Goal: Task Accomplishment & Management: Complete application form

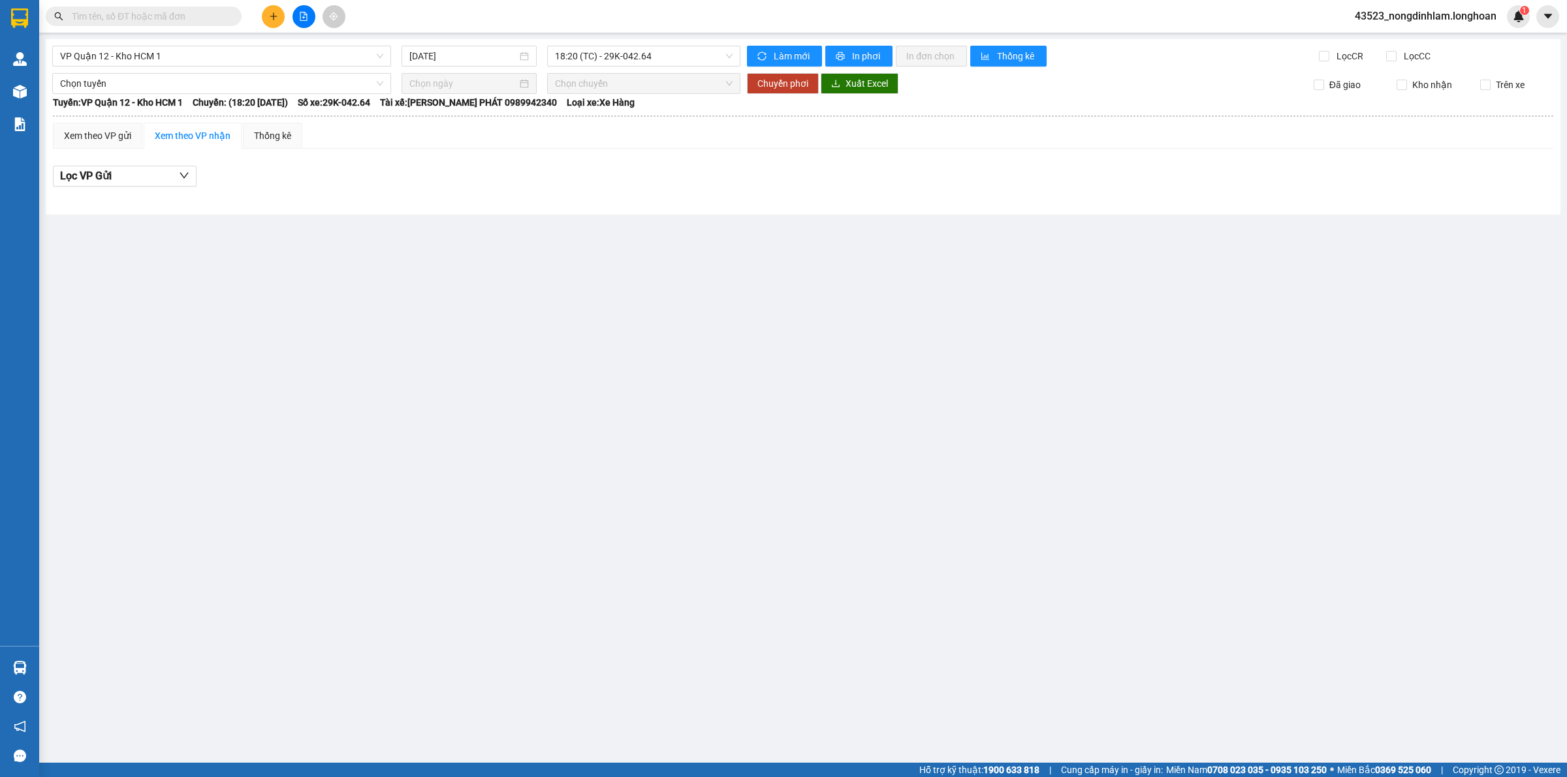
click at [1555, 170] on div "VP Quận 12 - Kho HCM 1 11/08/2025 18:20 (TC) - 29K-042.64 Làm mới In phơi In đơ…" at bounding box center [803, 127] width 1514 height 176
click at [1554, 170] on div "VP Quận 12 - Kho HCM 1 11/08/2025 18:20 (TC) - 29K-042.64 Làm mới In phơi In đơ…" at bounding box center [803, 127] width 1514 height 176
click at [1565, 137] on main "VP Quận 12 - Kho HCM 1 11/08/2025 18:20 (TC) - 29K-042.64 Làm mới In phơi In đơ…" at bounding box center [783, 381] width 1567 height 763
click at [1407, 86] on input "Kho nhận" at bounding box center [1401, 85] width 10 height 10
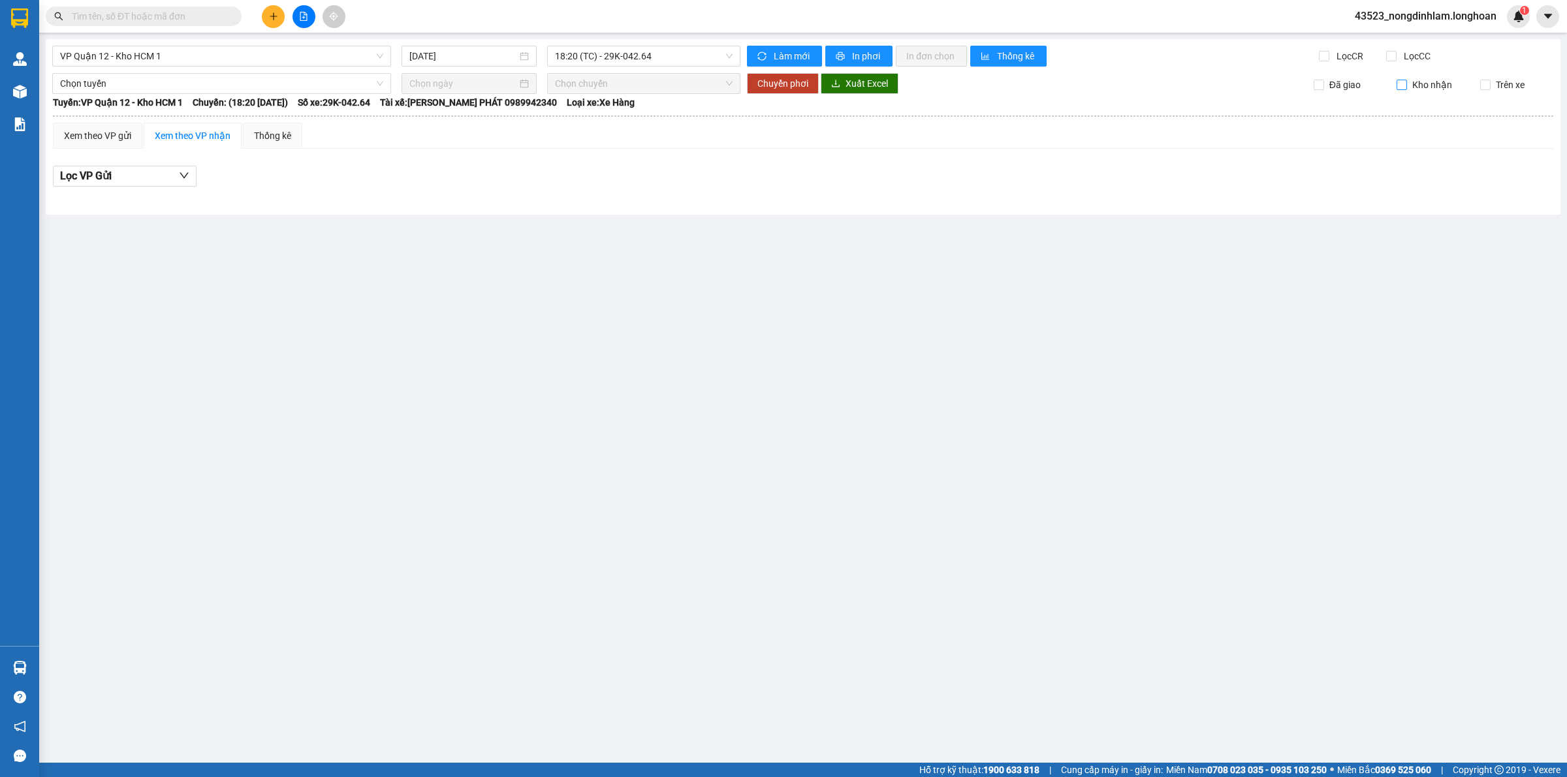
checkbox input "true"
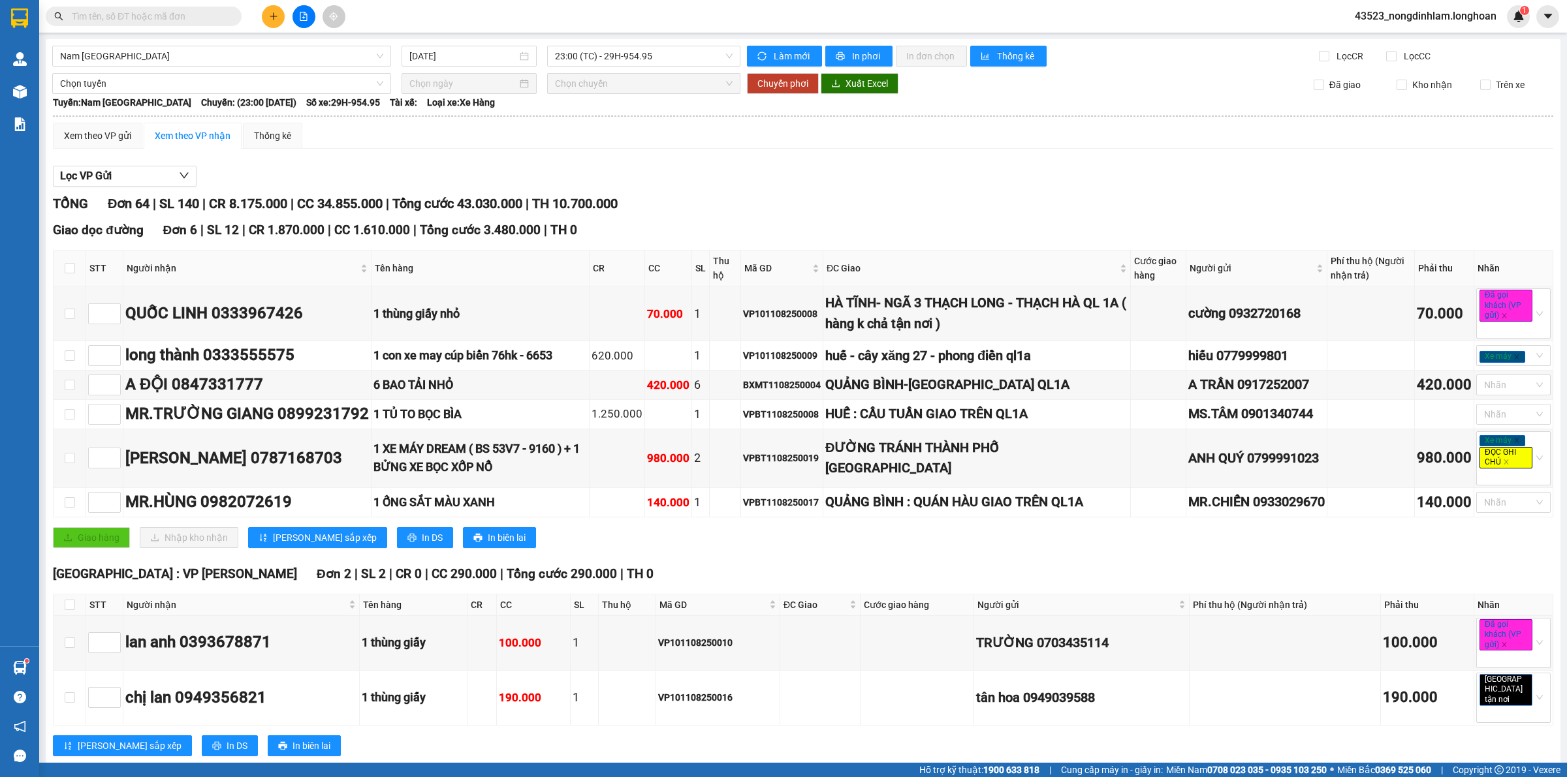
click at [194, 20] on input "text" at bounding box center [149, 16] width 154 height 14
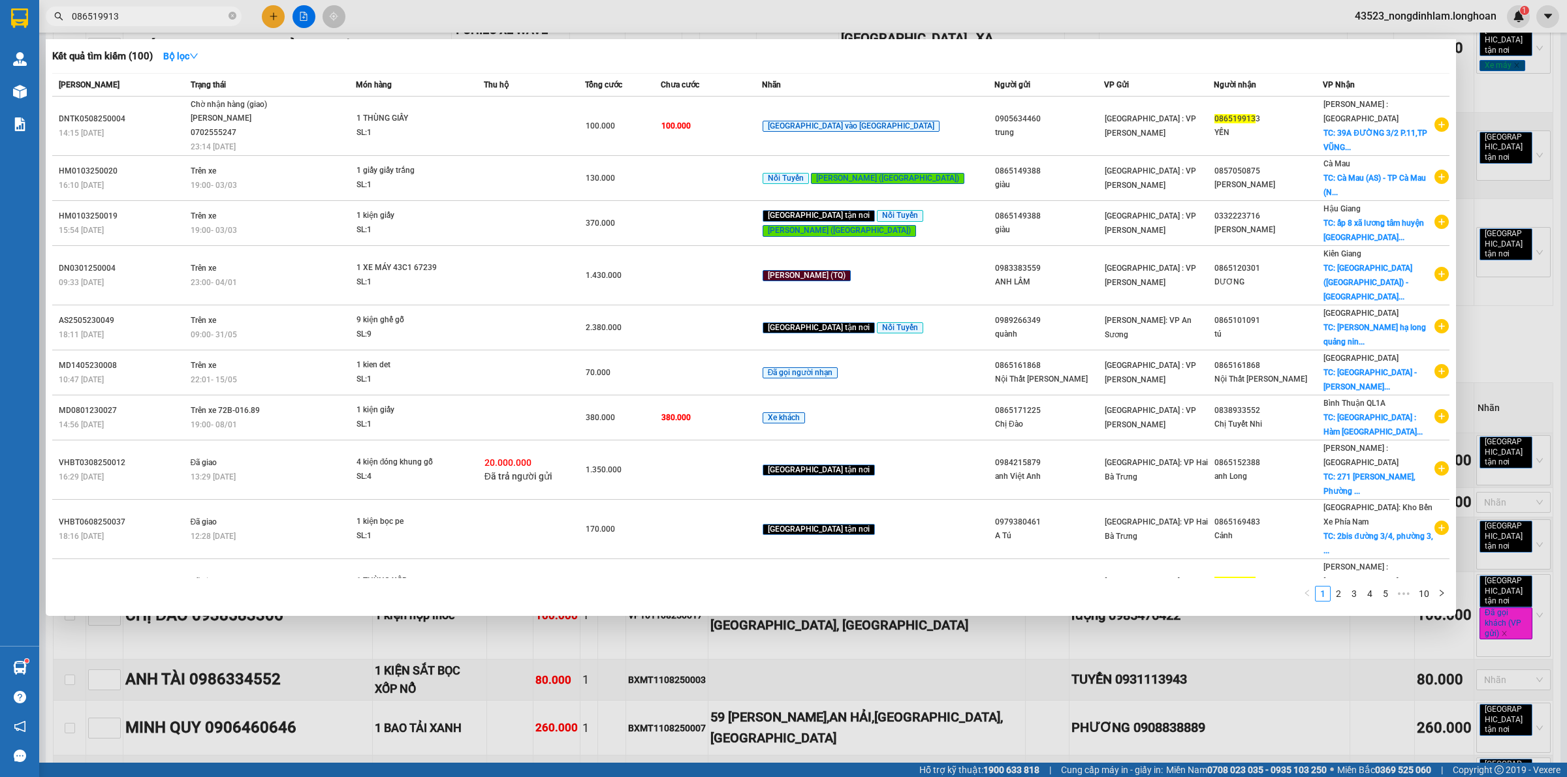
type input "0865199133"
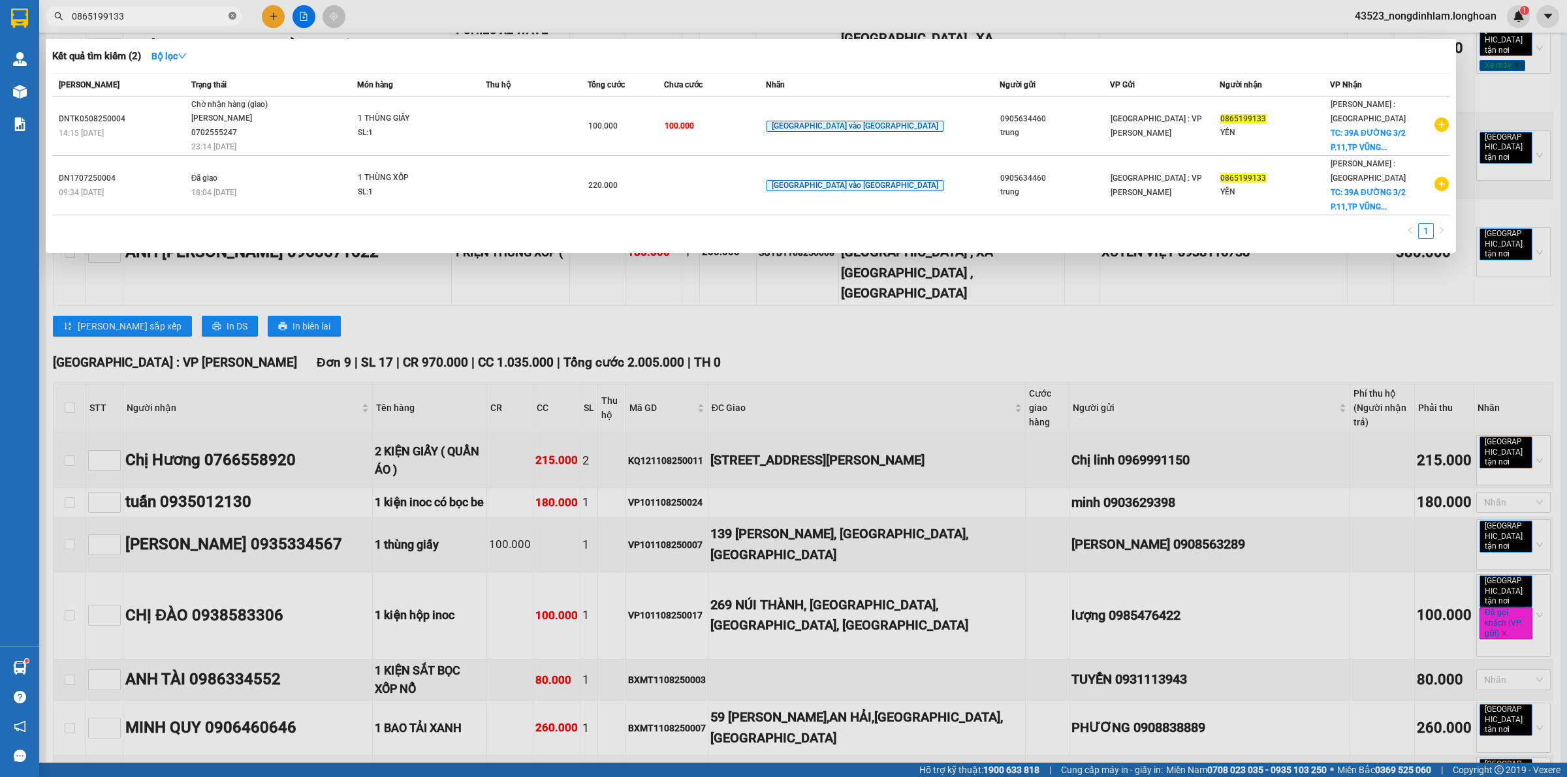
click at [230, 18] on icon "close-circle" at bounding box center [232, 16] width 8 height 8
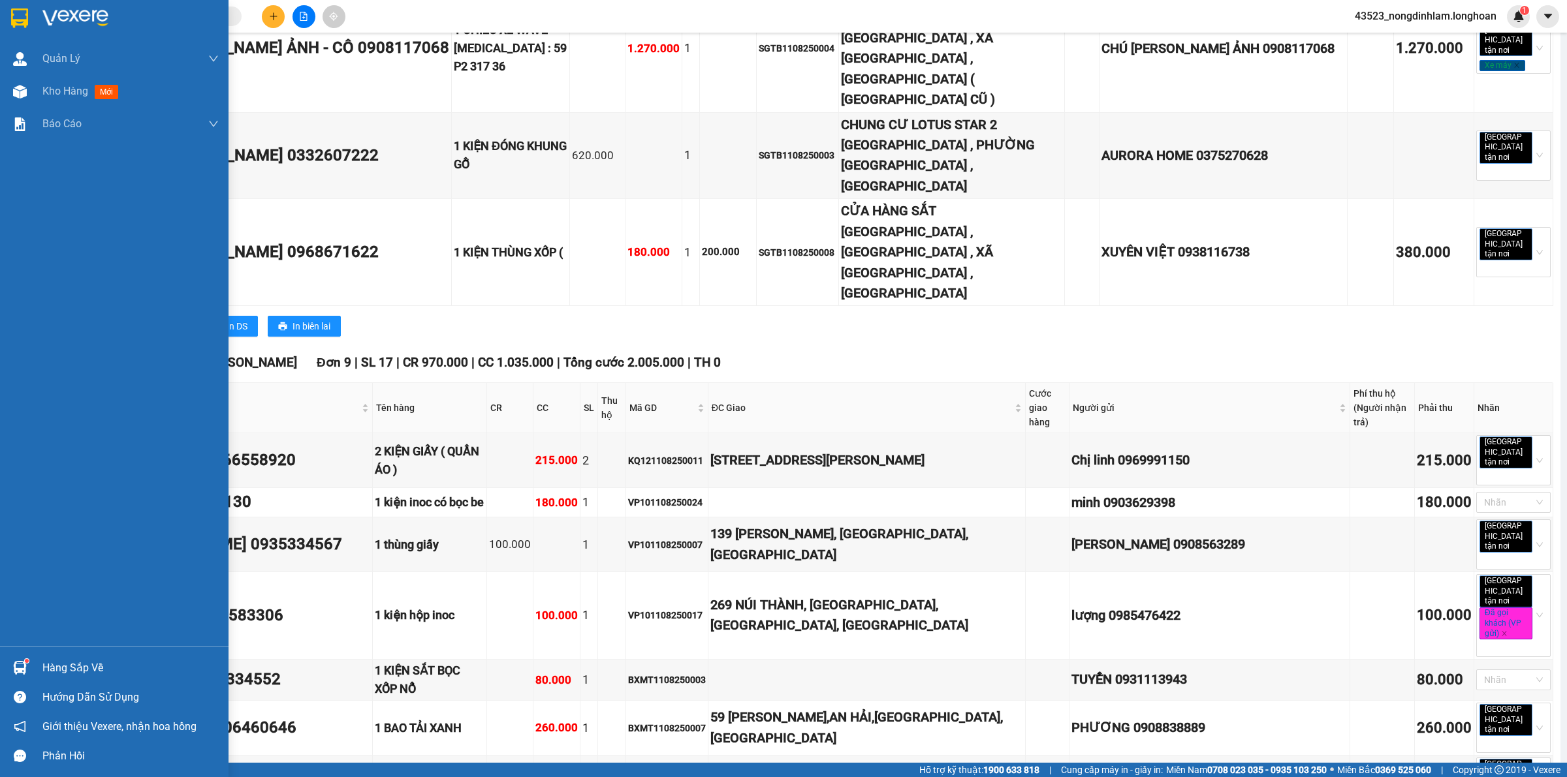
click at [0, 21] on div at bounding box center [114, 21] width 228 height 42
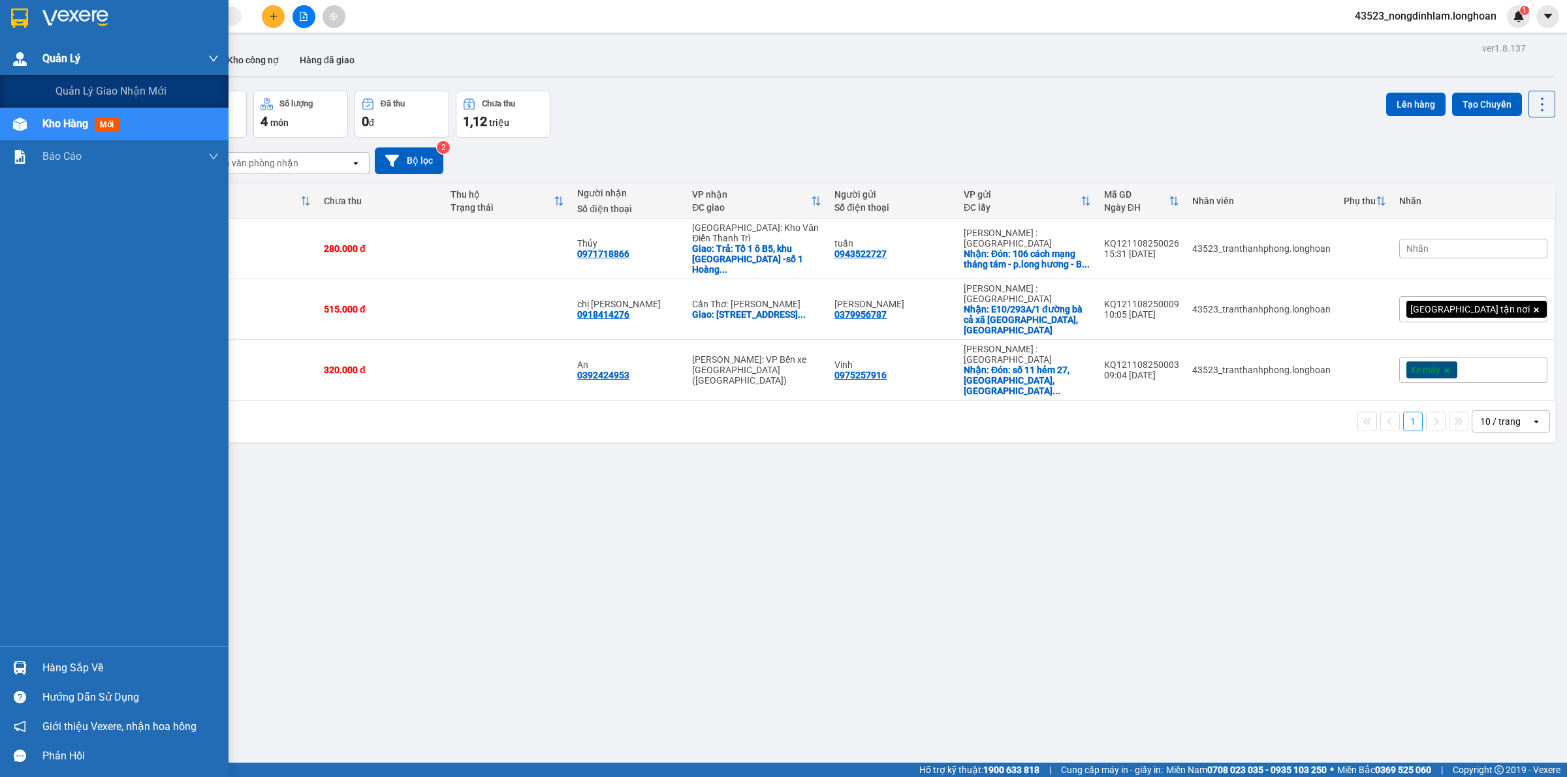
click at [93, 57] on div "Quản Lý" at bounding box center [130, 58] width 176 height 33
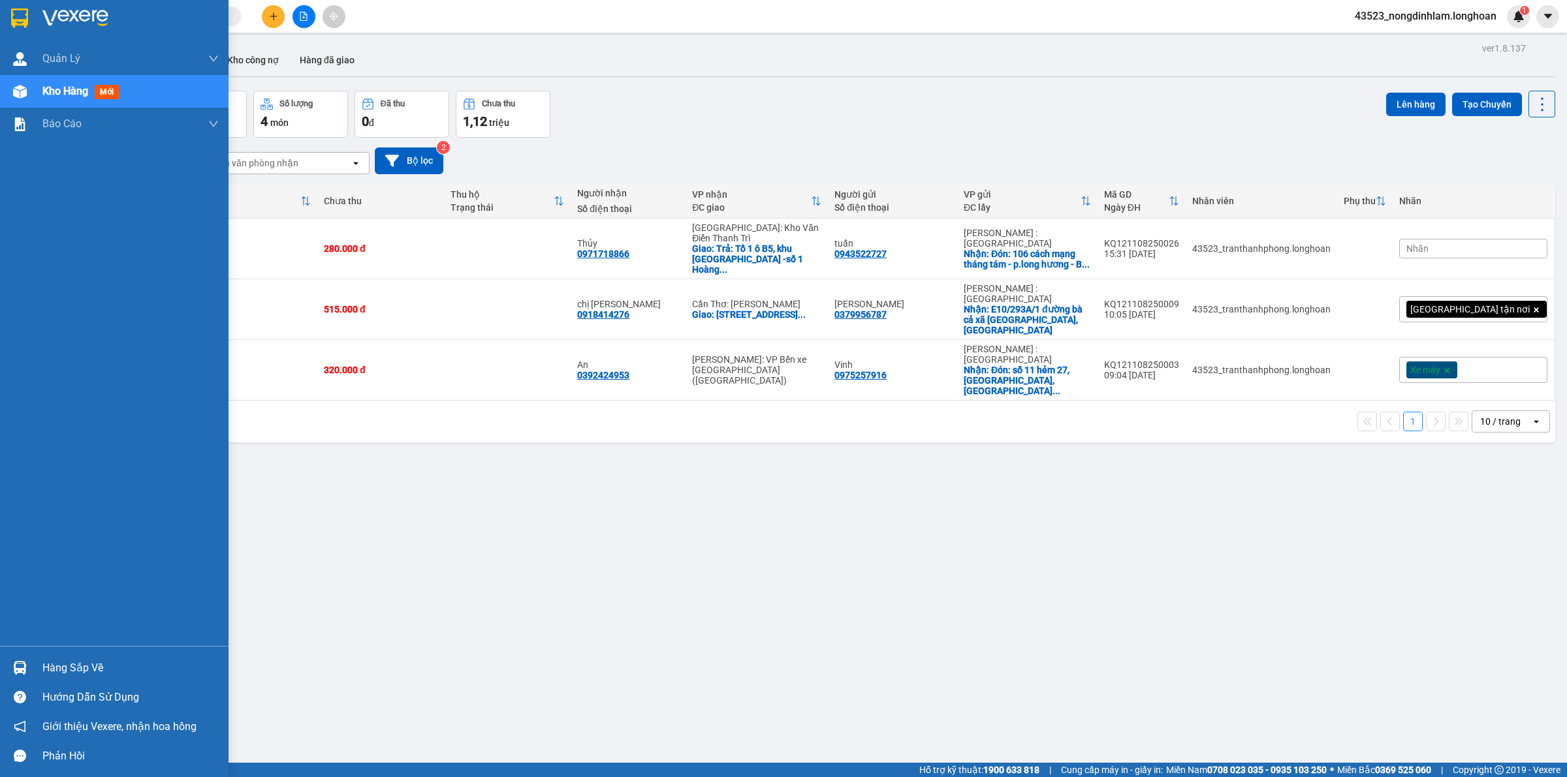
click at [31, 14] on div at bounding box center [114, 21] width 228 height 42
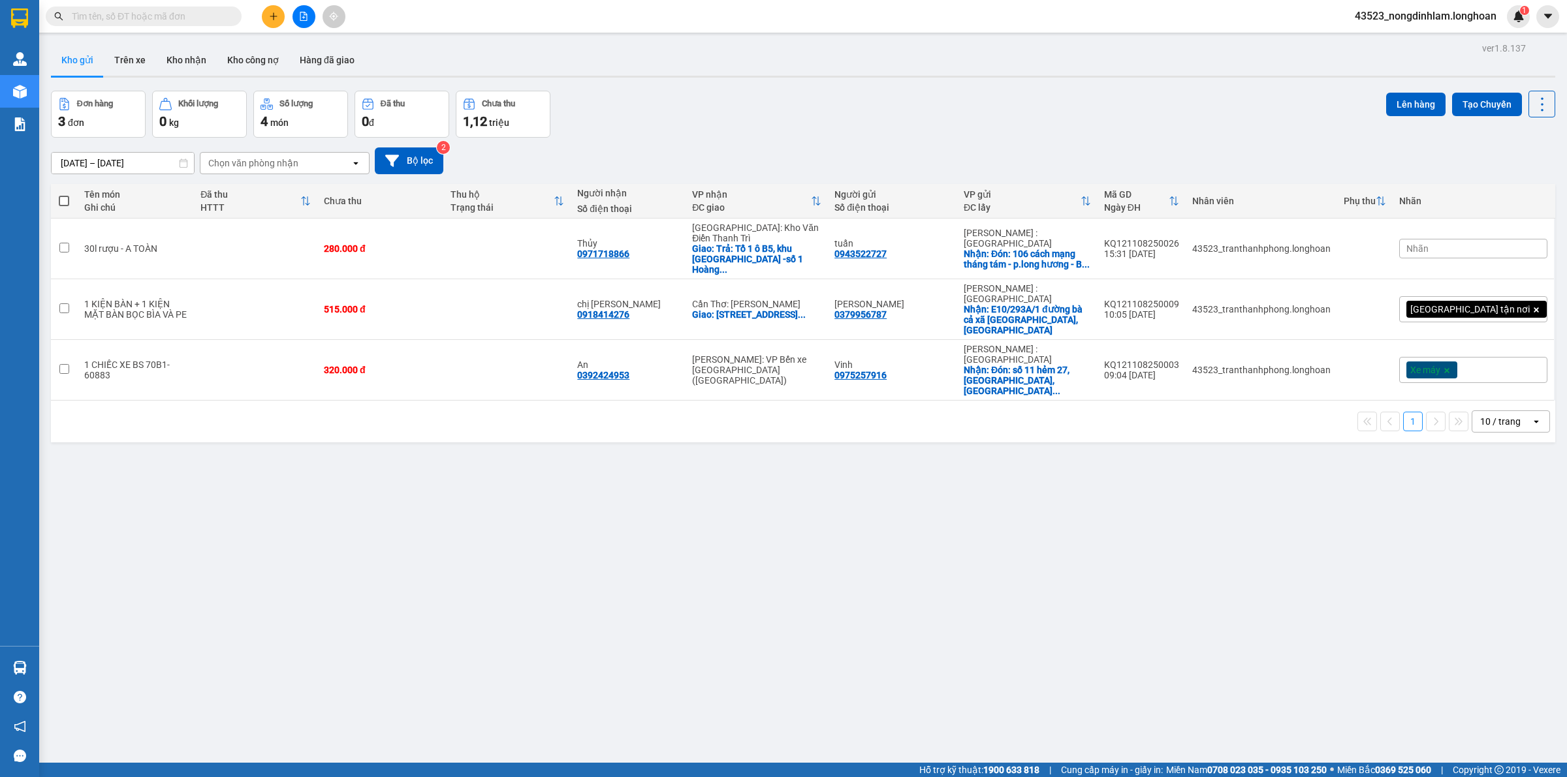
click at [148, 15] on input "text" at bounding box center [149, 16] width 154 height 14
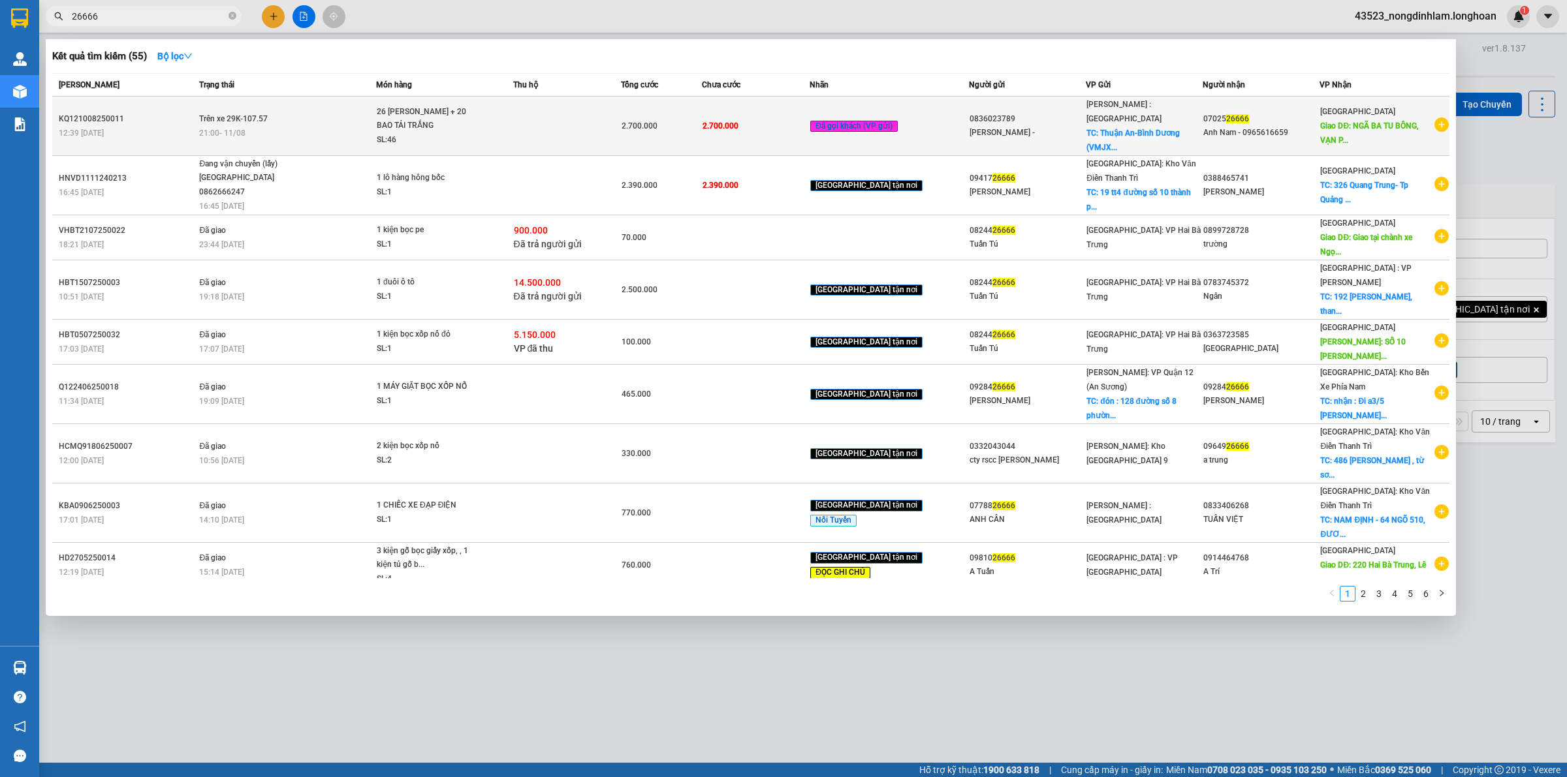
type input "26666"
click at [255, 114] on span "Trên xe 29K-107.57" at bounding box center [233, 118] width 69 height 9
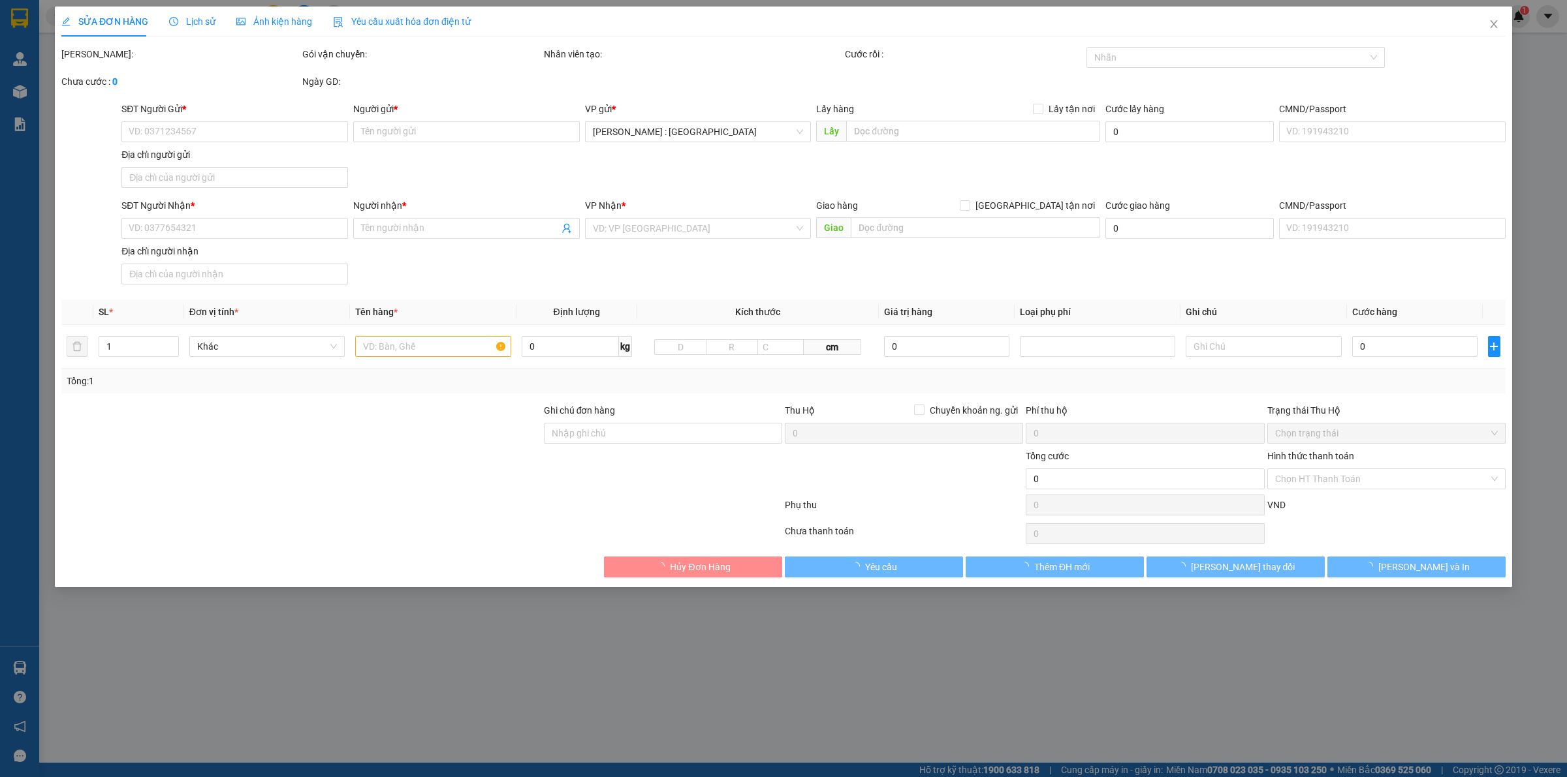
type input "0836023789"
type input "Vũ Xuân Thu -"
checkbox input "true"
type input "Thuận An-Bình Dương (VMJX+QFF Thuận An, Bình Dương)"
type input "0702526666"
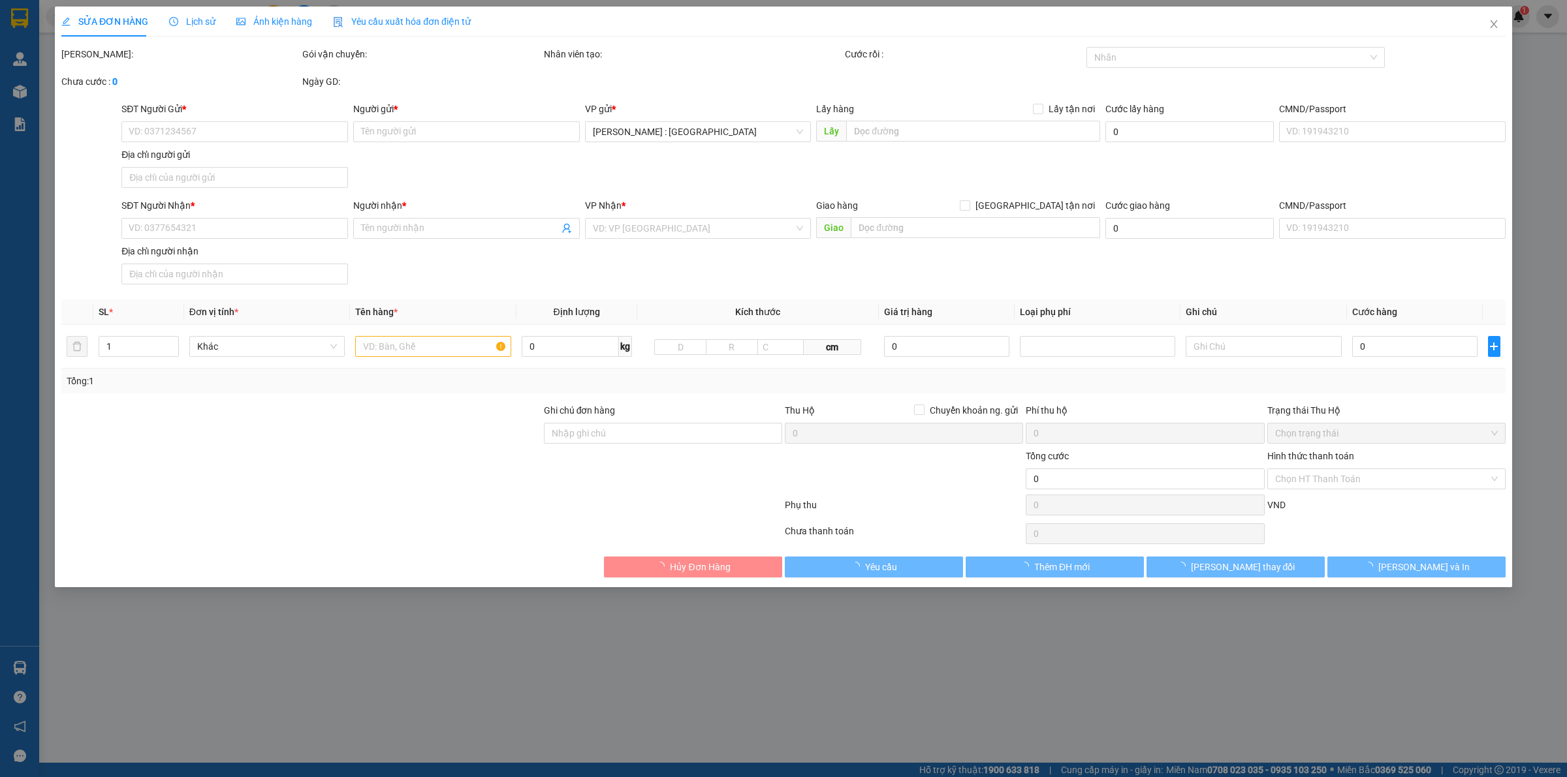
type input "Anh Nam - 0965616659"
type input "NGÃ BA TU BÔNG, VẠN PHƯỚC - KHÁNH HOÀ - QL1A"
type input "2.700.000"
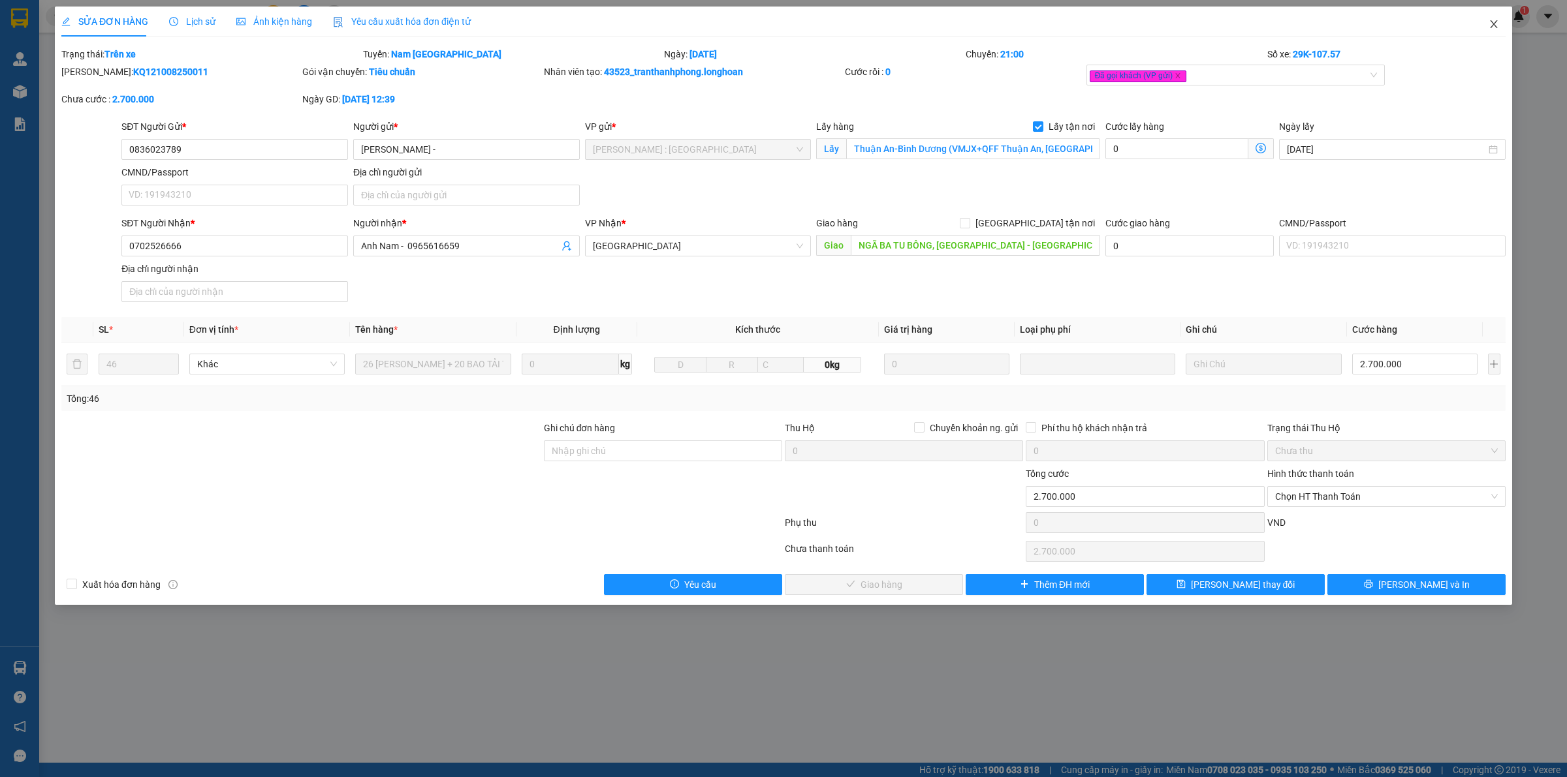
click at [1493, 23] on icon "close" at bounding box center [1493, 24] width 10 height 10
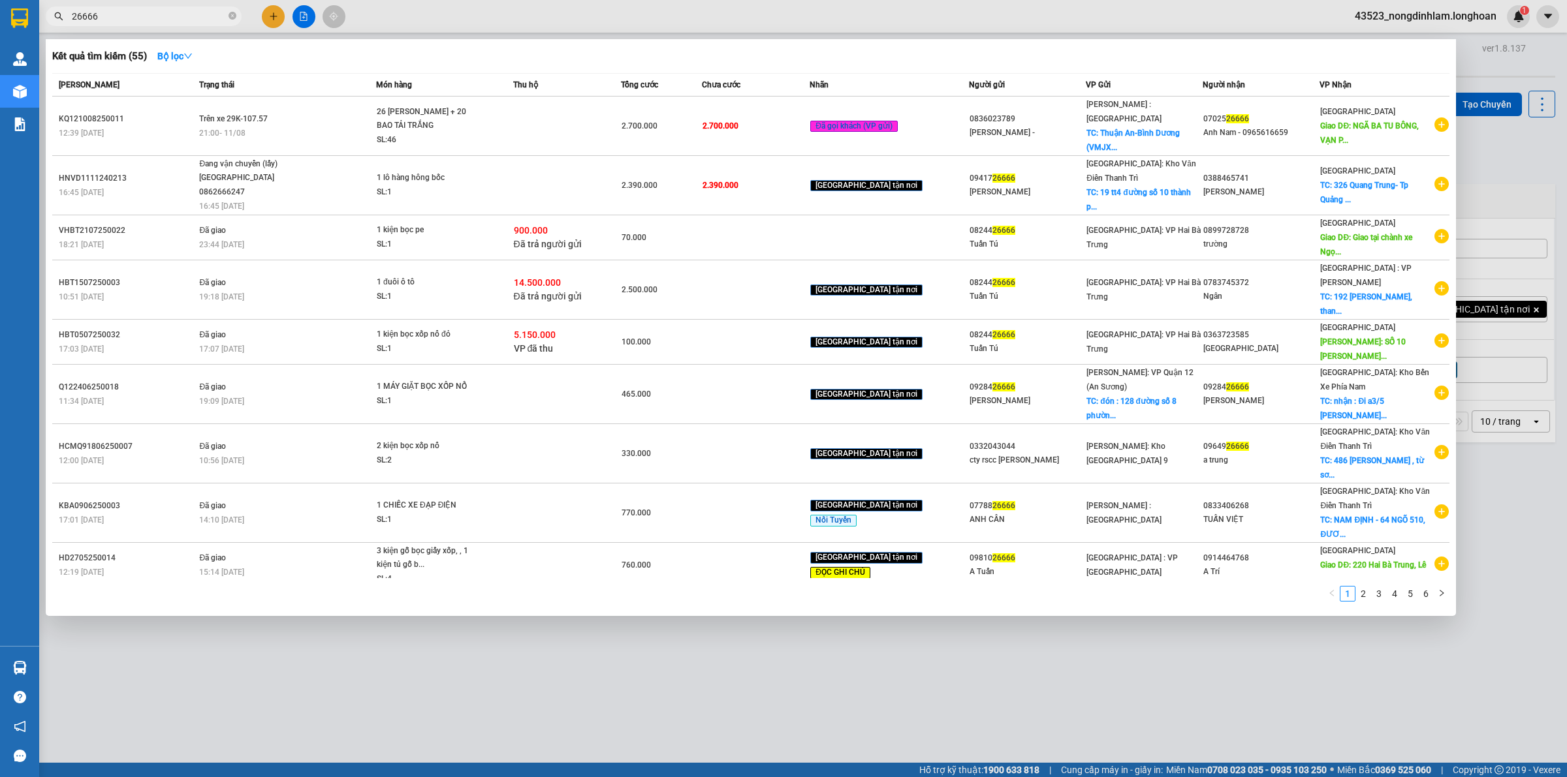
click at [181, 15] on input "26666" at bounding box center [149, 16] width 154 height 14
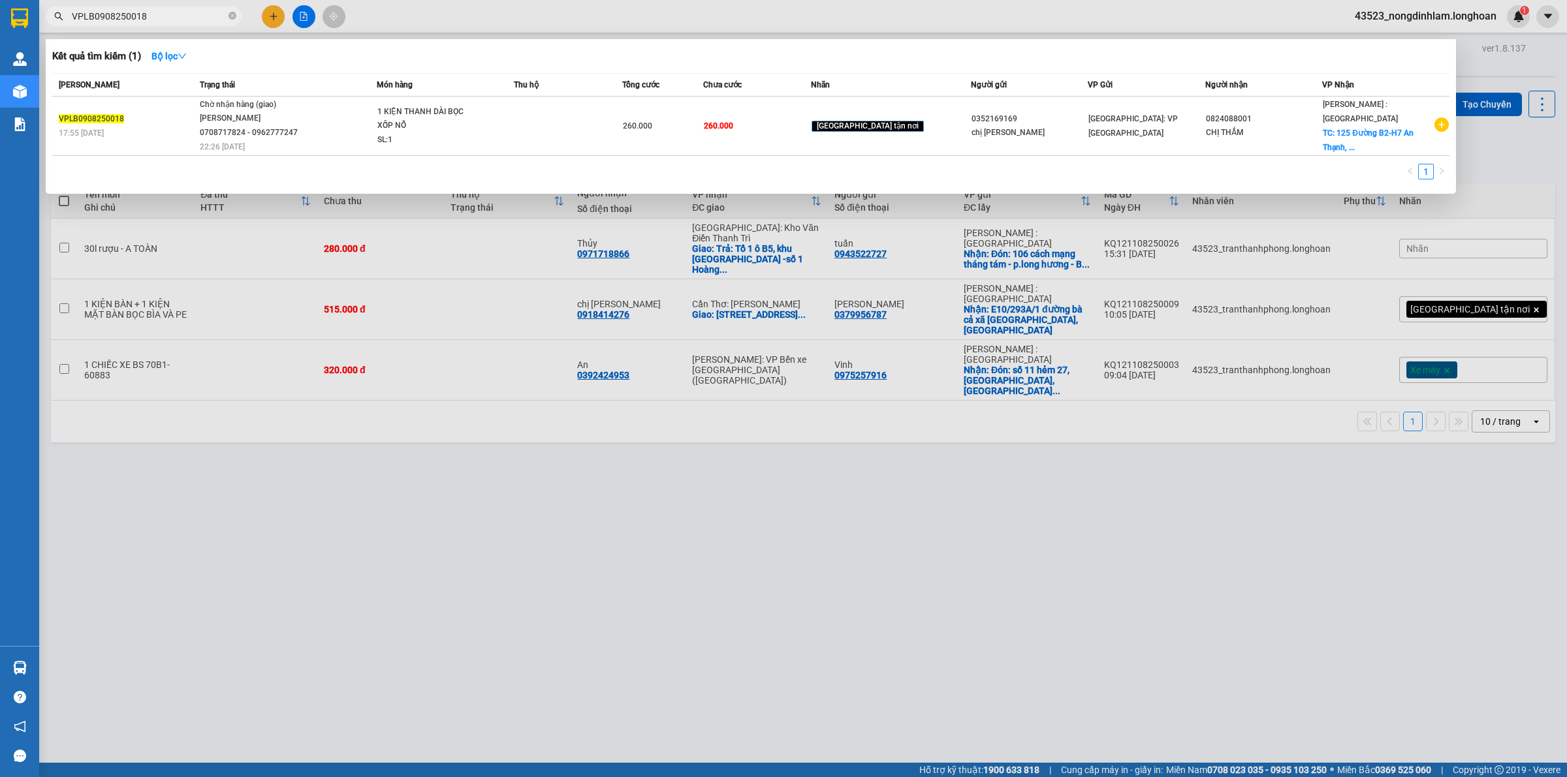
type input "VPLB0908250018"
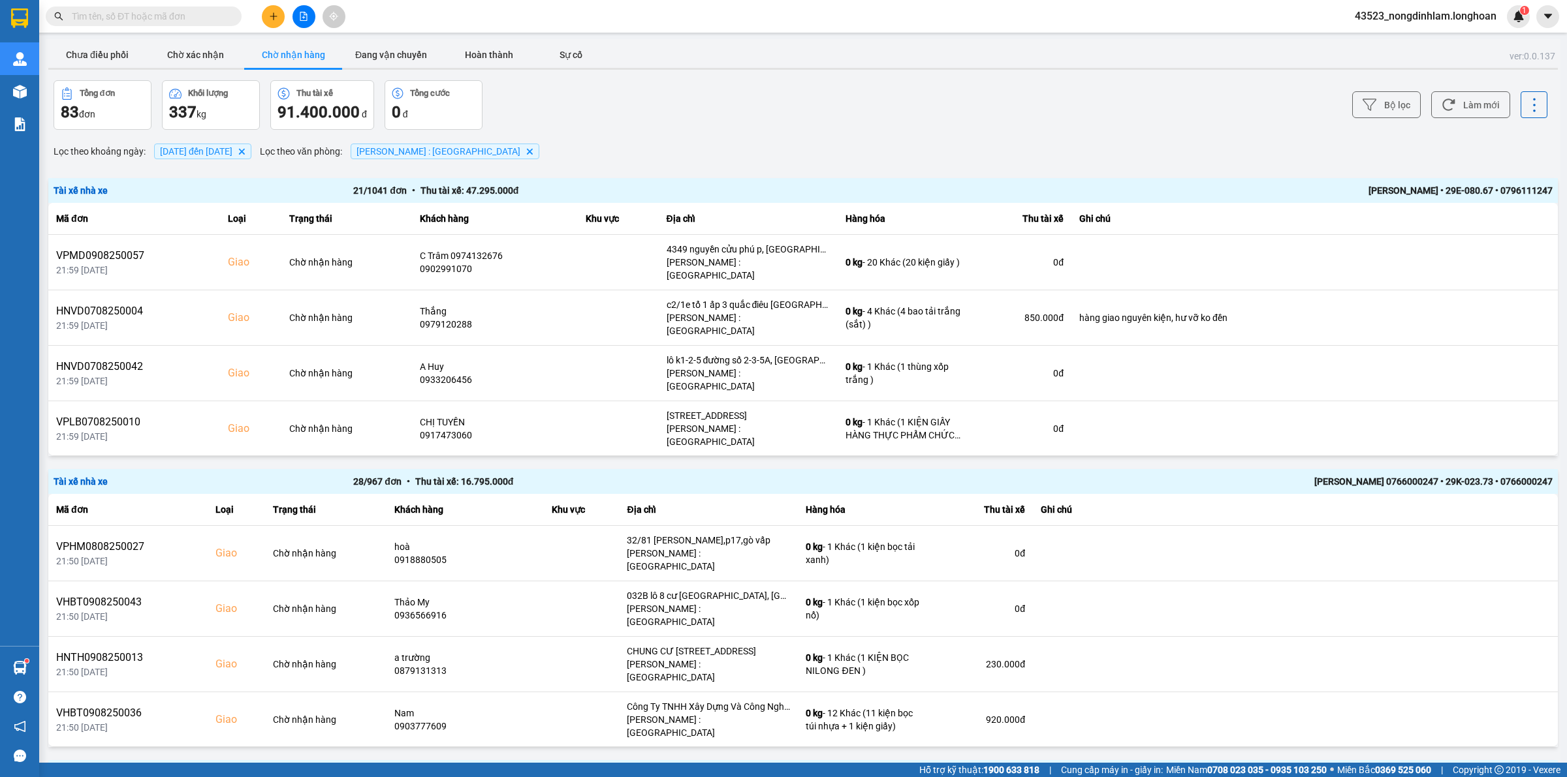
scroll to position [186, 0]
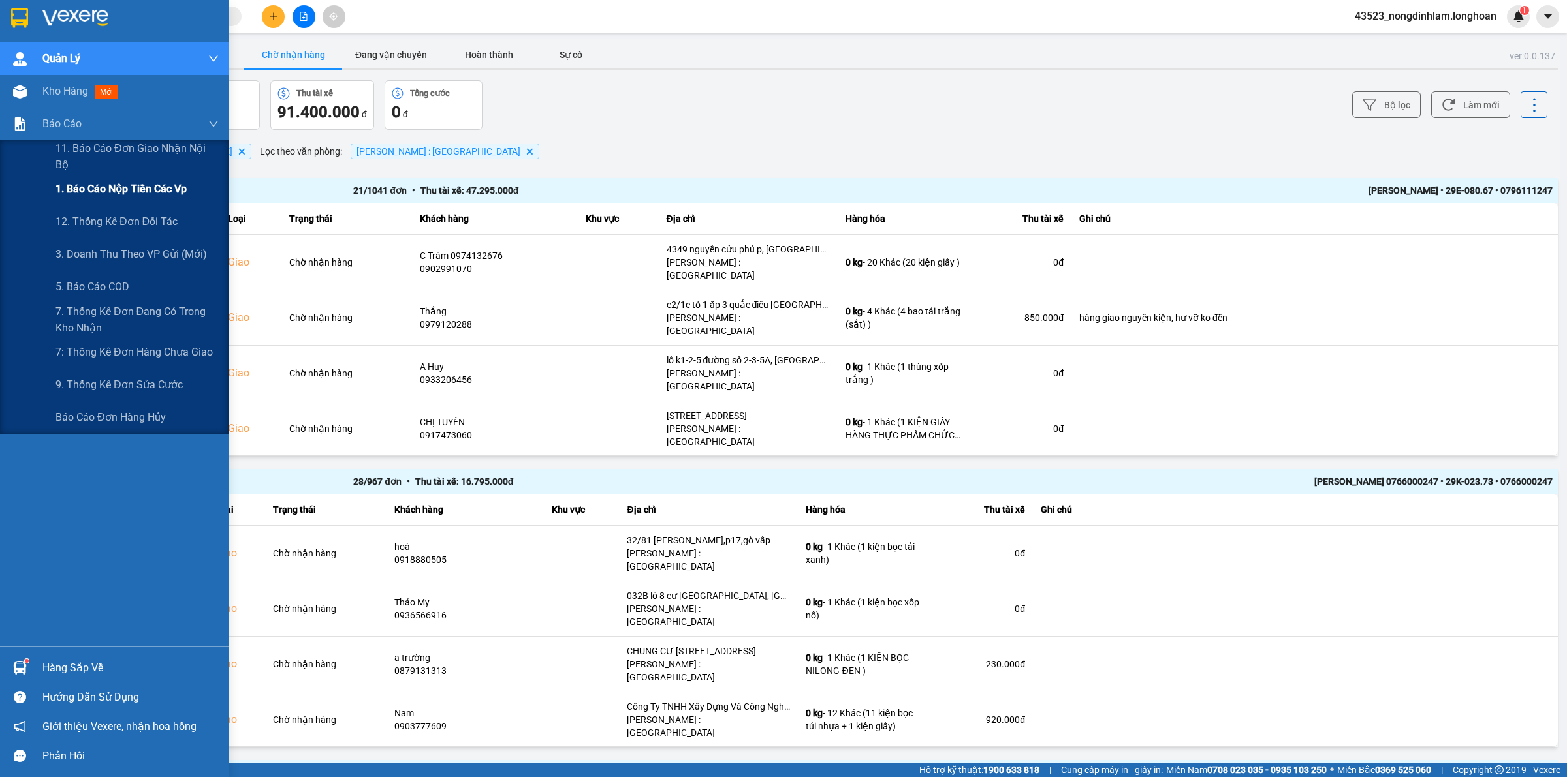
click at [159, 197] on span "1. Báo cáo nộp tiền các vp" at bounding box center [120, 189] width 131 height 16
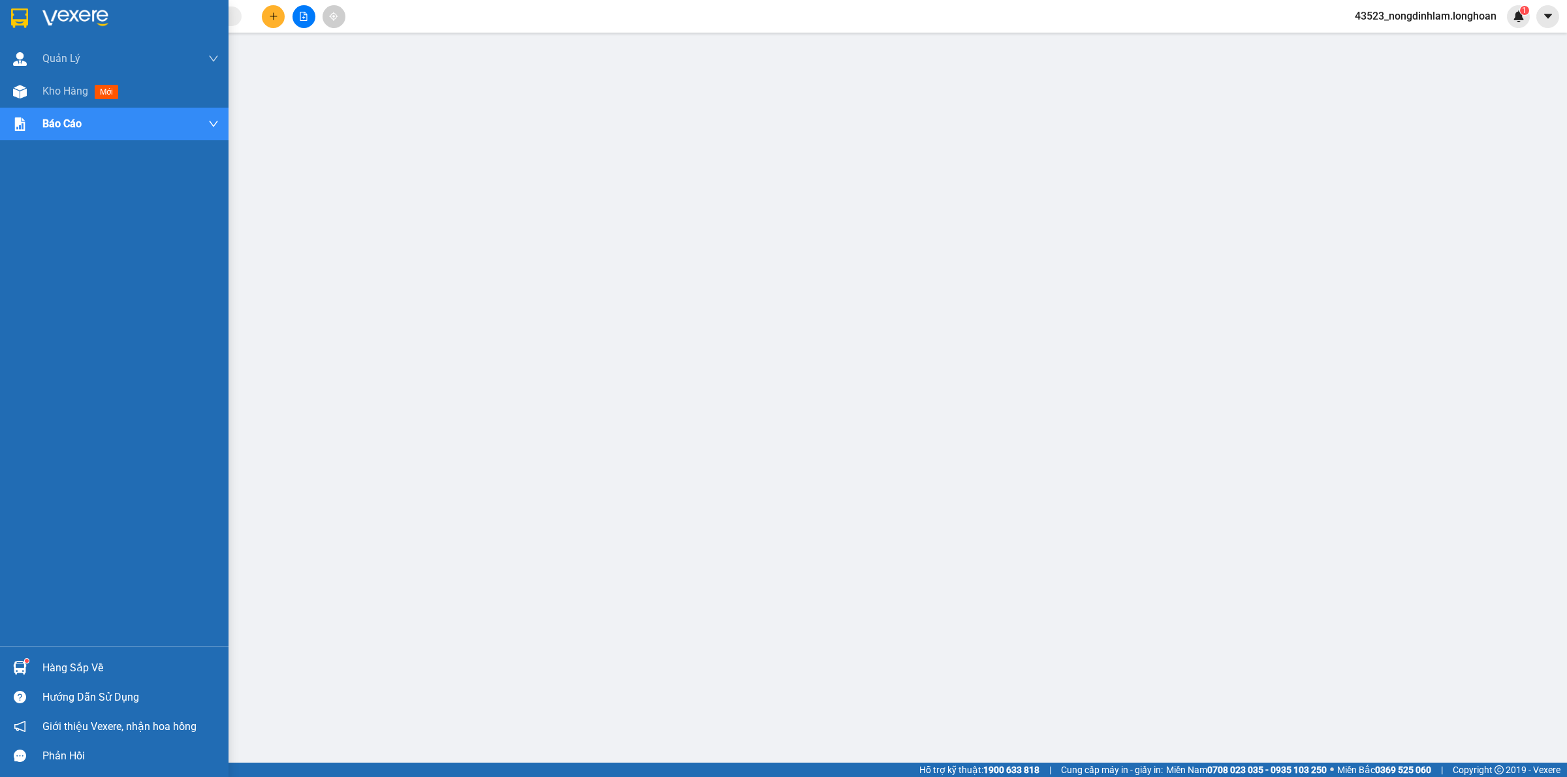
click at [27, 7] on div at bounding box center [19, 18] width 23 height 23
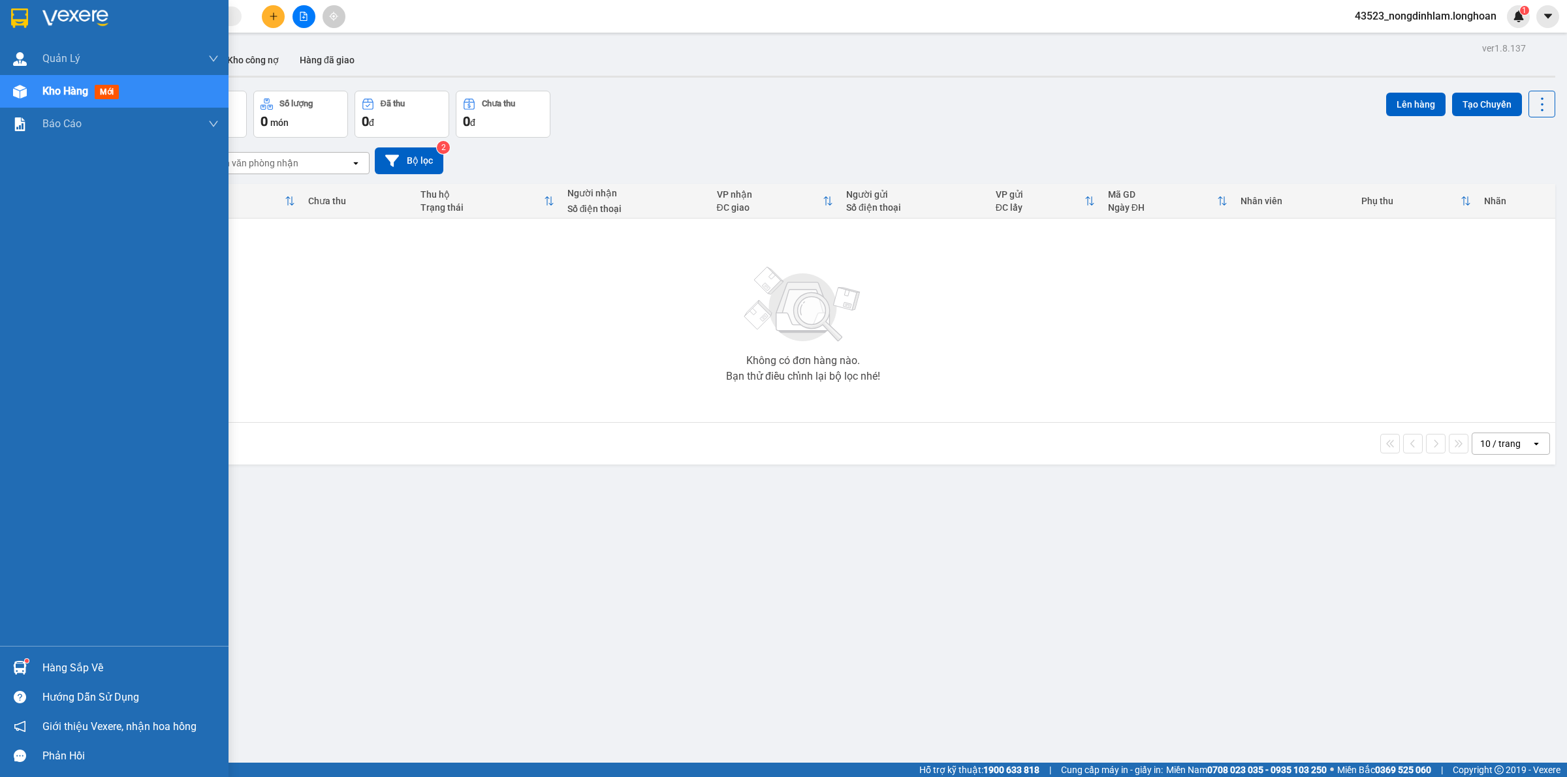
click at [7, 20] on div at bounding box center [114, 21] width 228 height 42
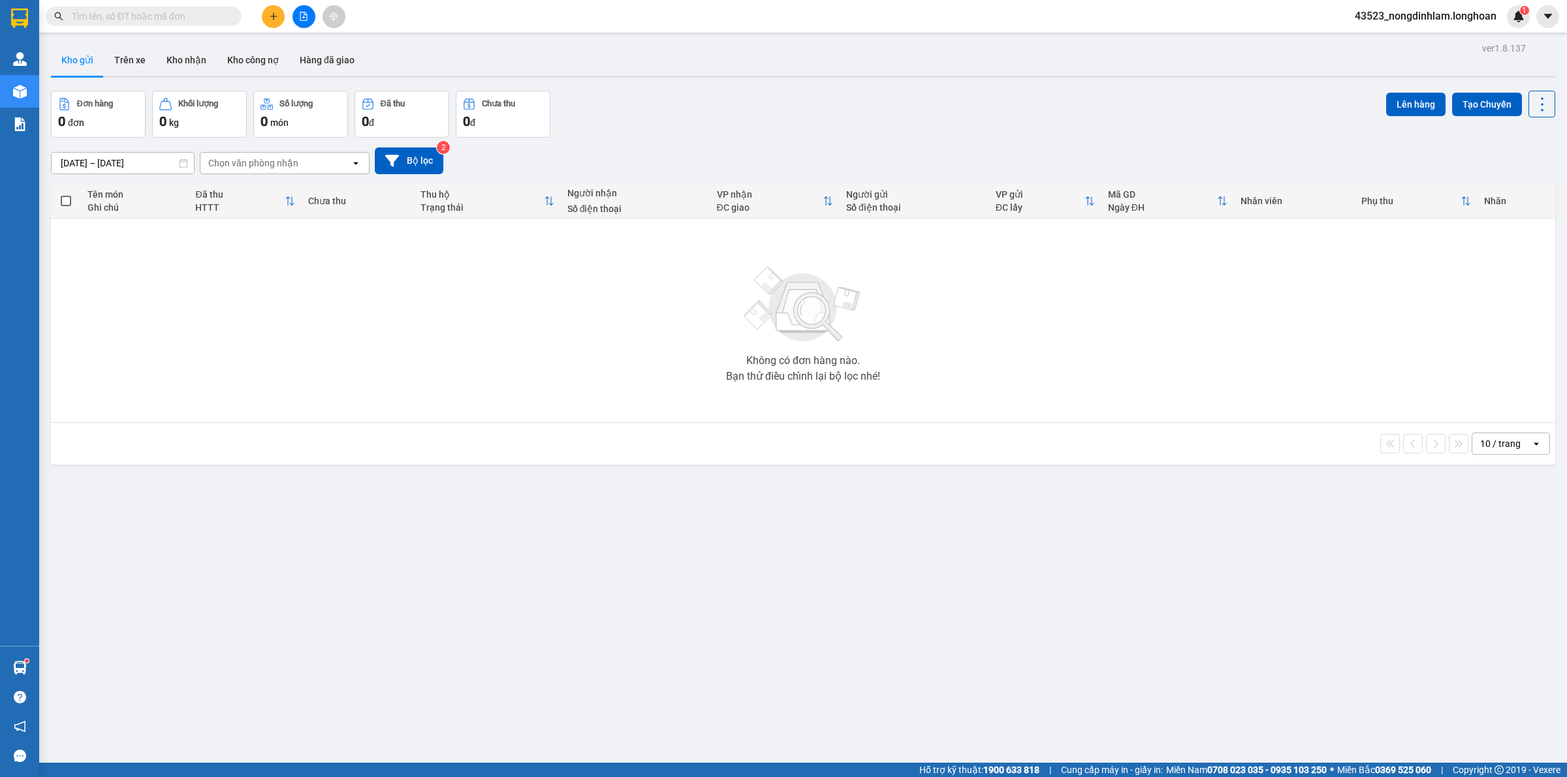
click at [125, 14] on input "text" at bounding box center [149, 16] width 154 height 14
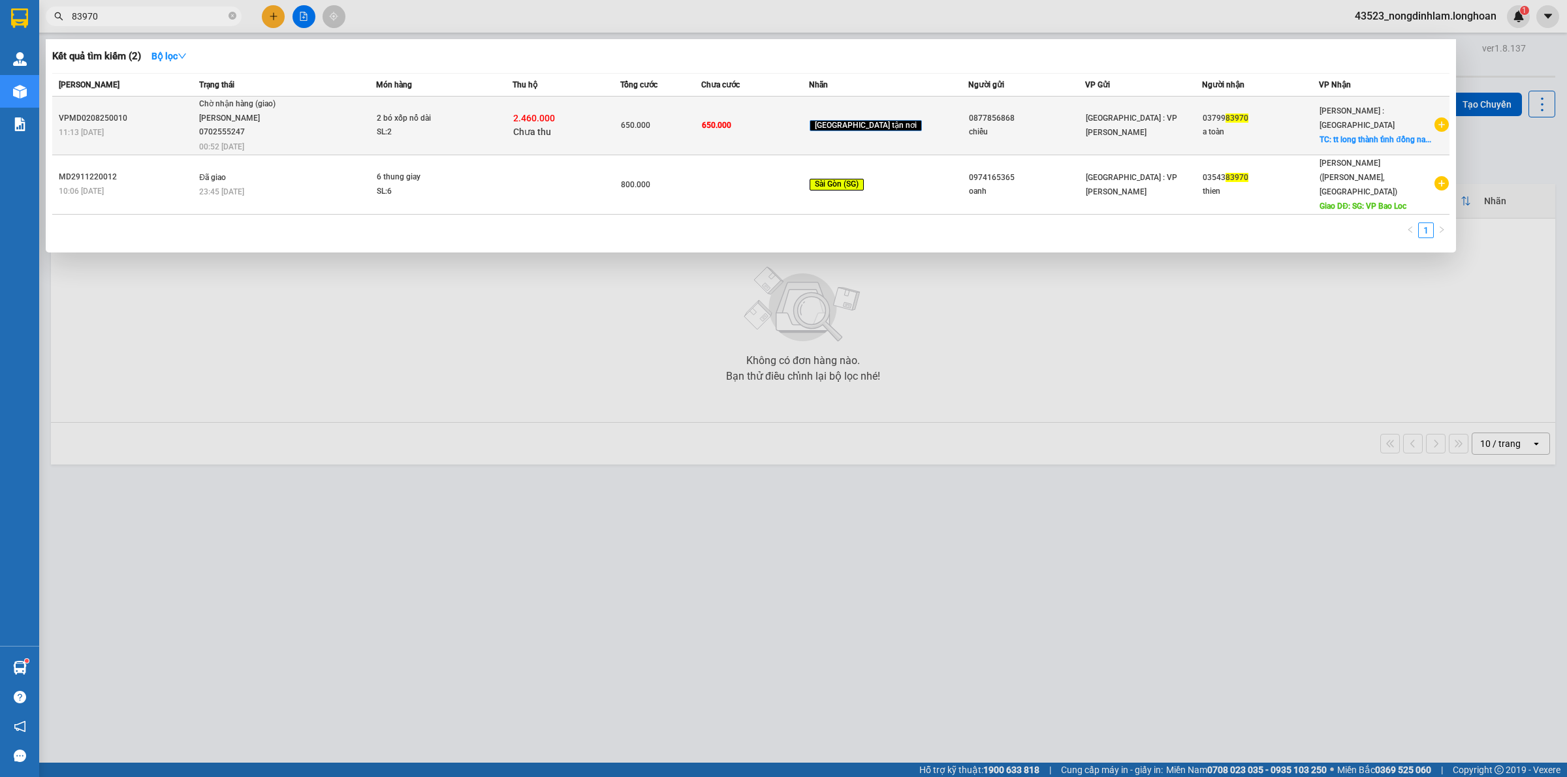
type input "83970"
click at [236, 129] on div "[PERSON_NAME] 0702555247" at bounding box center [248, 126] width 98 height 28
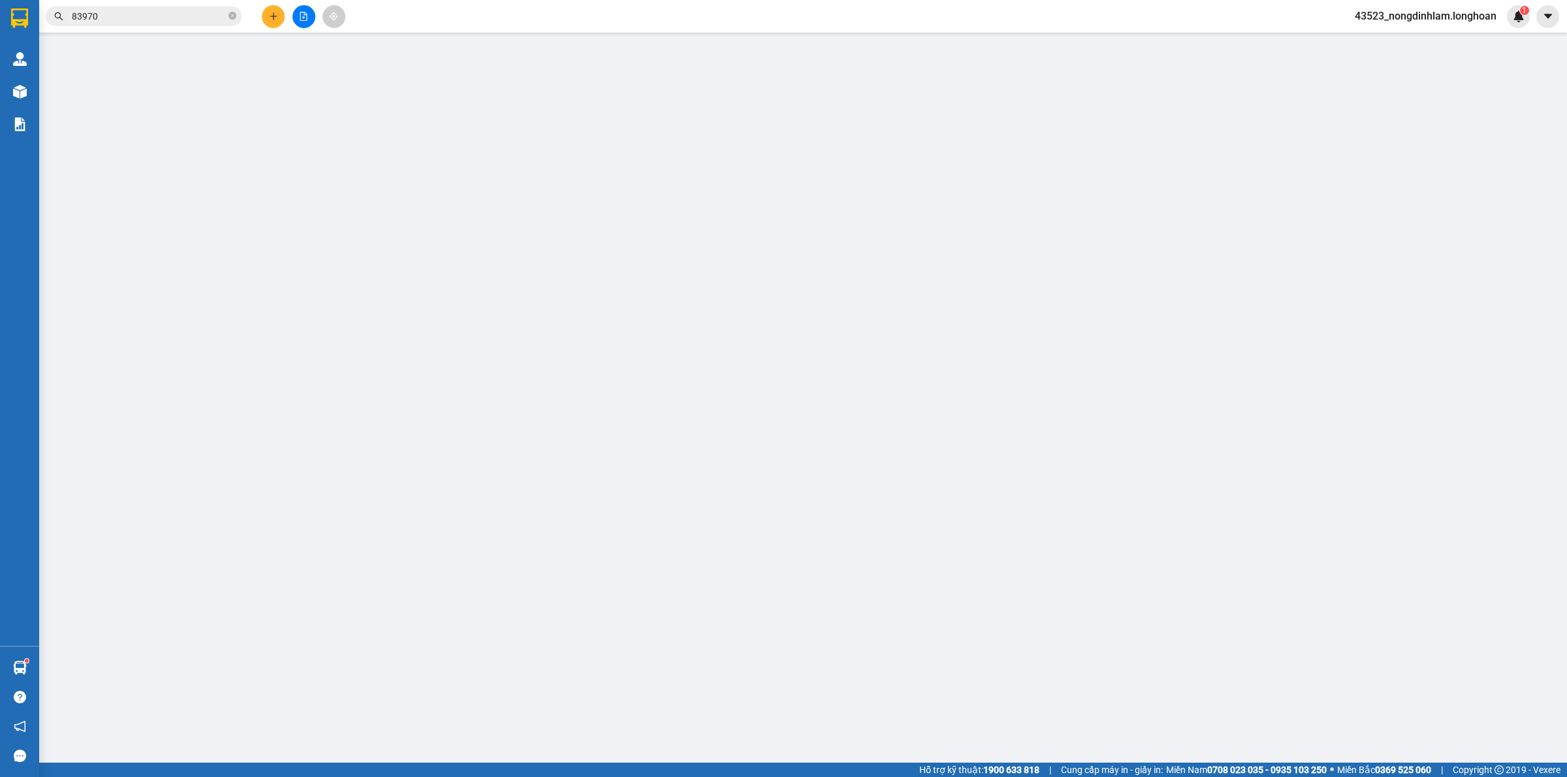
type input "0877856868"
type input "chiểu"
type input "0379983970"
type input "a toàn"
checkbox input "true"
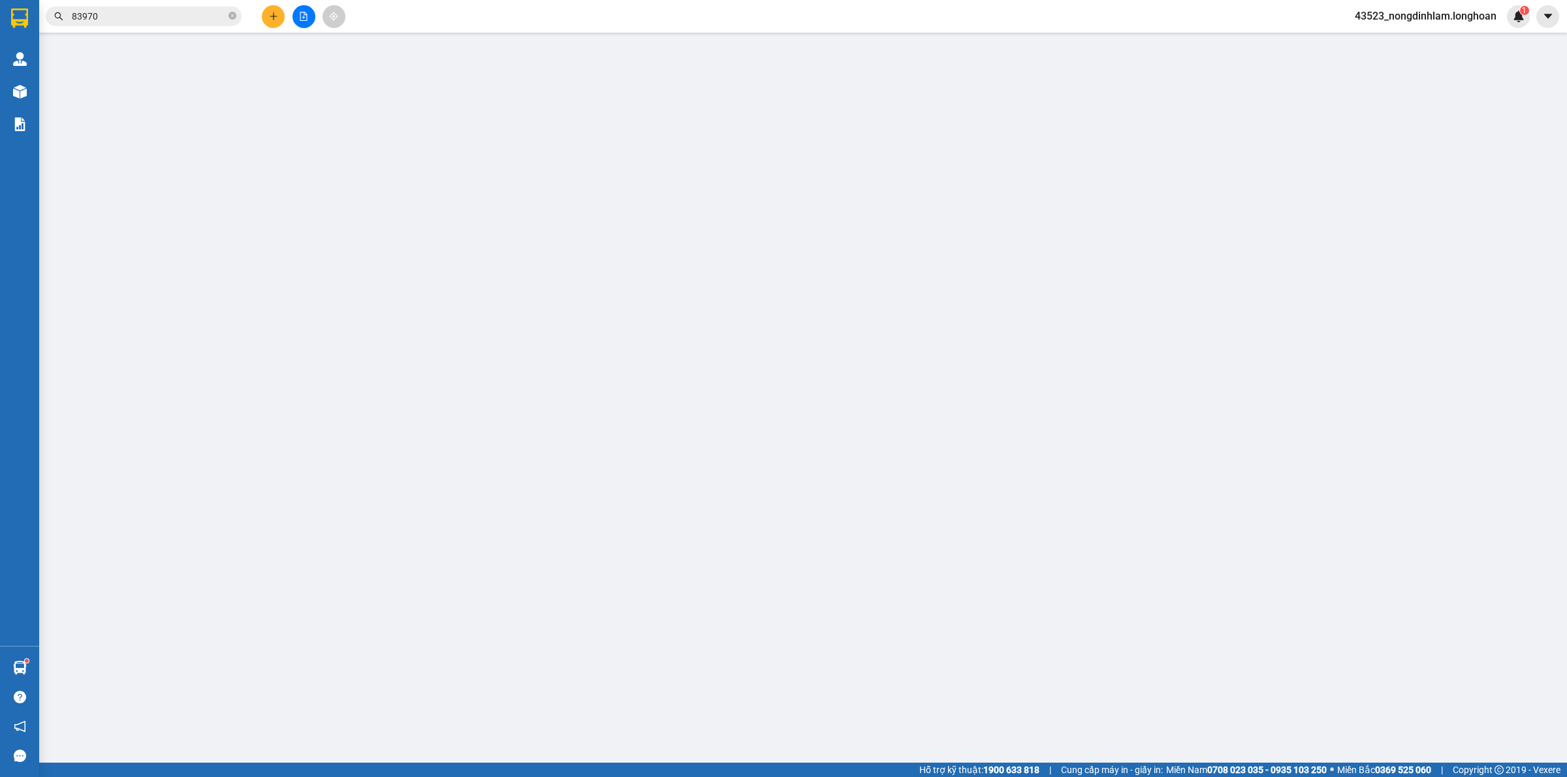
type input "tt long thành tỉnh đồng nai"
type input "650.000"
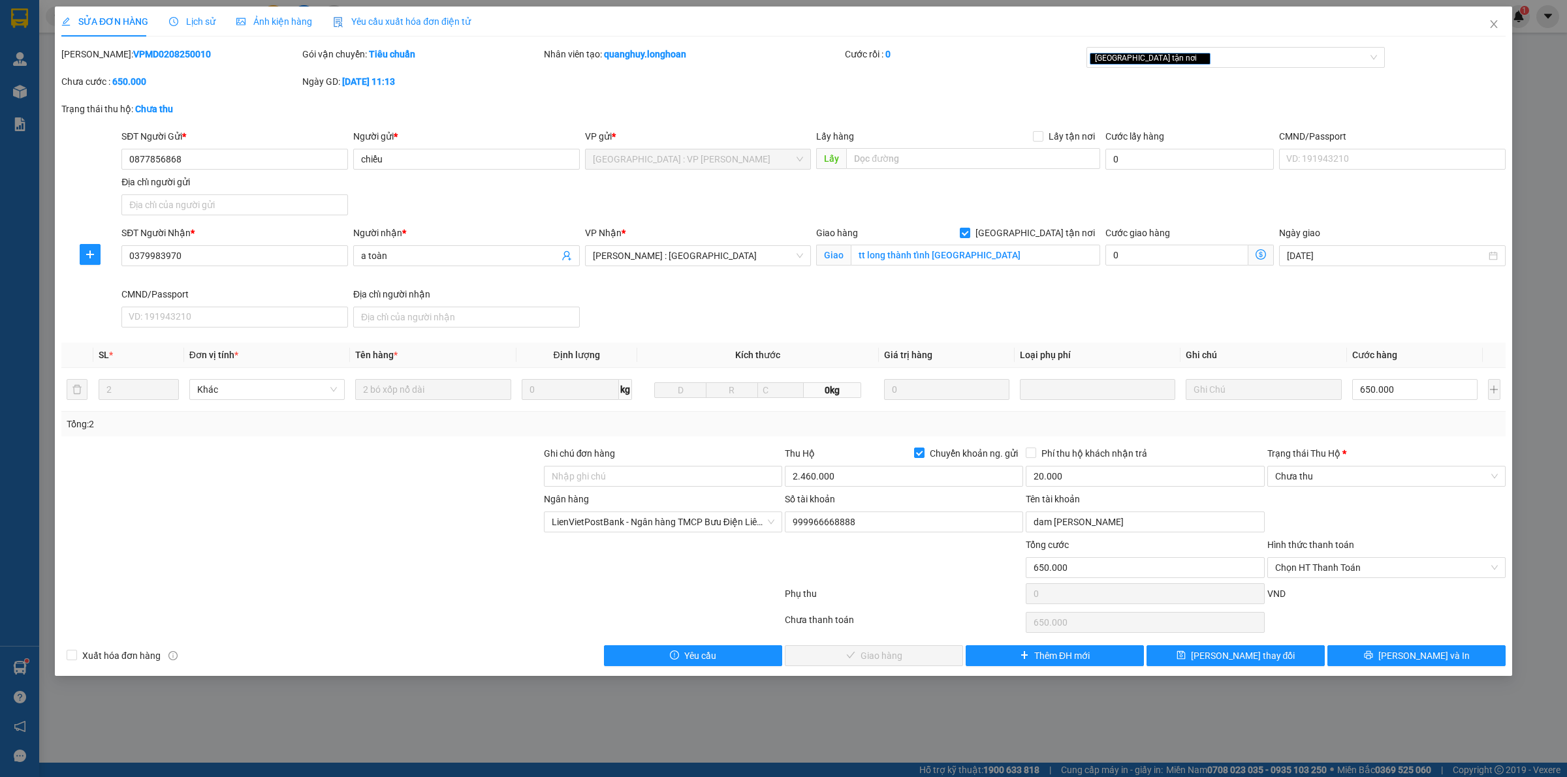
click at [196, 26] on span "Lịch sử" at bounding box center [192, 21] width 46 height 10
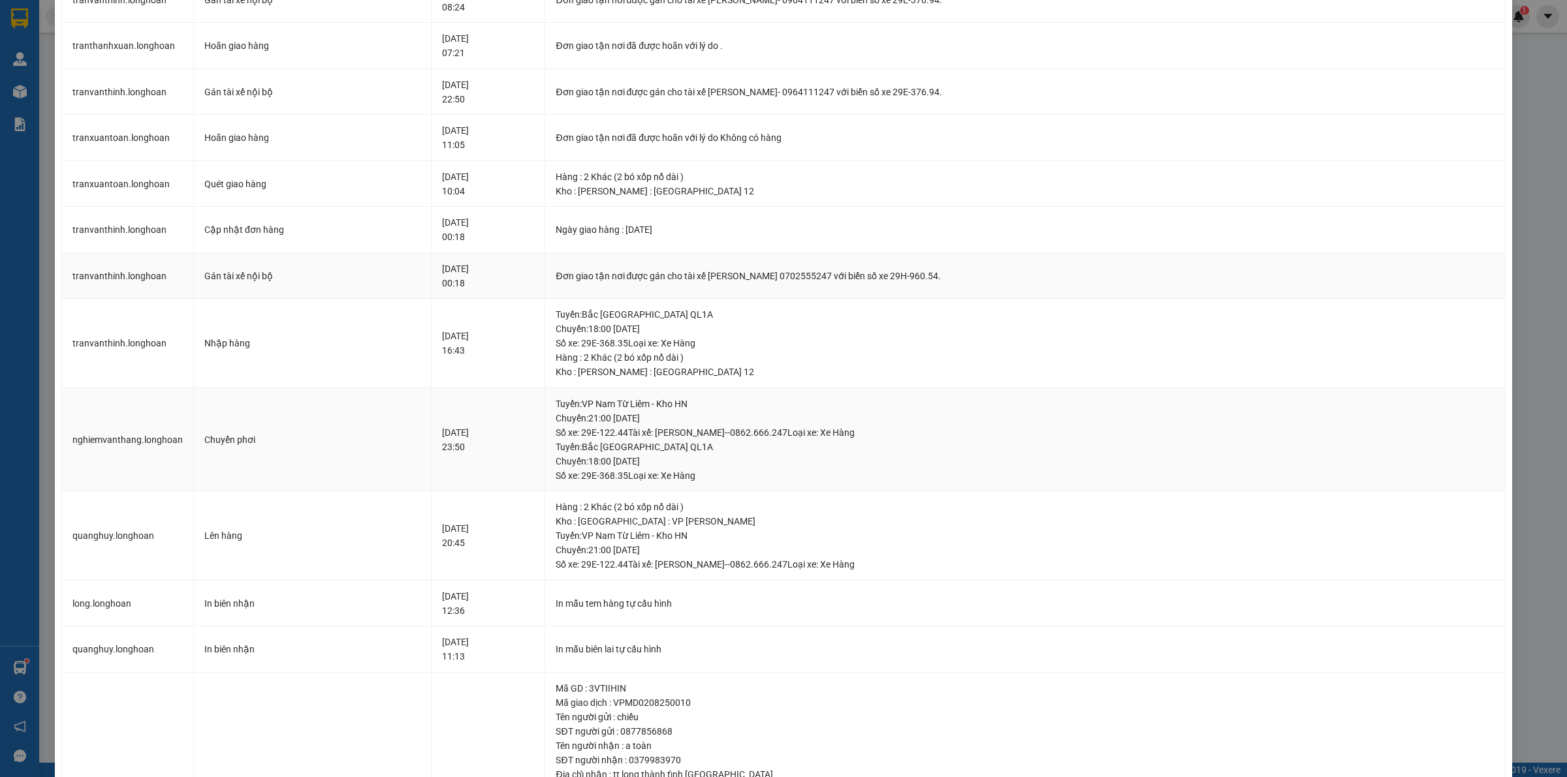
scroll to position [82, 0]
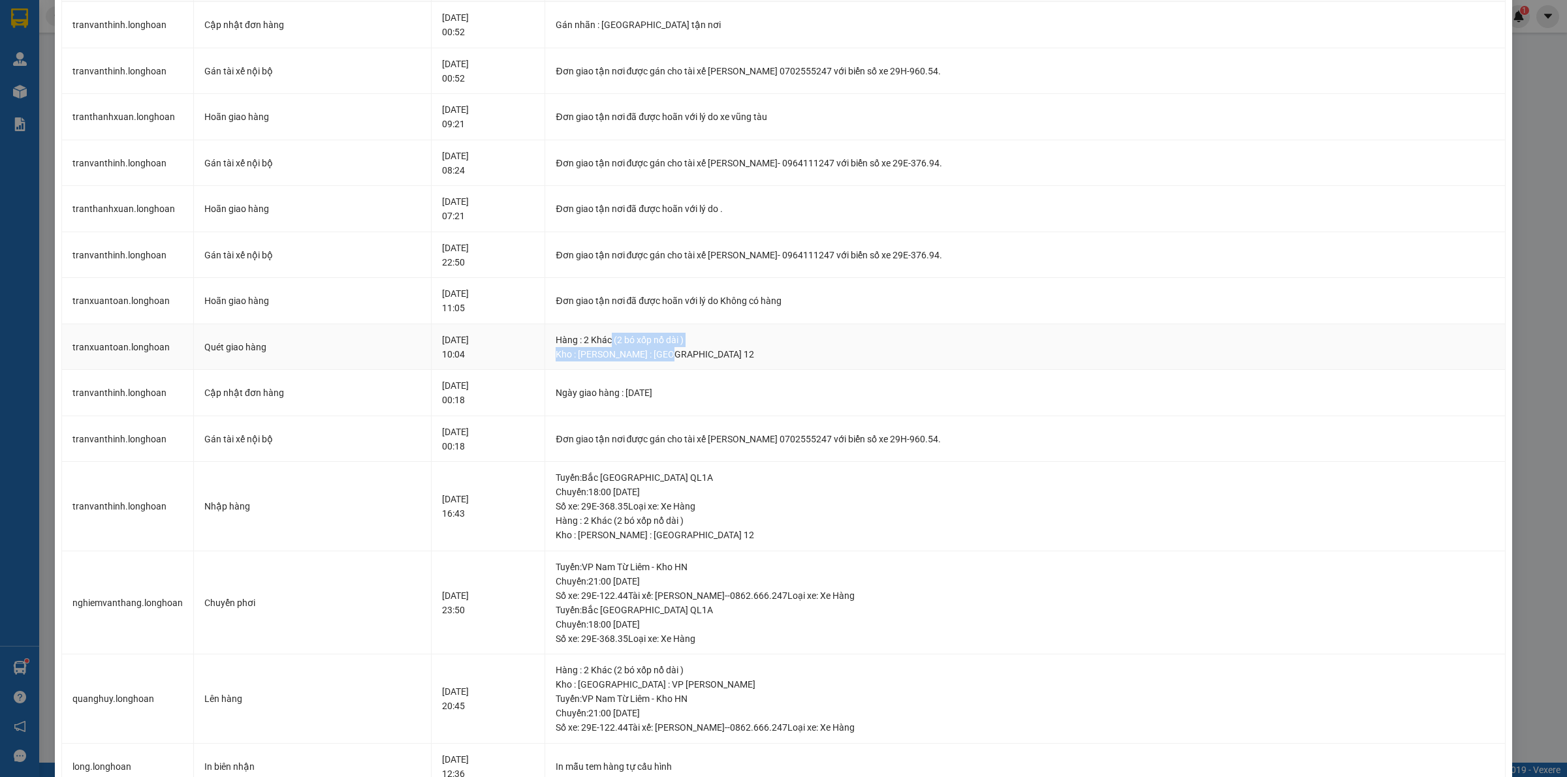
drag, startPoint x: 685, startPoint y: 351, endPoint x: 629, endPoint y: 347, distance: 56.9
click at [629, 347] on div "Hàng : 2 Khác (2 bó xốp nổ dài ) Kho : Hồ Chí Minh : Kho Quận 12" at bounding box center [1024, 347] width 939 height 29
drag, startPoint x: 712, startPoint y: 302, endPoint x: 644, endPoint y: 304, distance: 68.6
click at [644, 304] on div "Đơn giao tận nơi đã được hoãn với lý do Không có hàng" at bounding box center [1024, 301] width 939 height 14
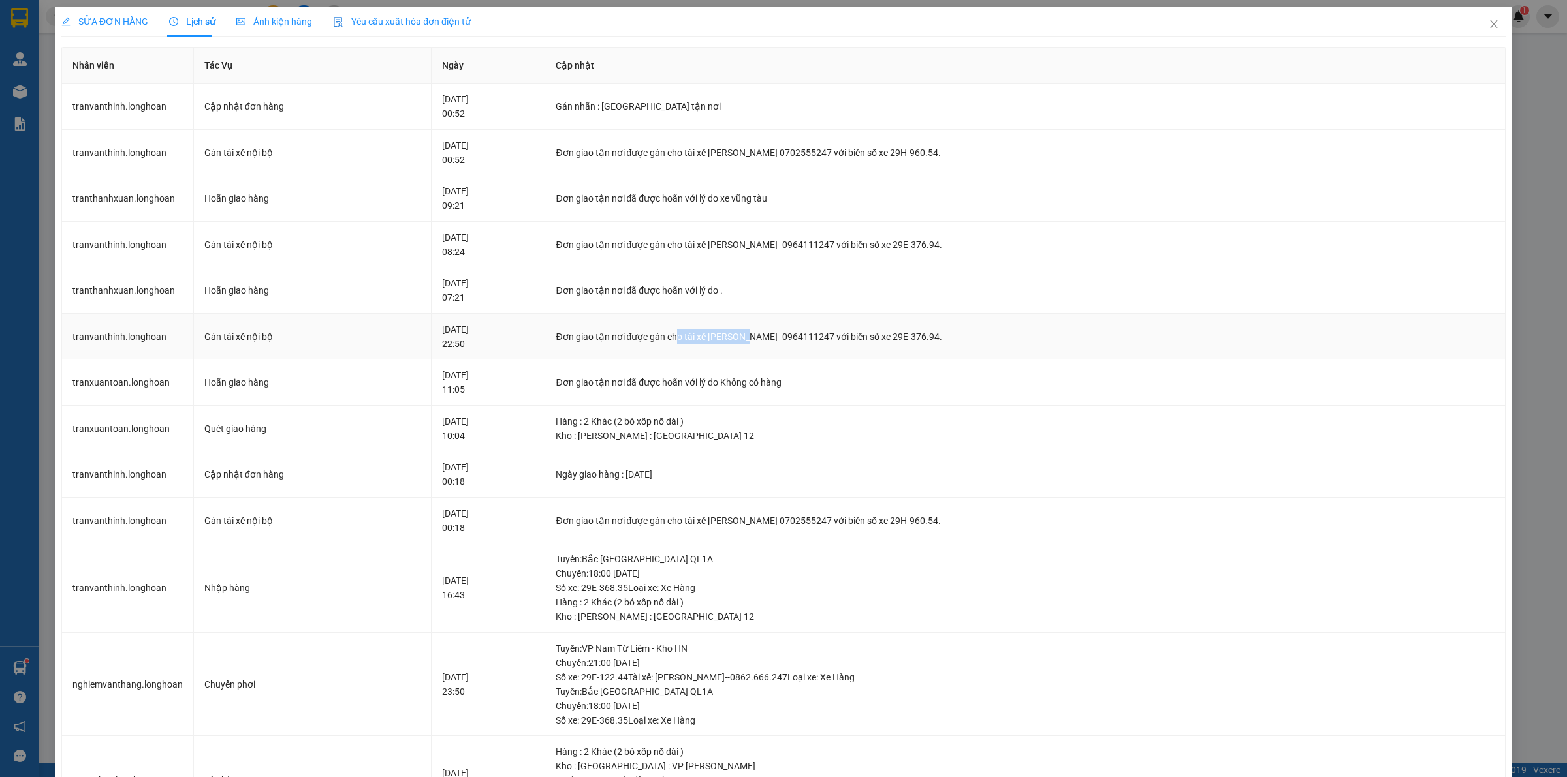
drag, startPoint x: 768, startPoint y: 330, endPoint x: 693, endPoint y: 336, distance: 75.3
click at [693, 336] on div "Đơn giao tận nơi được gán cho tài xế TRẦN THANH XUÂN- 0964111247 với biển số xe…" at bounding box center [1024, 337] width 939 height 14
drag, startPoint x: 661, startPoint y: 291, endPoint x: 748, endPoint y: 289, distance: 86.8
click at [748, 289] on div "Đơn giao tận nơi đã được hoãn với lý do ." at bounding box center [1024, 290] width 939 height 14
click at [766, 247] on div "Đơn giao tận nơi được gán cho tài xế TRẦN THANH XUÂN- 0964111247 với biển số xe…" at bounding box center [1024, 245] width 939 height 14
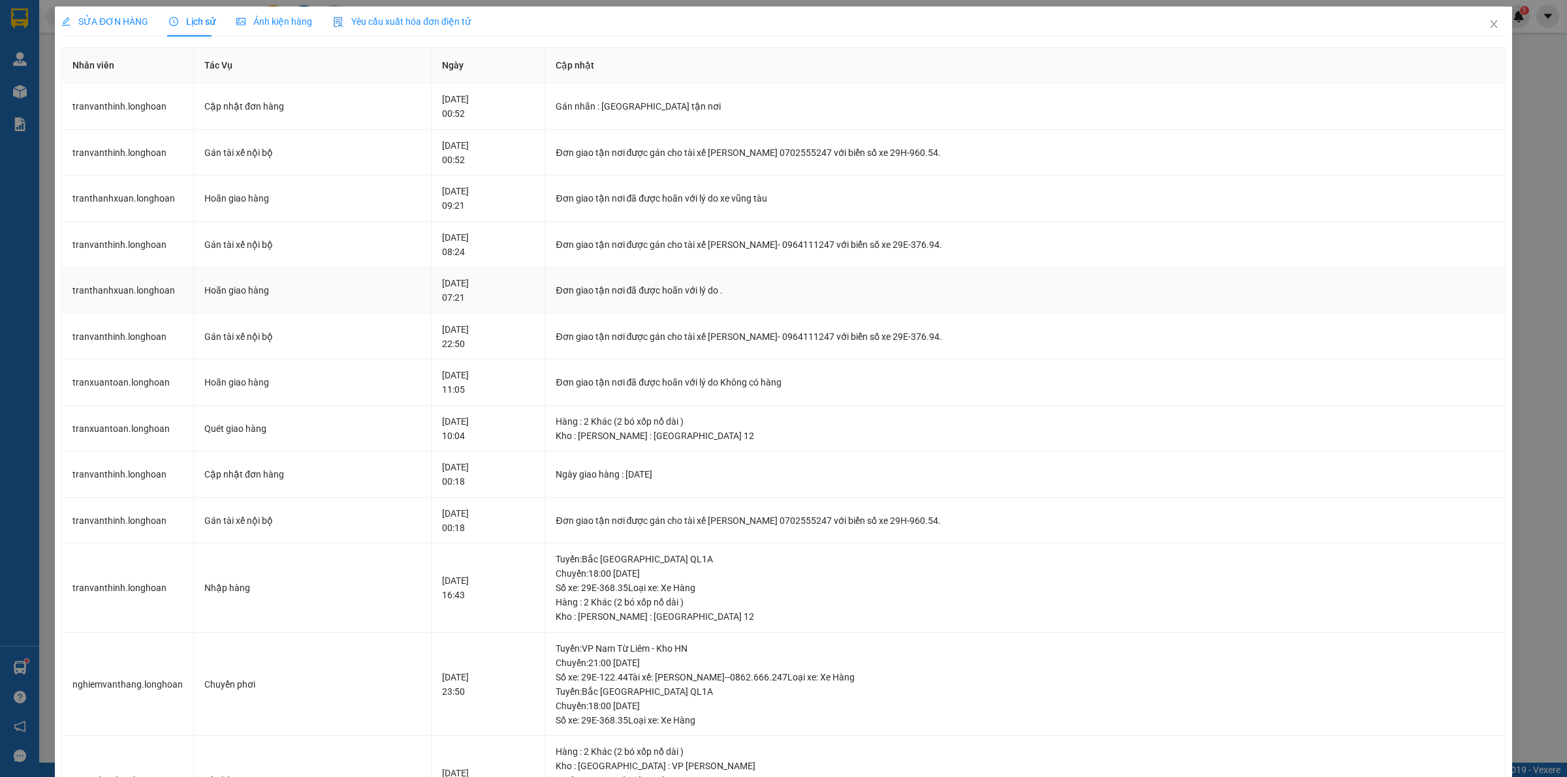
click at [734, 289] on div "Đơn giao tận nơi đã được hoãn với lý do ." at bounding box center [1024, 290] width 939 height 14
click at [739, 253] on td "Đơn giao tận nơi được gán cho tài xế TRẦN THANH XUÂN- 0964111247 với biển số xe…" at bounding box center [1025, 245] width 960 height 46
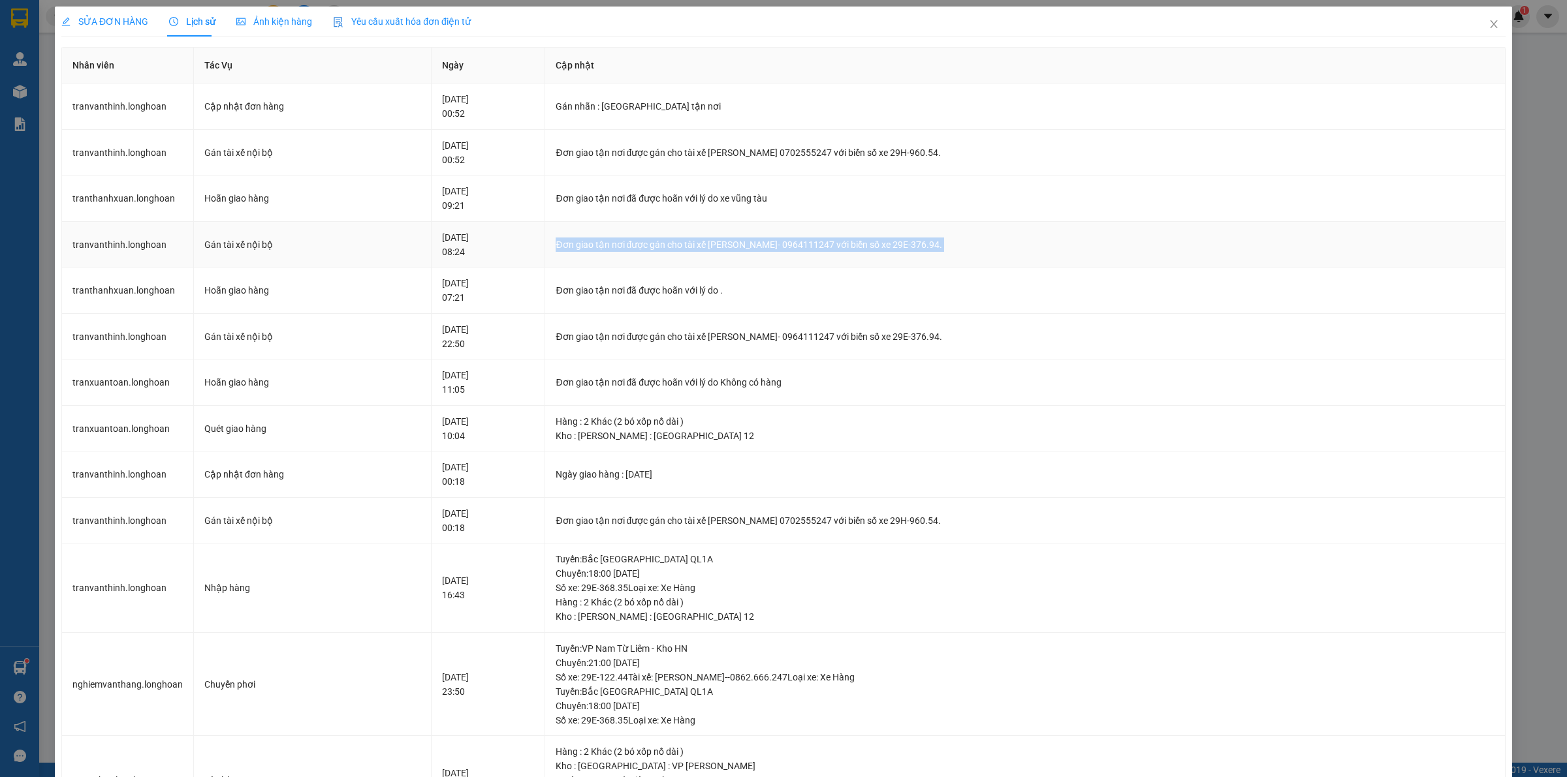
click at [739, 253] on td "Đơn giao tận nơi được gán cho tài xế TRẦN THANH XUÂN- 0964111247 với biển số xe…" at bounding box center [1025, 245] width 960 height 46
click at [760, 154] on div "Đơn giao tận nơi được gán cho tài xế TRẦN XUÂN TOÀN 0702555247 với biển số xe 2…" at bounding box center [1024, 153] width 939 height 14
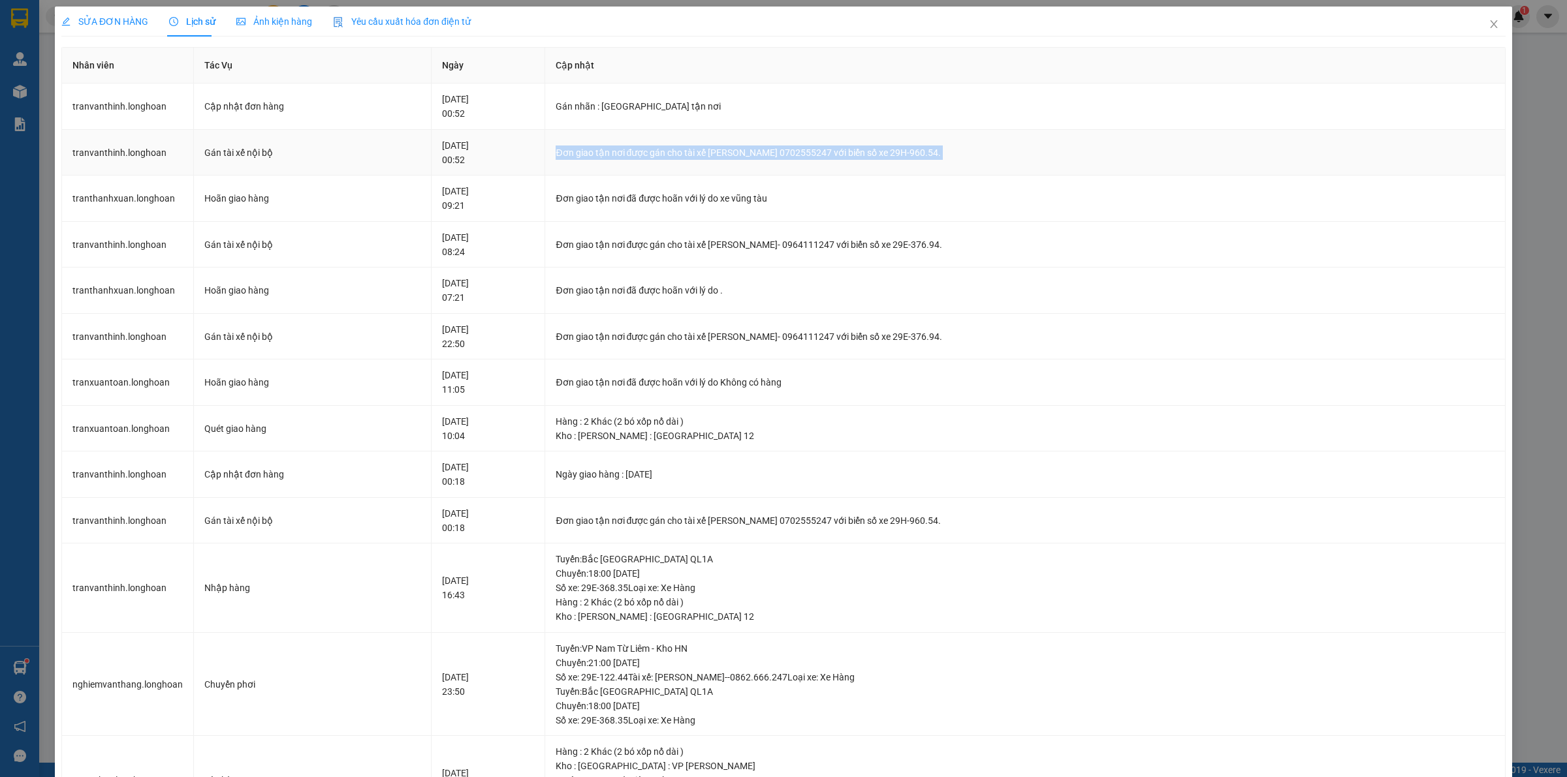
click at [760, 154] on div "Đơn giao tận nơi được gán cho tài xế TRẦN XUÂN TOÀN 0702555247 với biển số xe 2…" at bounding box center [1024, 153] width 939 height 14
click at [1483, 17] on span "Close" at bounding box center [1493, 25] width 37 height 37
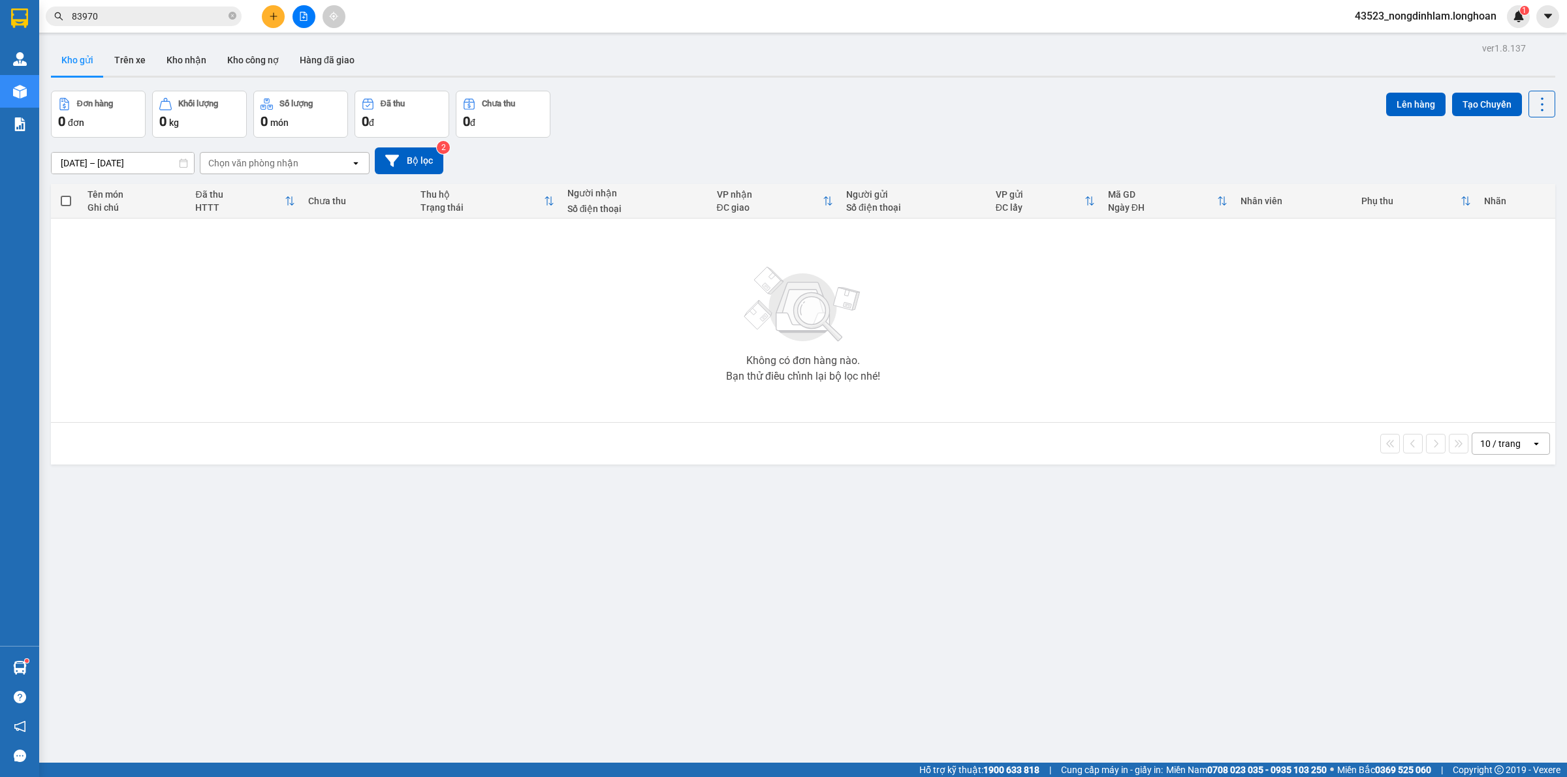
click at [168, 15] on input "83970" at bounding box center [149, 16] width 154 height 14
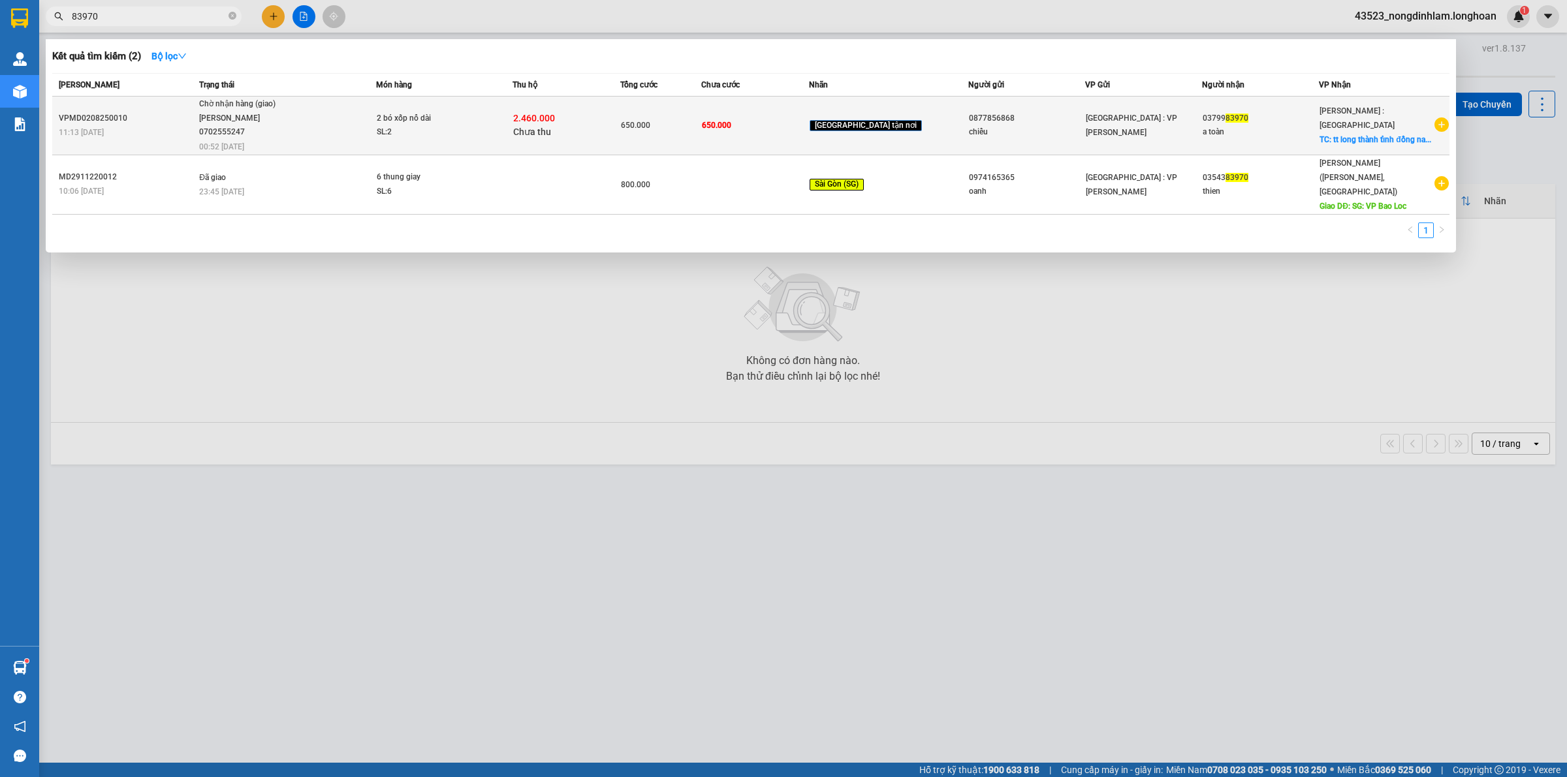
click at [288, 126] on div "TRẦN XUÂN TOÀN 0702555247" at bounding box center [248, 126] width 98 height 28
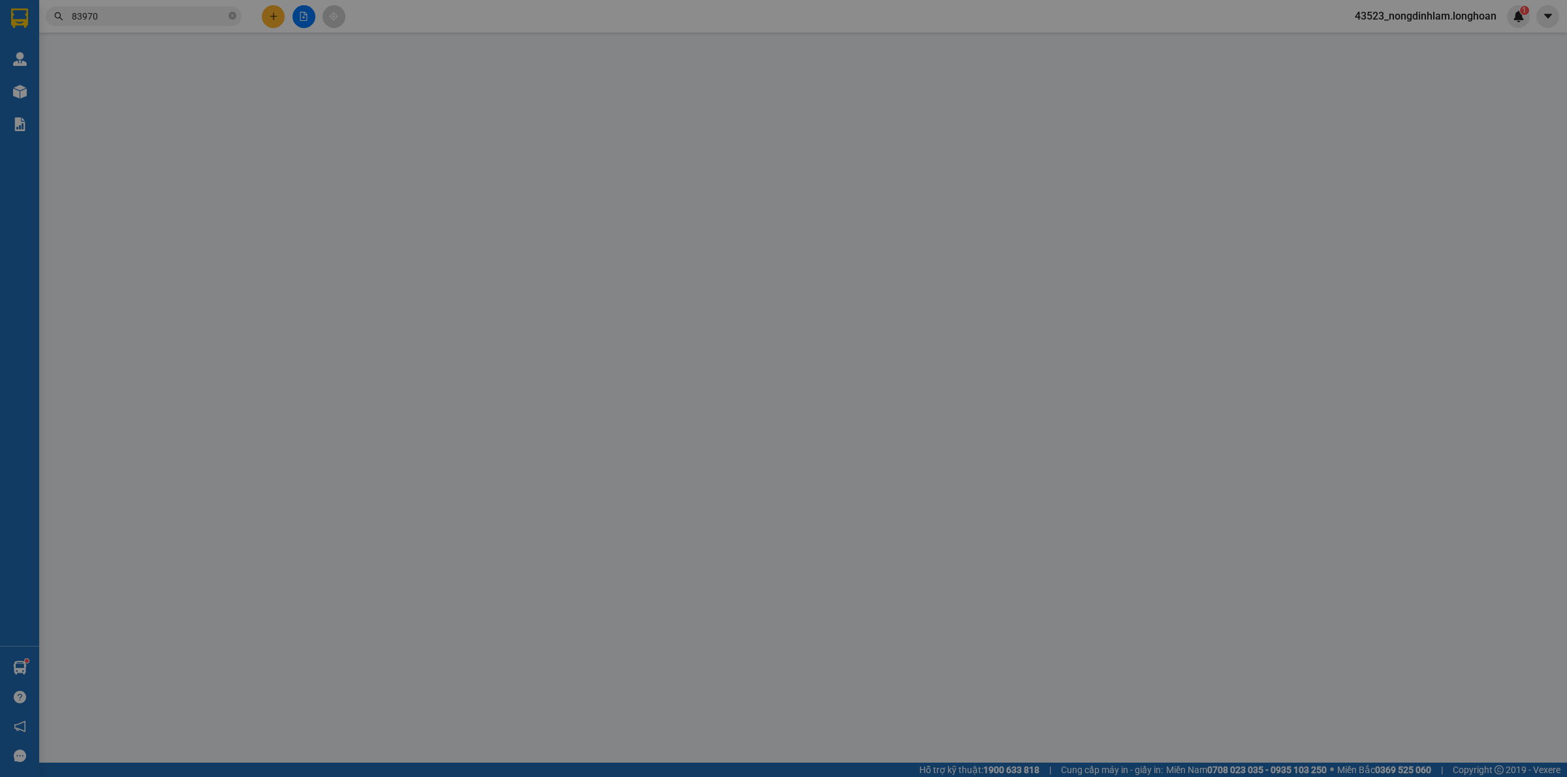
type input "0877856868"
type input "chiểu"
type input "0379983970"
type input "a toàn"
checkbox input "true"
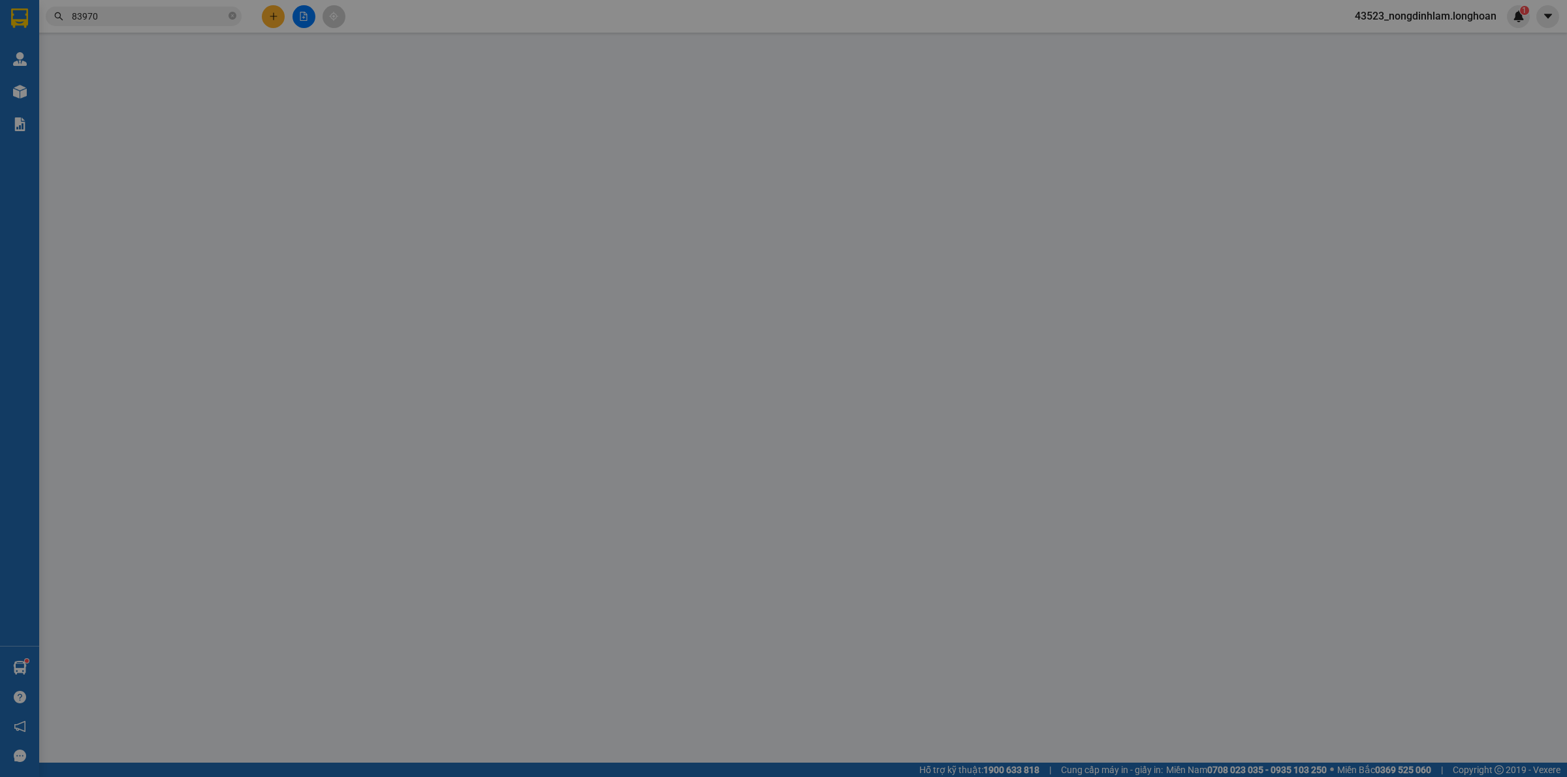
type input "tt long thành tỉnh đồng nai"
type input "650.000"
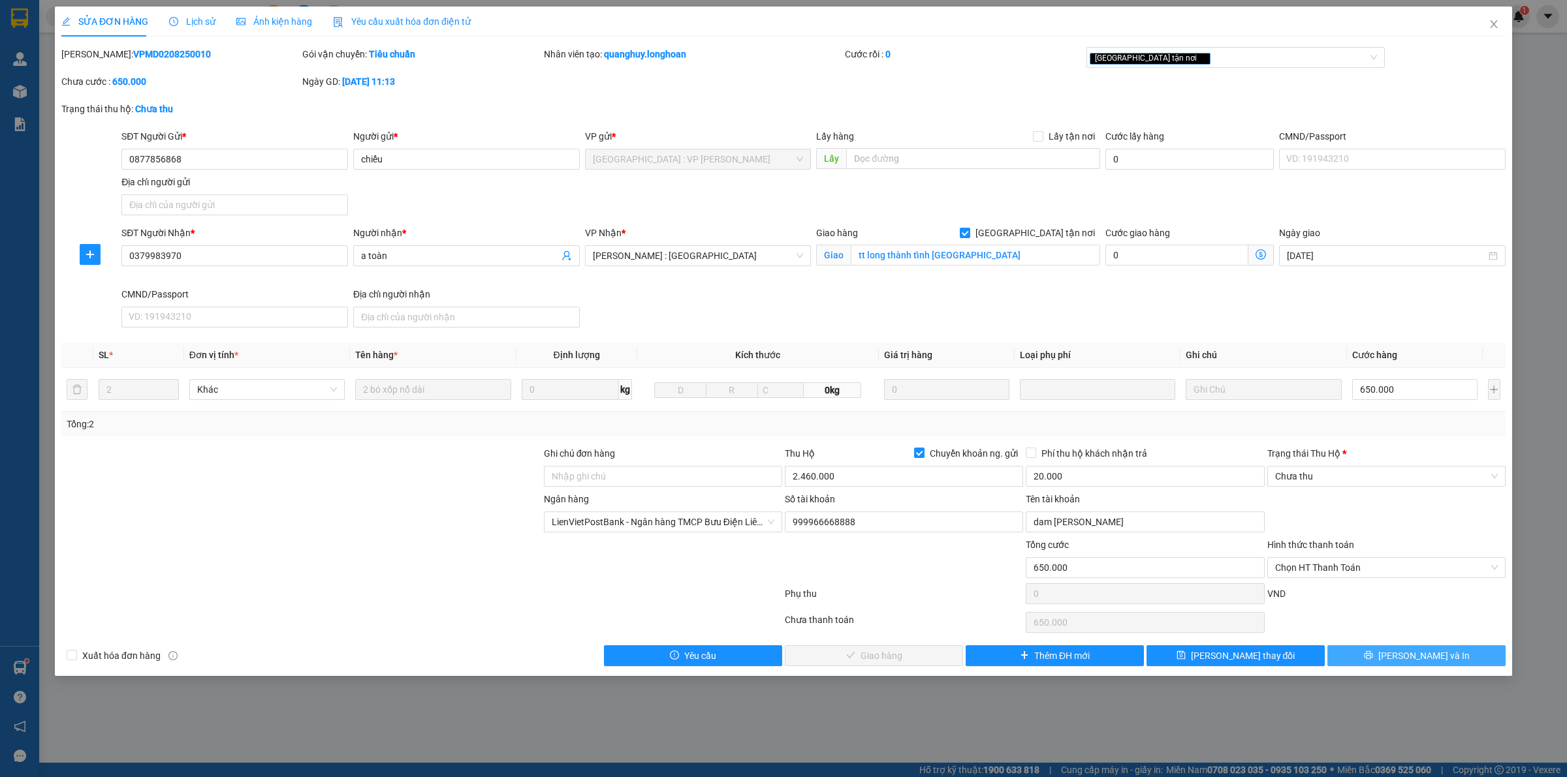
click at [1418, 666] on button "Lưu và In" at bounding box center [1416, 656] width 178 height 21
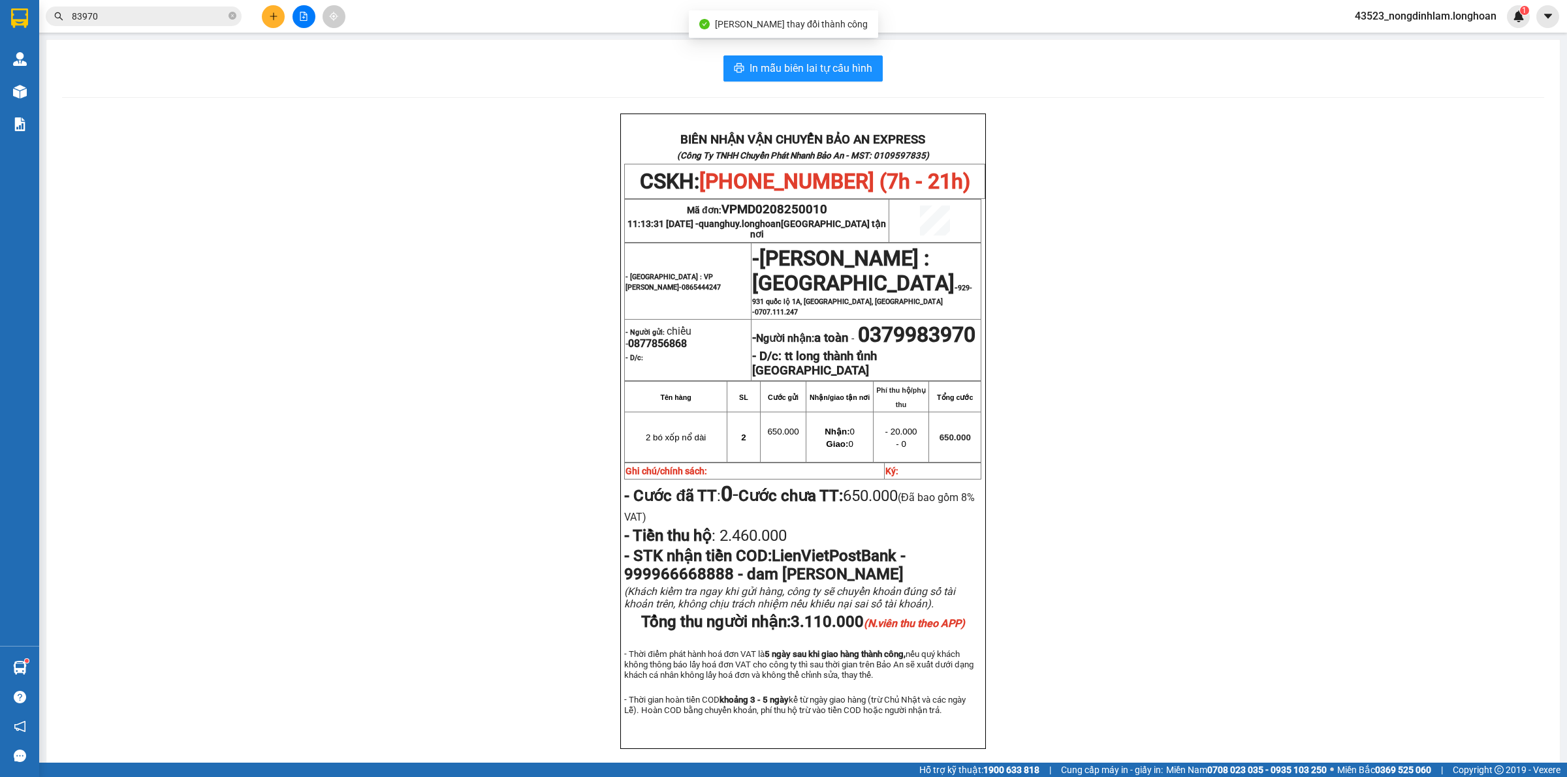
scroll to position [79, 0]
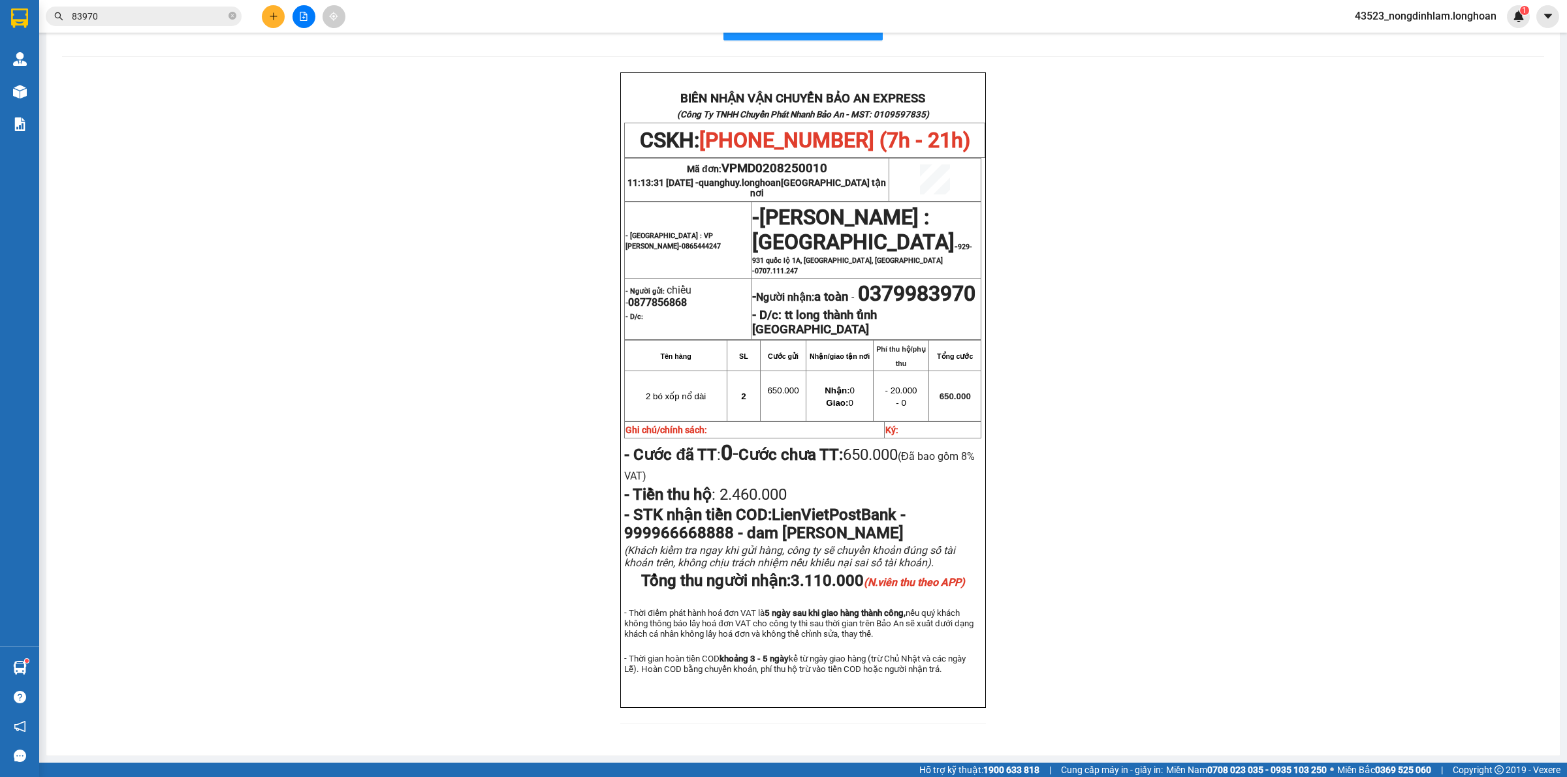
click at [176, 20] on input "83970" at bounding box center [149, 16] width 154 height 14
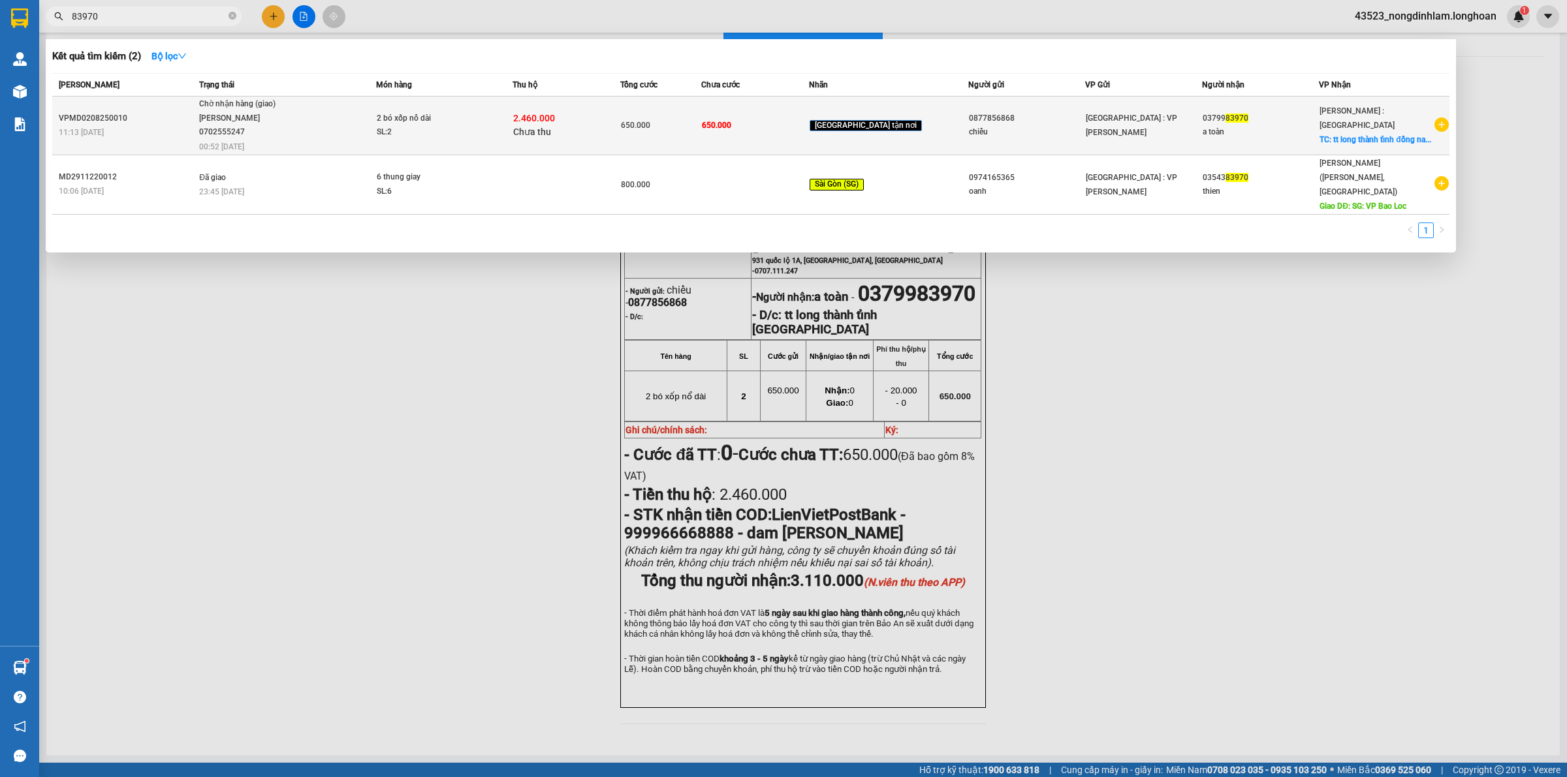
click at [215, 112] on div "TRẦN XUÂN TOÀN 0702555247" at bounding box center [248, 126] width 98 height 28
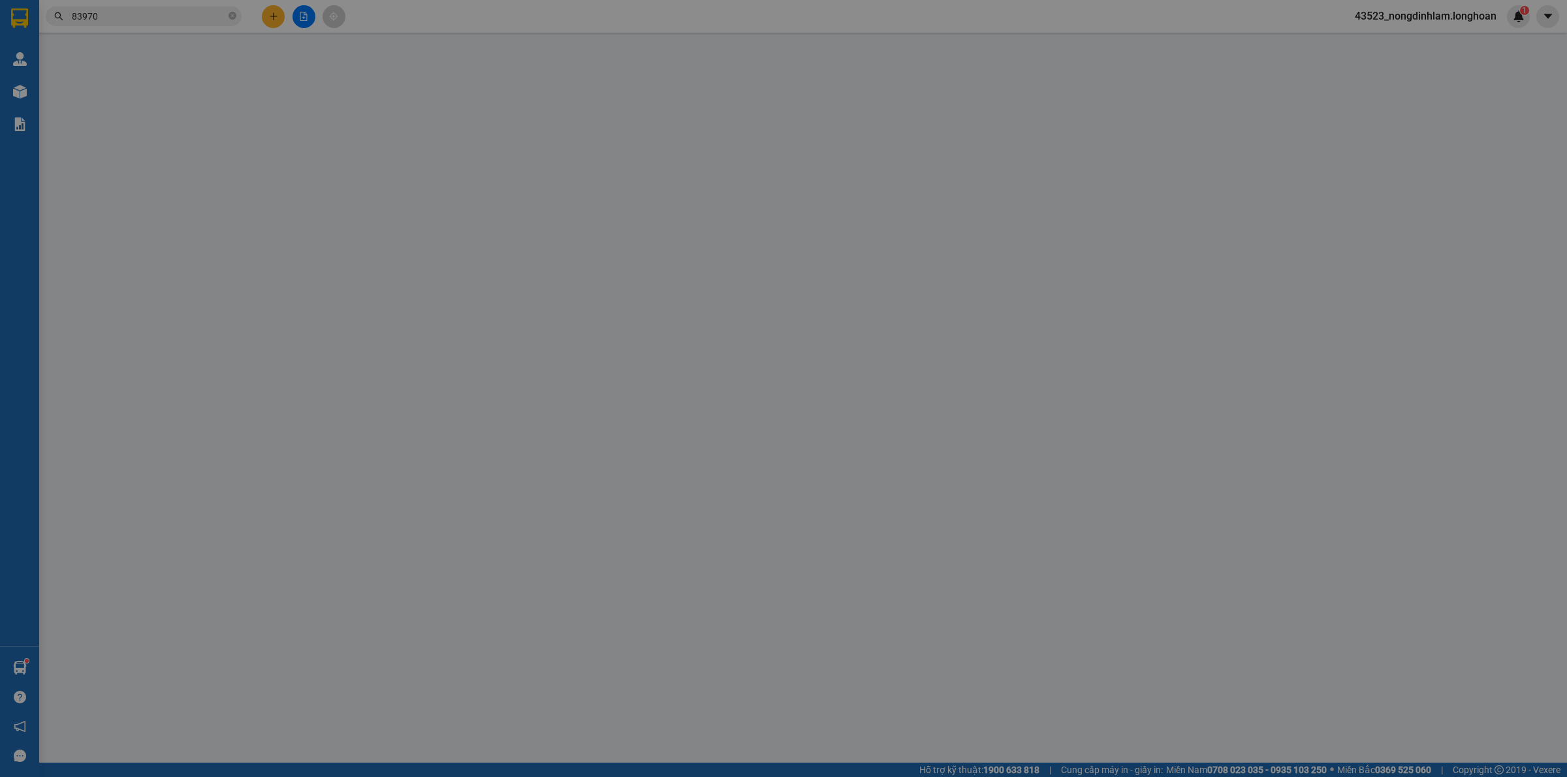
type input "0877856868"
type input "chiểu"
type input "0379983970"
type input "a toàn"
checkbox input "true"
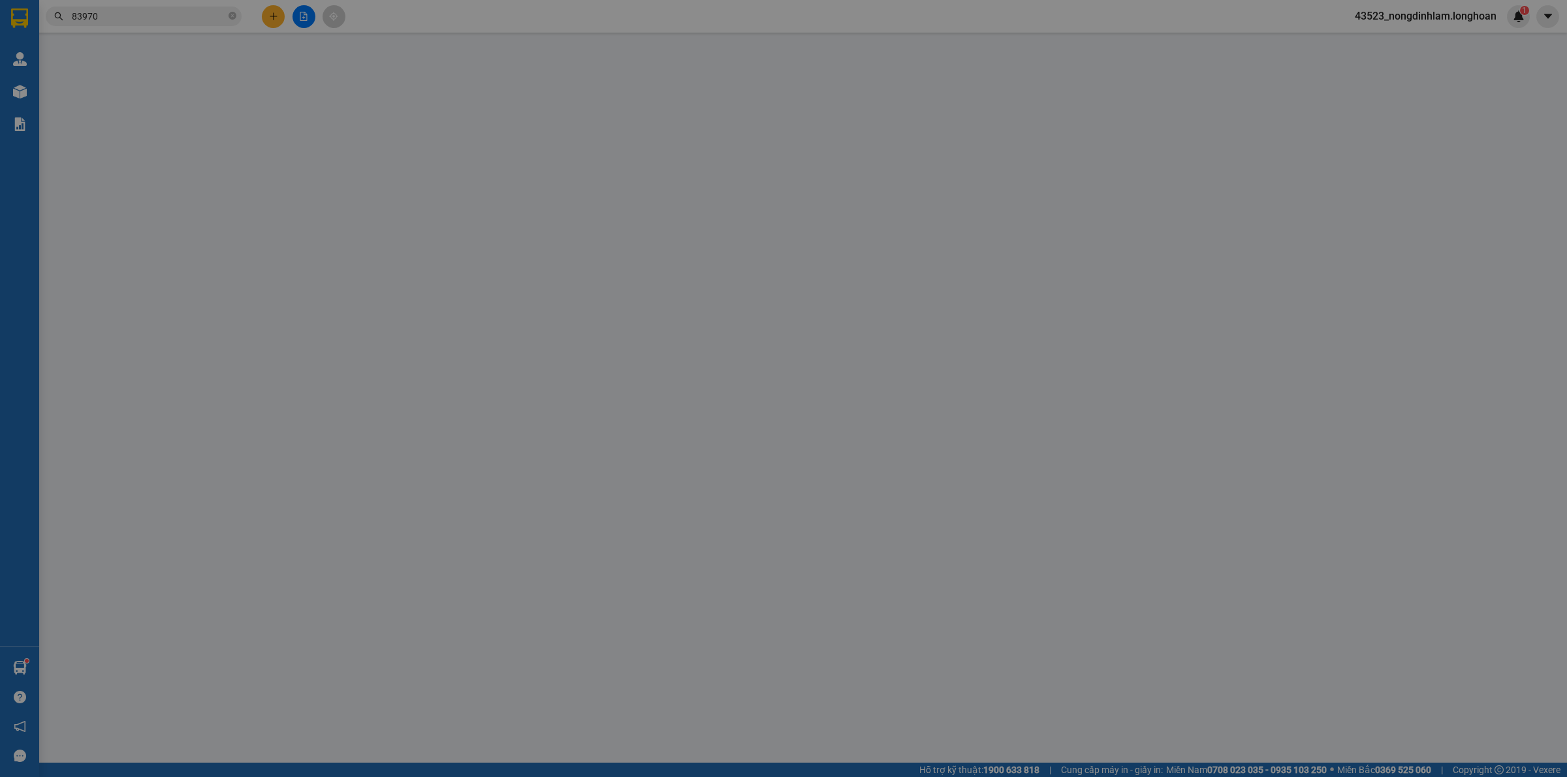
type input "tt long thành tỉnh đồng nai"
type input "650.000"
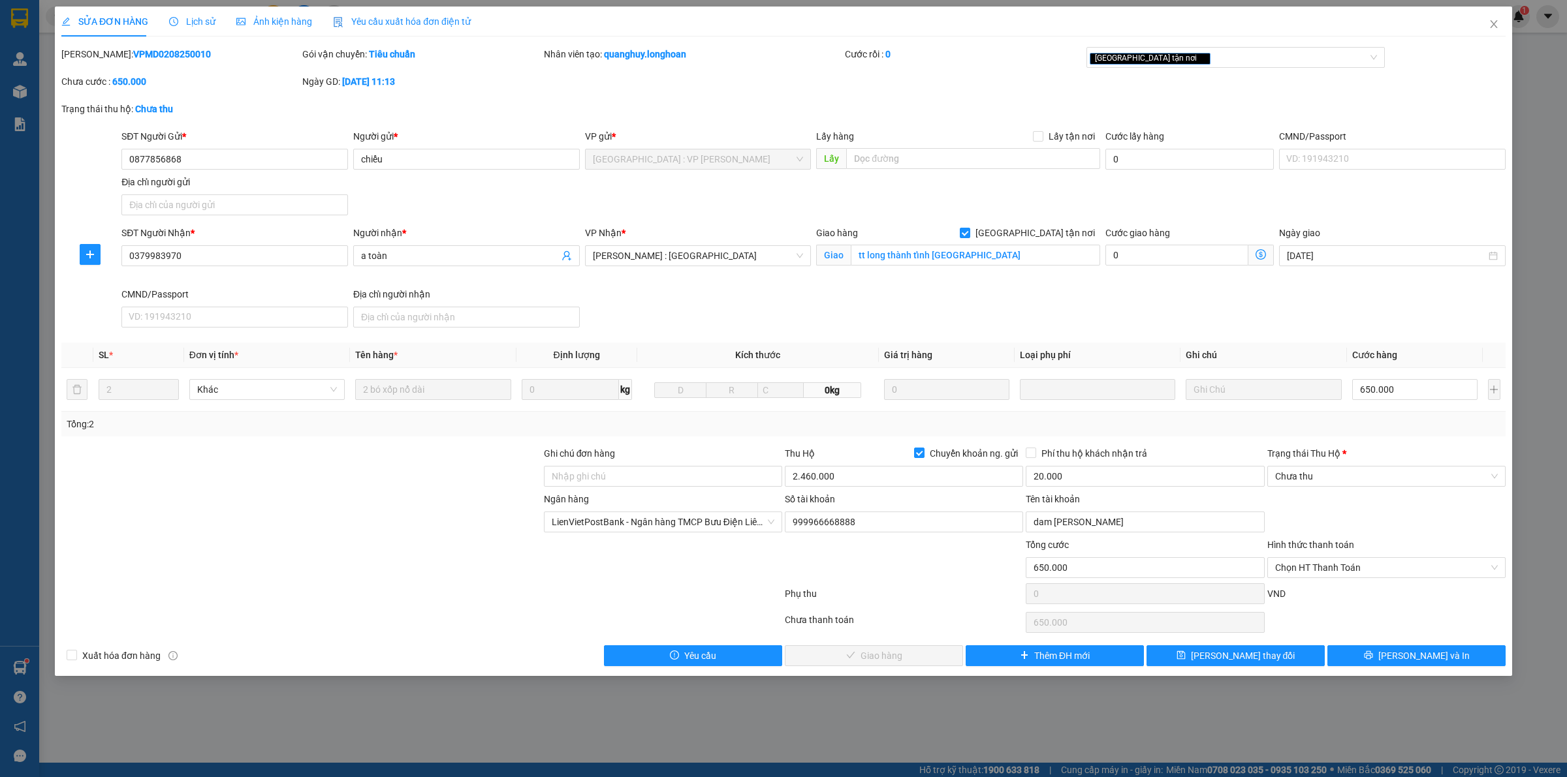
click at [181, 21] on span "Lịch sử" at bounding box center [192, 21] width 46 height 10
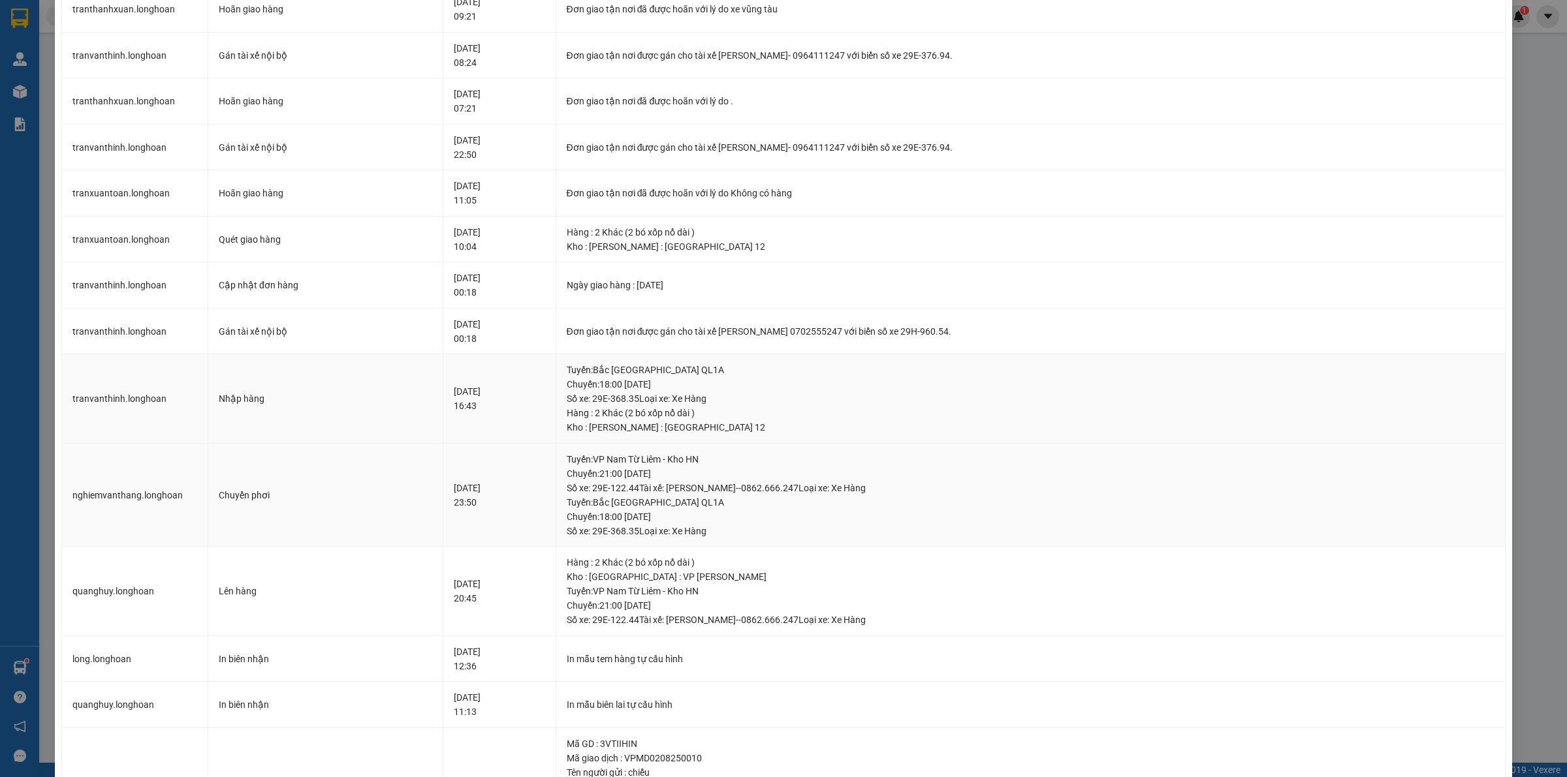
scroll to position [108, 0]
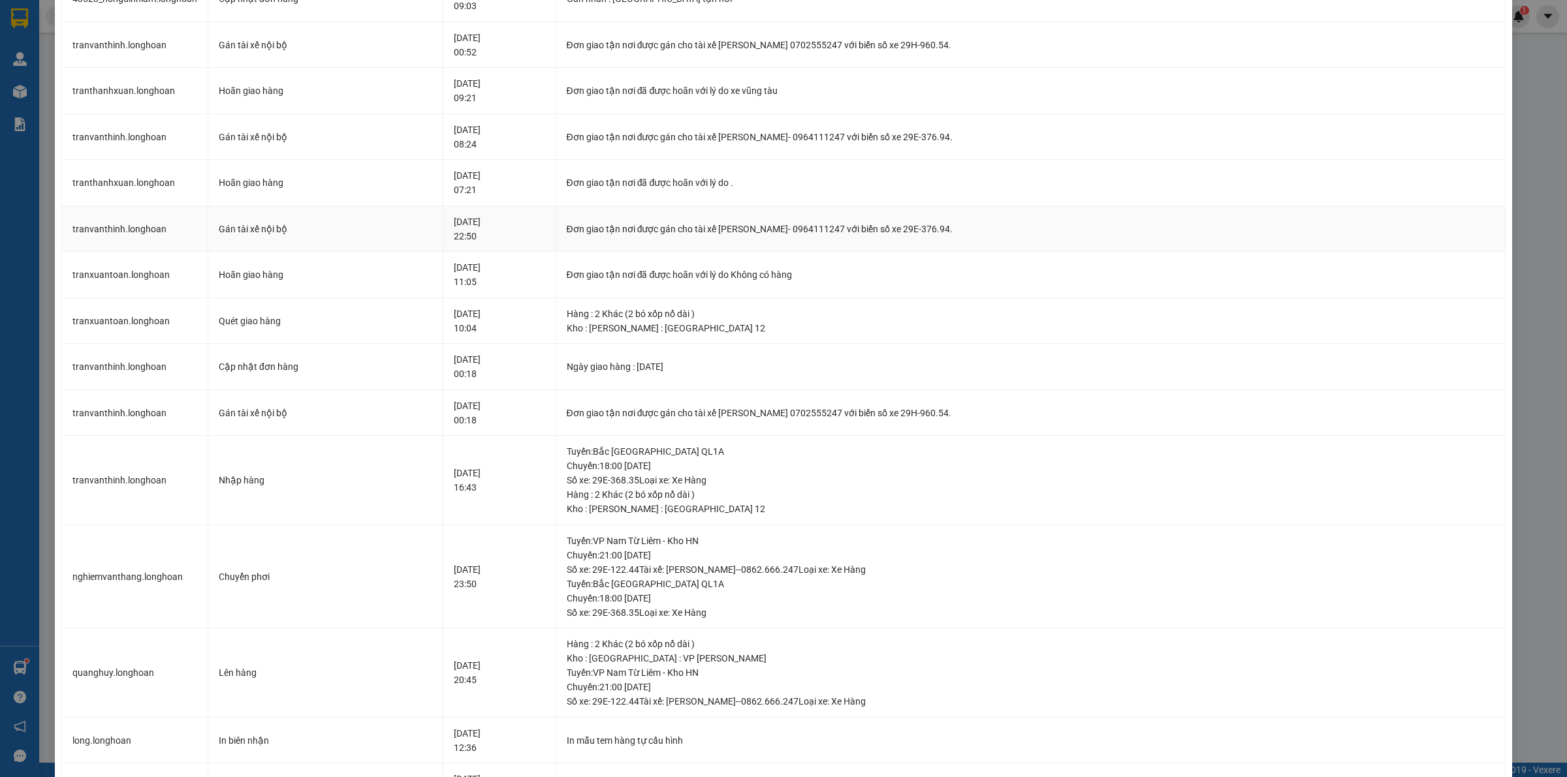
click at [751, 237] on td "Đơn giao tận nơi được gán cho tài xế TRẦN THANH XUÂN- 0964111247 với biển số xe…" at bounding box center [1030, 229] width 949 height 46
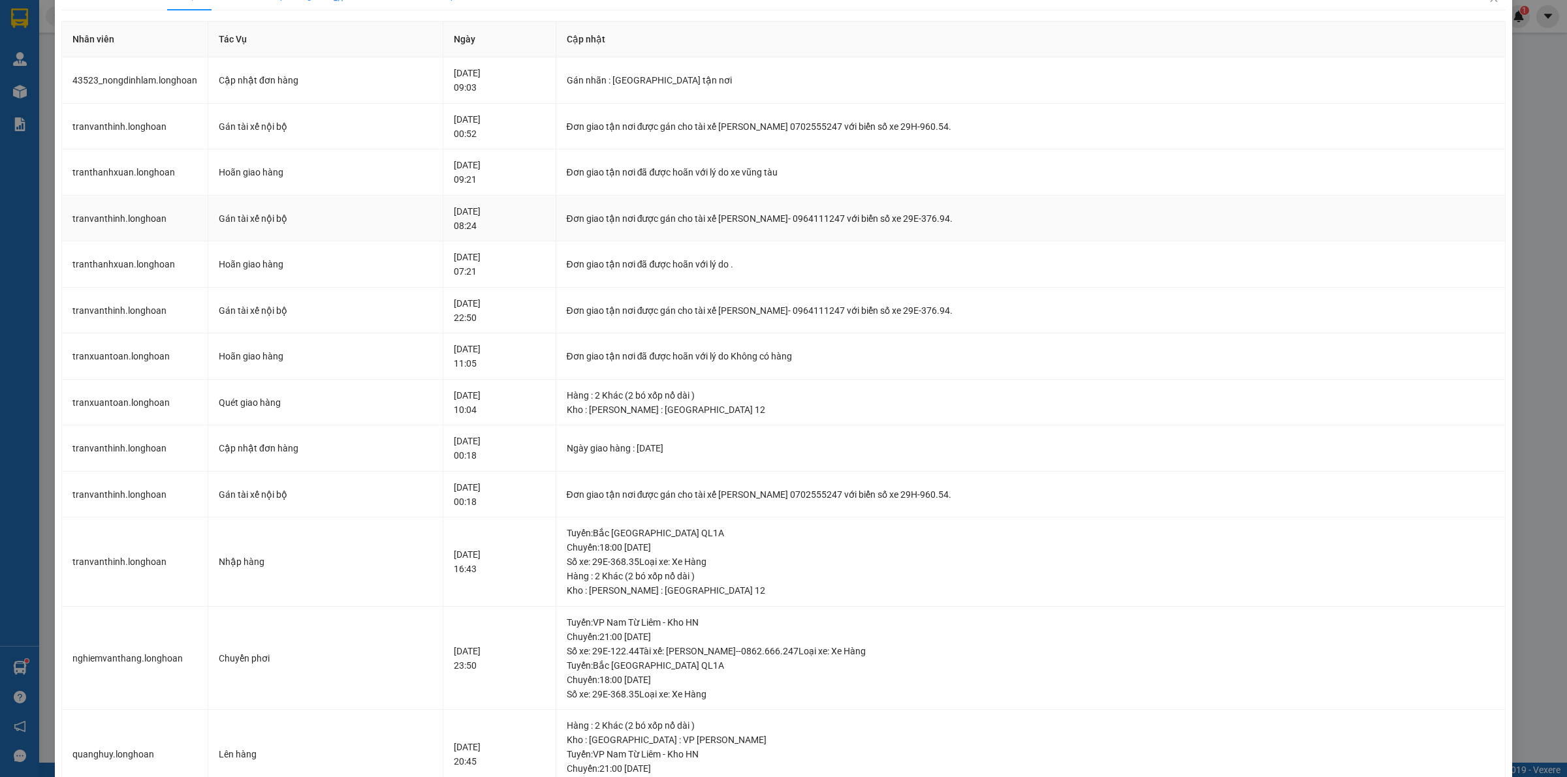
click at [772, 224] on div "Đơn giao tận nơi được gán cho tài xế TRẦN THANH XUÂN- 0964111247 với biển số xe…" at bounding box center [1031, 218] width 928 height 14
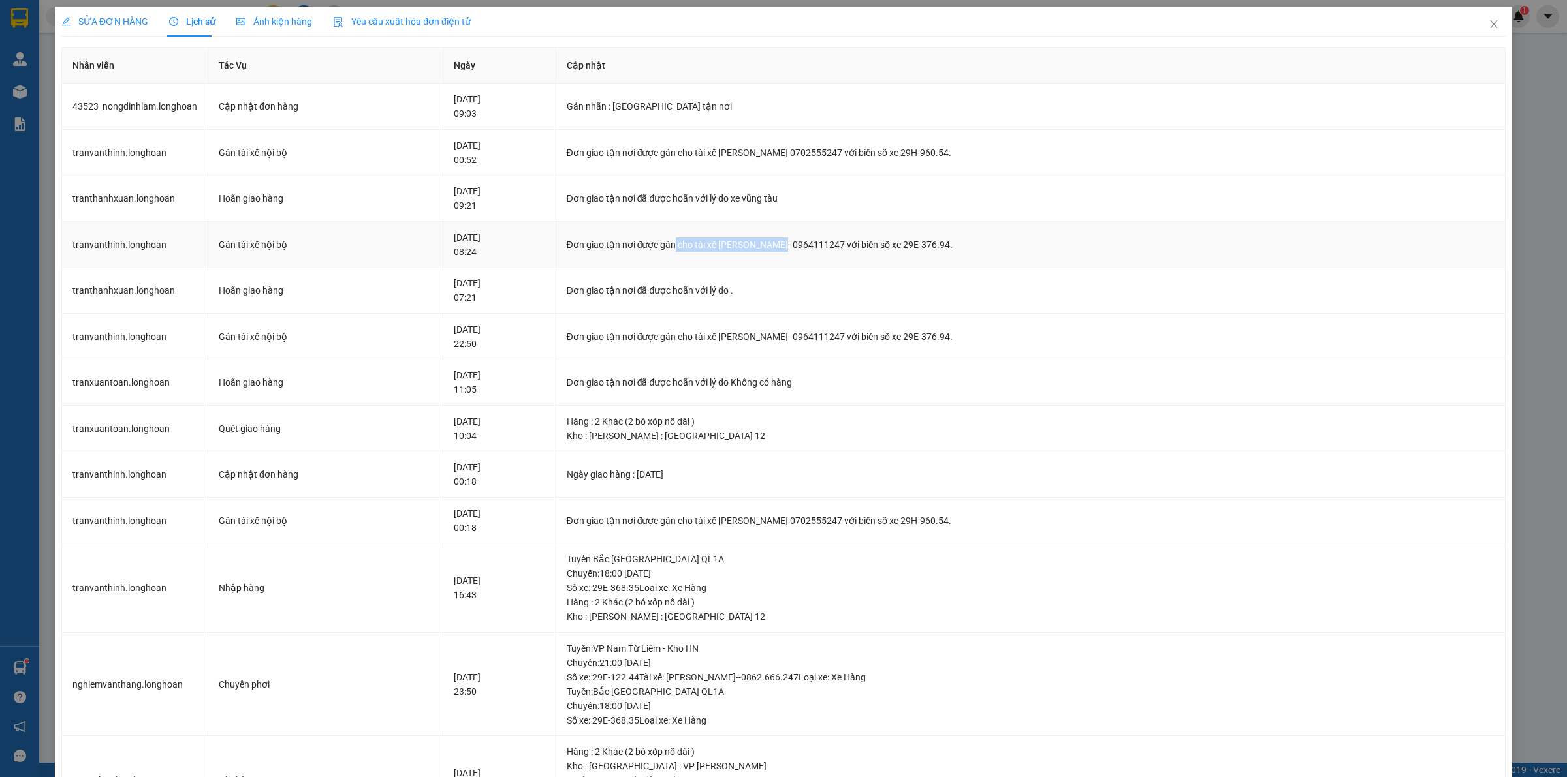
drag, startPoint x: 694, startPoint y: 242, endPoint x: 809, endPoint y: 245, distance: 115.6
click at [809, 245] on div "Đơn giao tận nơi được gán cho tài xế TRẦN THANH XUÂN- 0964111247 với biển số xe…" at bounding box center [1031, 245] width 928 height 14
drag, startPoint x: 625, startPoint y: 204, endPoint x: 770, endPoint y: 200, distance: 145.6
click at [770, 200] on div "Đơn giao tận nơi đã được hoãn với lý do xe vũng tàu" at bounding box center [1031, 198] width 928 height 14
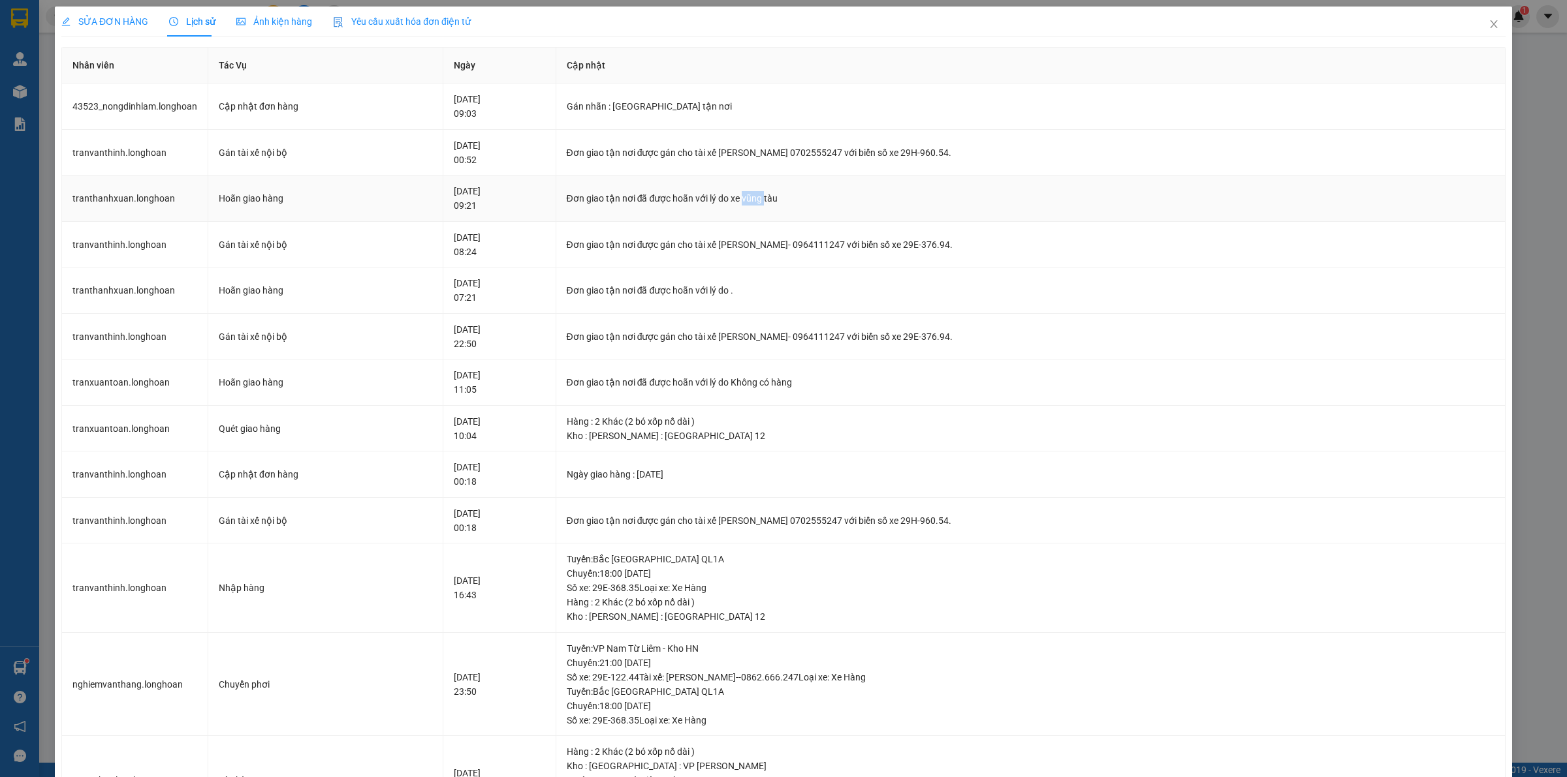
click at [770, 200] on div "Đơn giao tận nơi đã được hoãn với lý do xe vũng tàu" at bounding box center [1031, 198] width 928 height 14
click at [632, 153] on div "Đơn giao tận nơi được gán cho tài xế TRẦN XUÂN TOÀN 0702555247 với biển số xe 2…" at bounding box center [1031, 153] width 928 height 14
click at [632, 152] on div "Đơn giao tận nơi được gán cho tài xế TRẦN XUÂN TOÀN 0702555247 với biển số xe 2…" at bounding box center [1031, 153] width 928 height 14
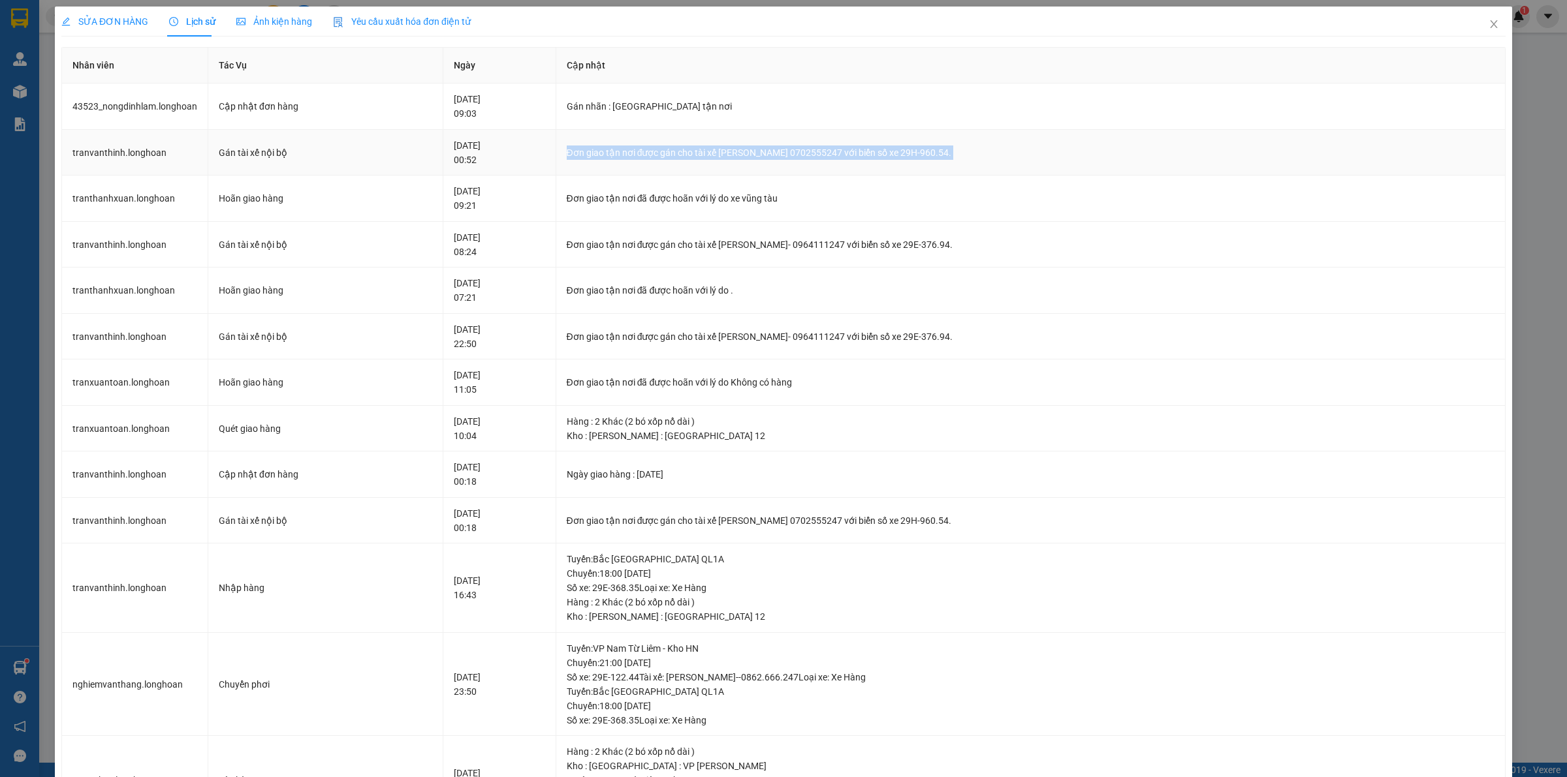
click at [846, 161] on td "Đơn giao tận nơi được gán cho tài xế TRẦN XUÂN TOÀN 0702555247 với biển số xe 2…" at bounding box center [1030, 153] width 949 height 46
click at [1488, 25] on icon "close" at bounding box center [1493, 24] width 10 height 10
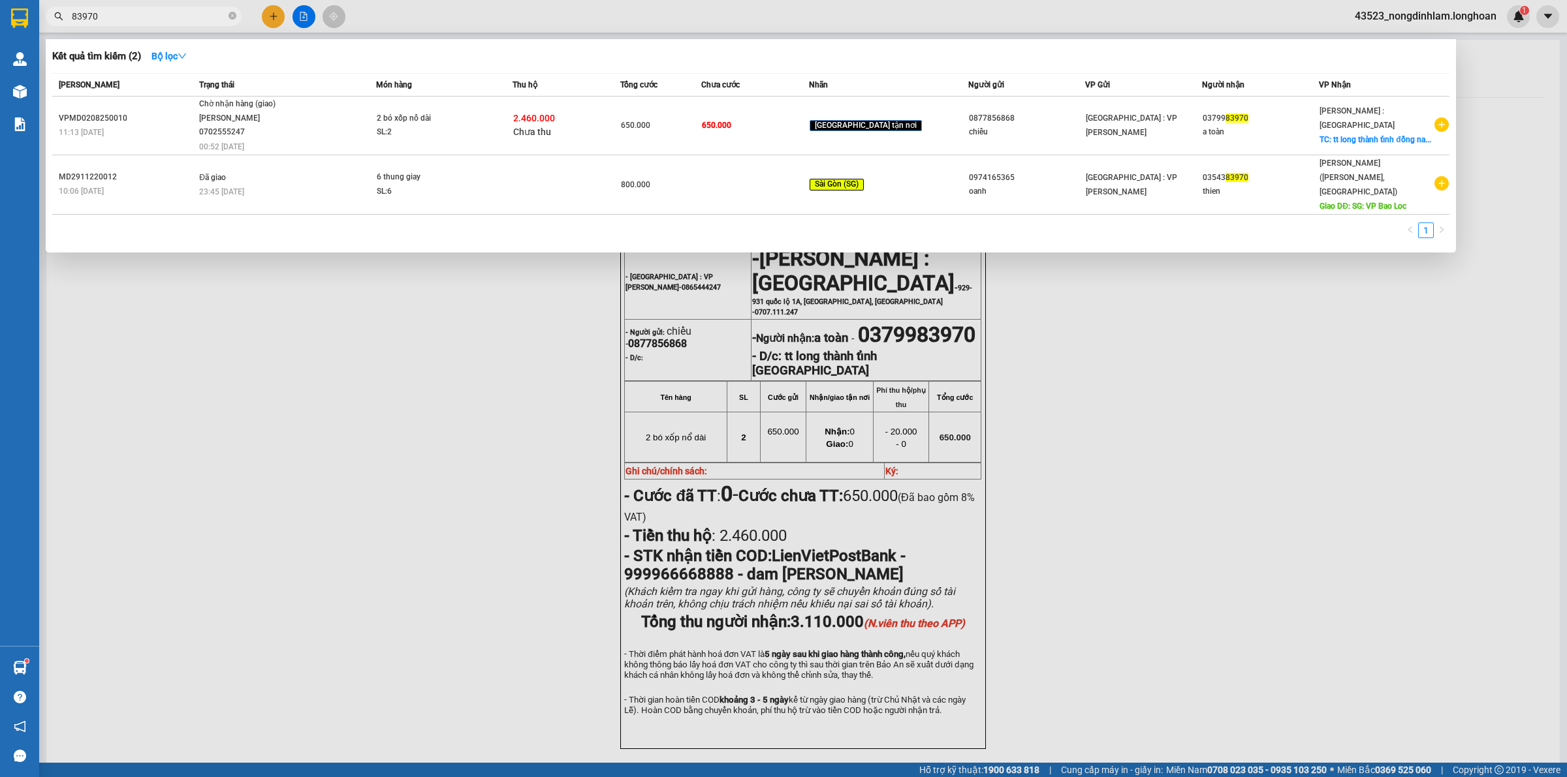
click at [155, 18] on input "83970" at bounding box center [149, 16] width 154 height 14
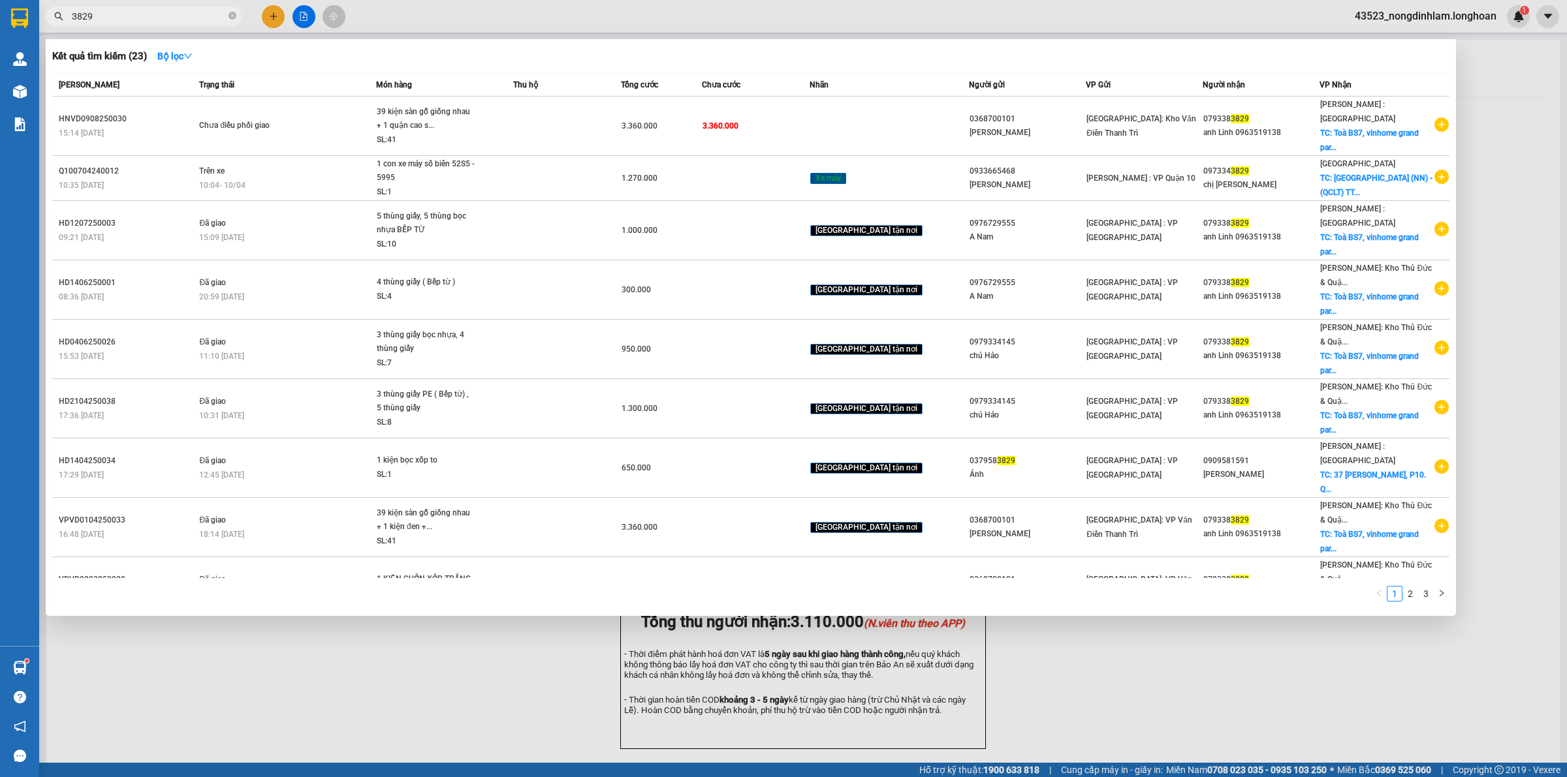
type input "3829"
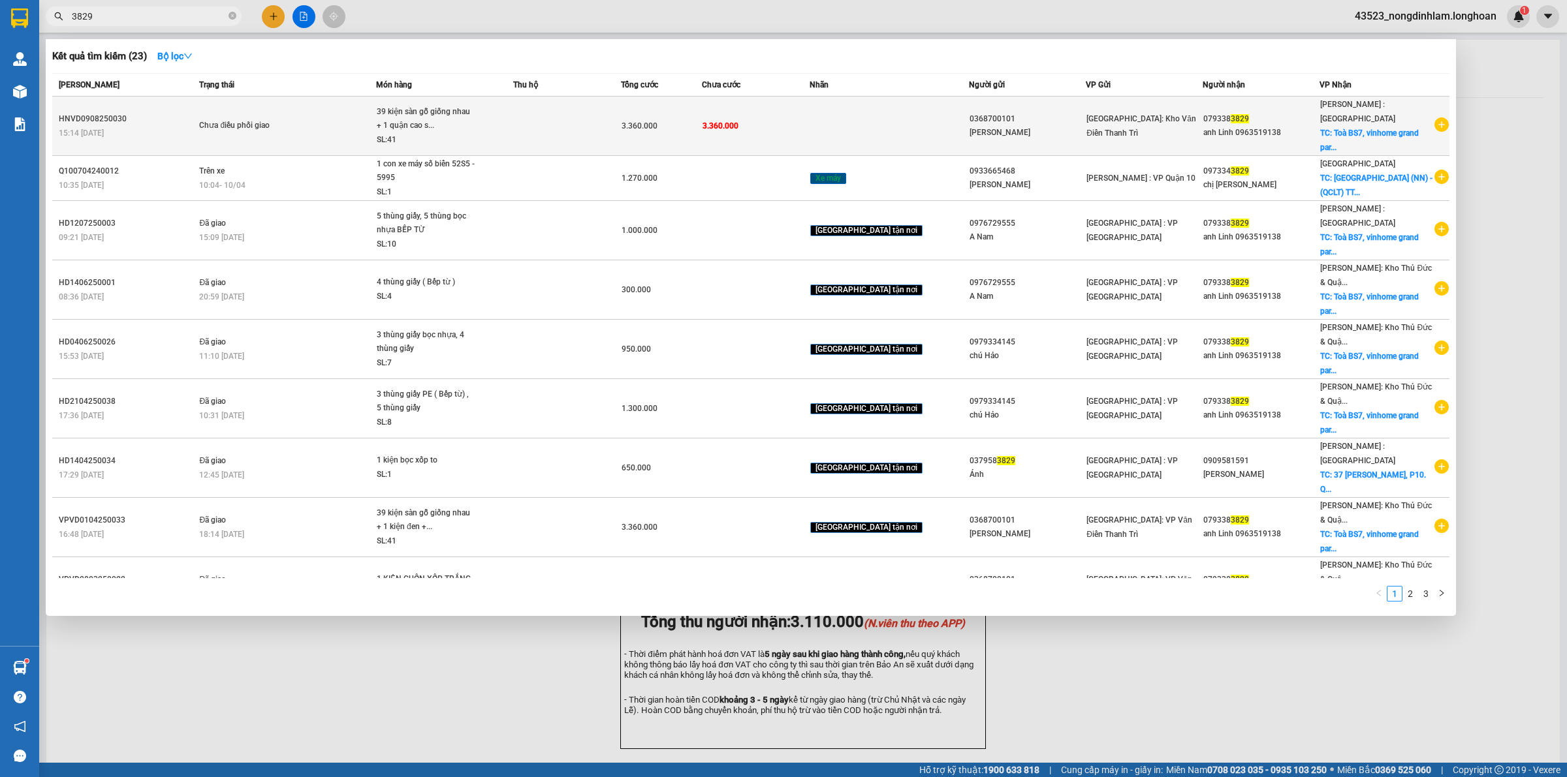
click at [204, 119] on td "Chưa điều phối giao" at bounding box center [286, 126] width 180 height 59
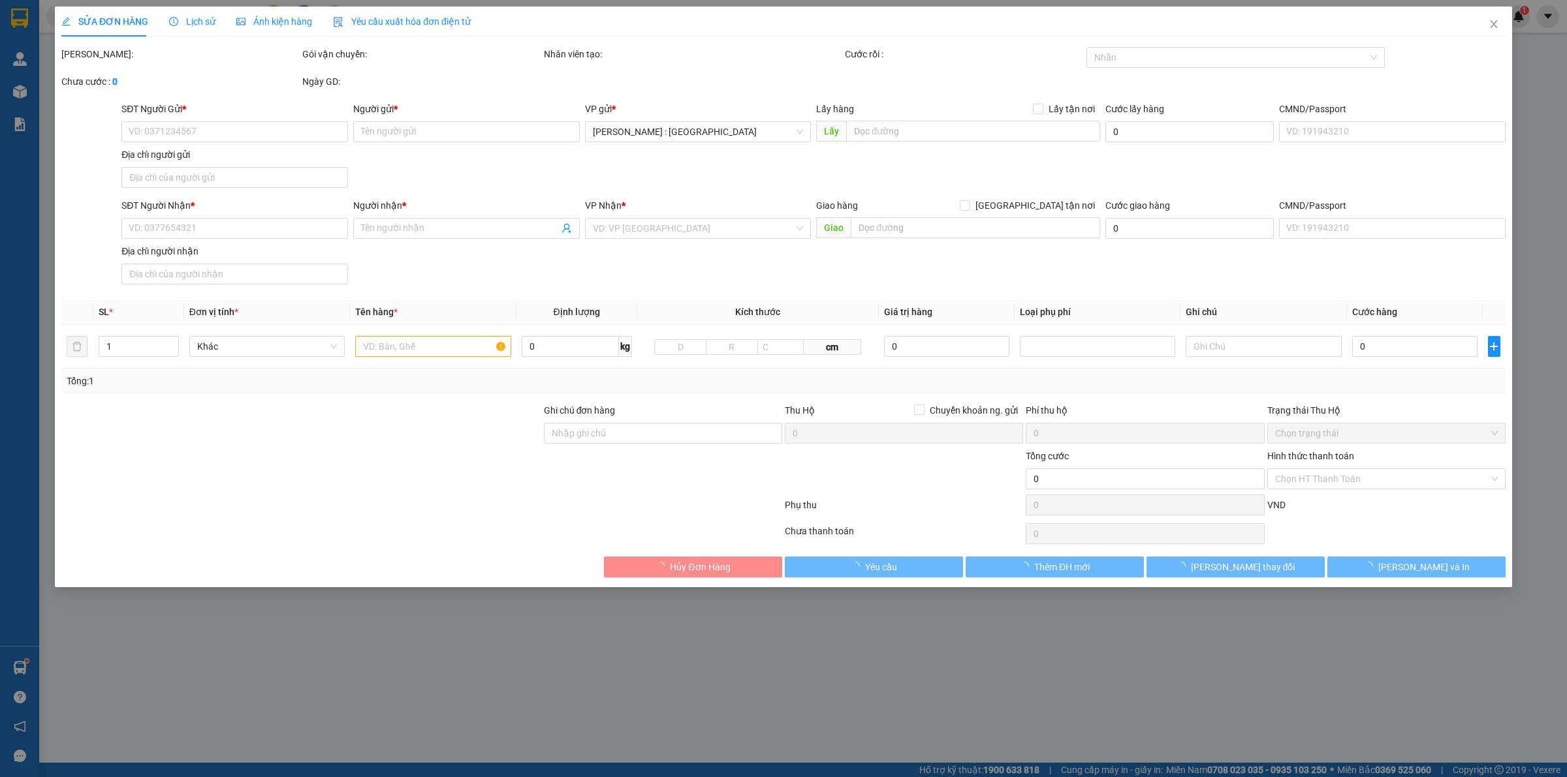
type input "0368700101"
type input "Vũ Thành long"
type input "0793383829"
type input "anh Linh 0963519138"
checkbox input "true"
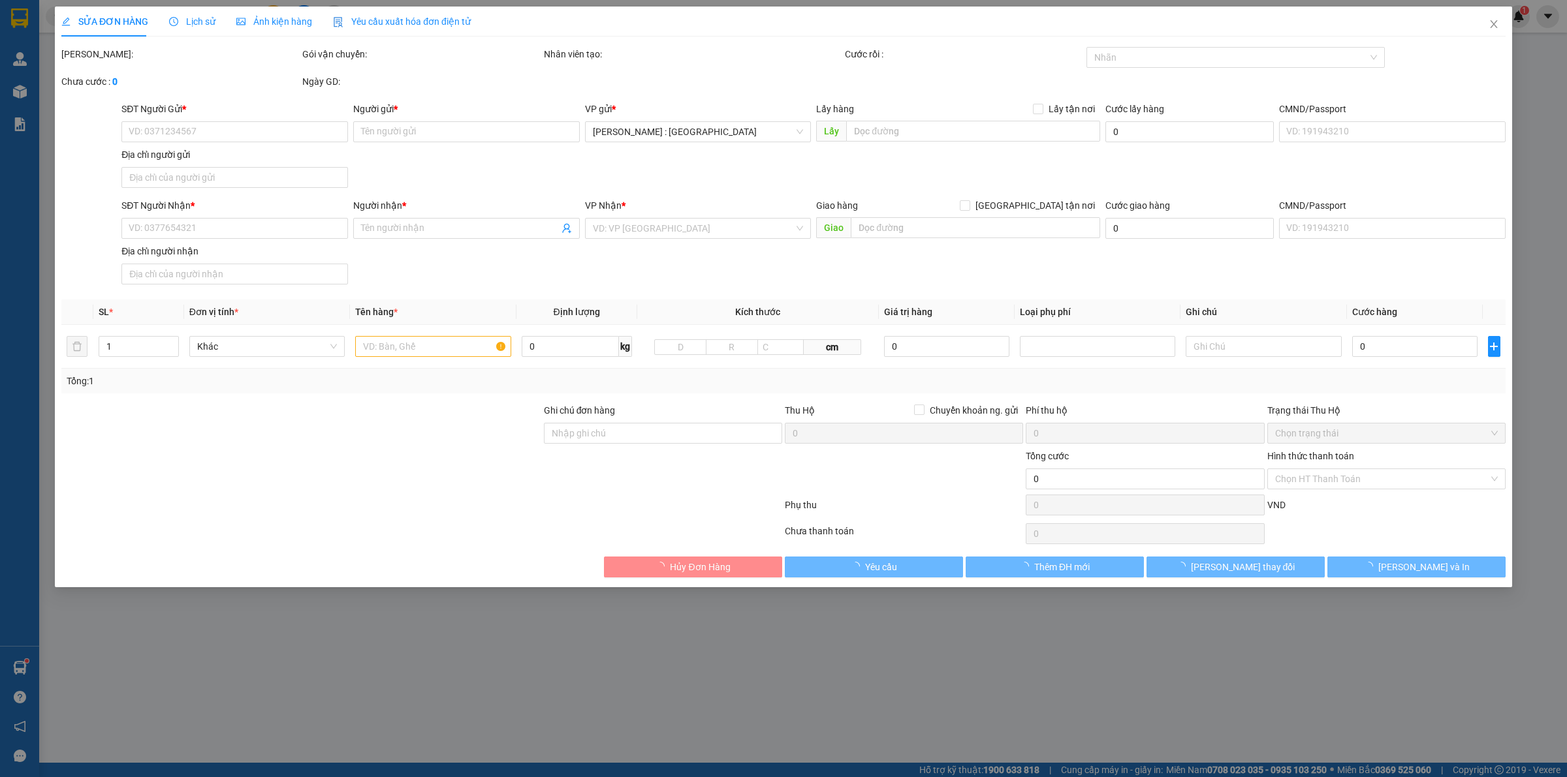
type input "Toà BS7, vinhome grand park, Phước Thuận, Long Thạch, Q9"
type input "3.360.000"
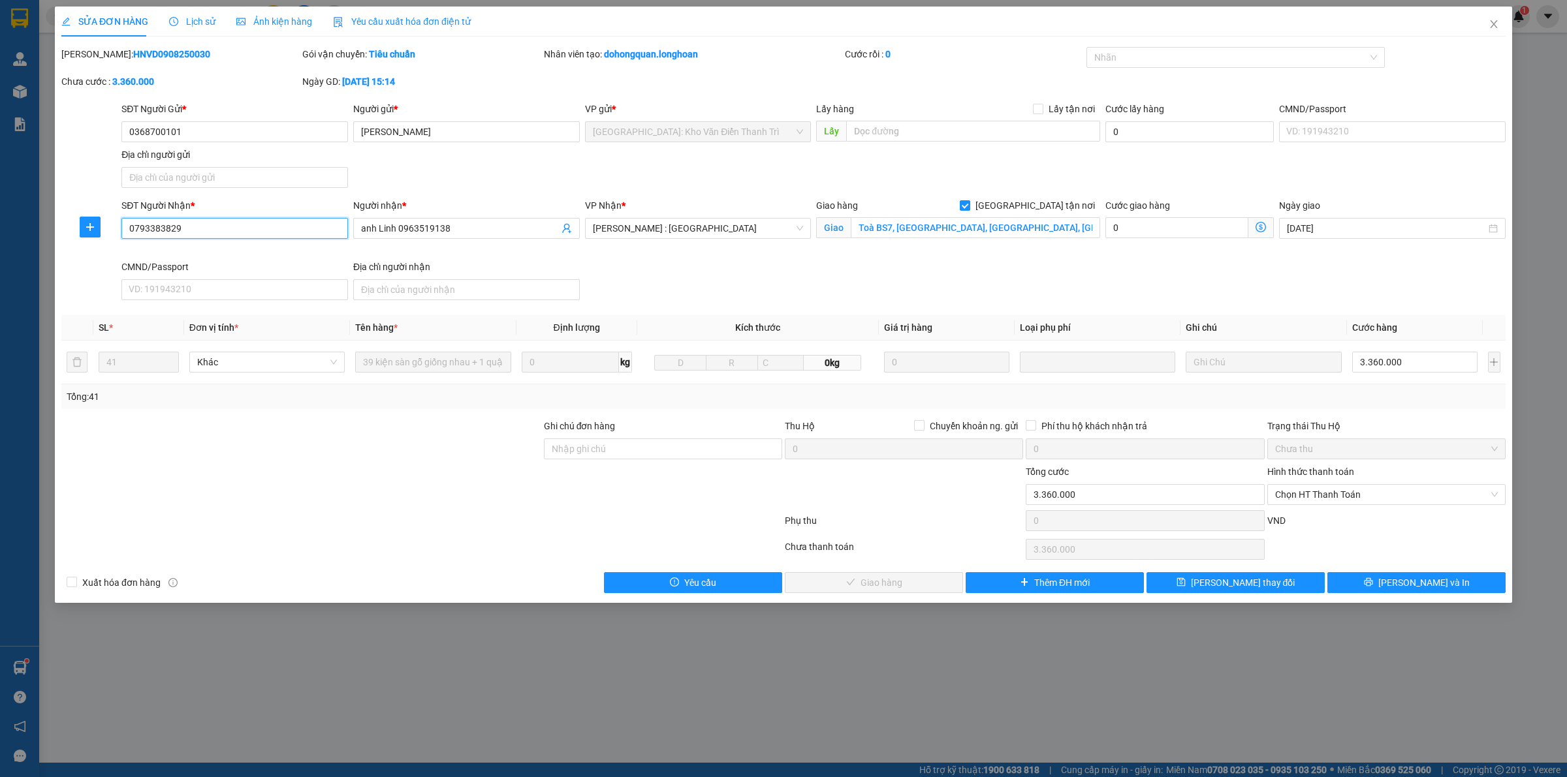
click at [245, 226] on input "0793383829" at bounding box center [234, 228] width 226 height 21
click at [249, 125] on input "0368700101" at bounding box center [234, 131] width 226 height 21
click at [277, 135] on input "0368700101" at bounding box center [234, 131] width 226 height 21
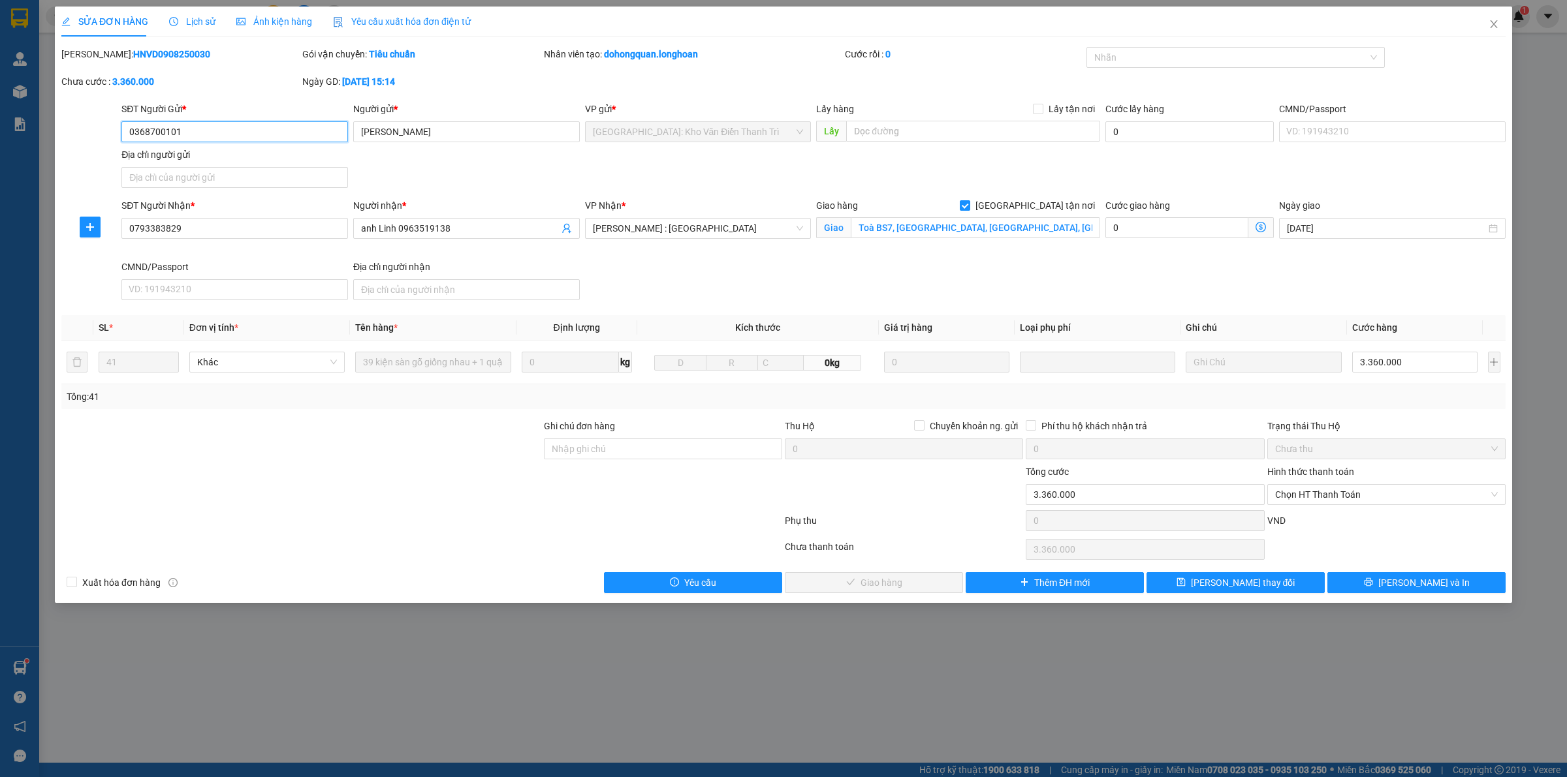
click at [277, 135] on input "0368700101" at bounding box center [234, 131] width 226 height 21
click at [171, 126] on input "0368700101" at bounding box center [234, 131] width 226 height 21
click at [201, 127] on input "0368700101" at bounding box center [234, 131] width 226 height 21
click at [242, 131] on input "0368700101" at bounding box center [234, 131] width 226 height 21
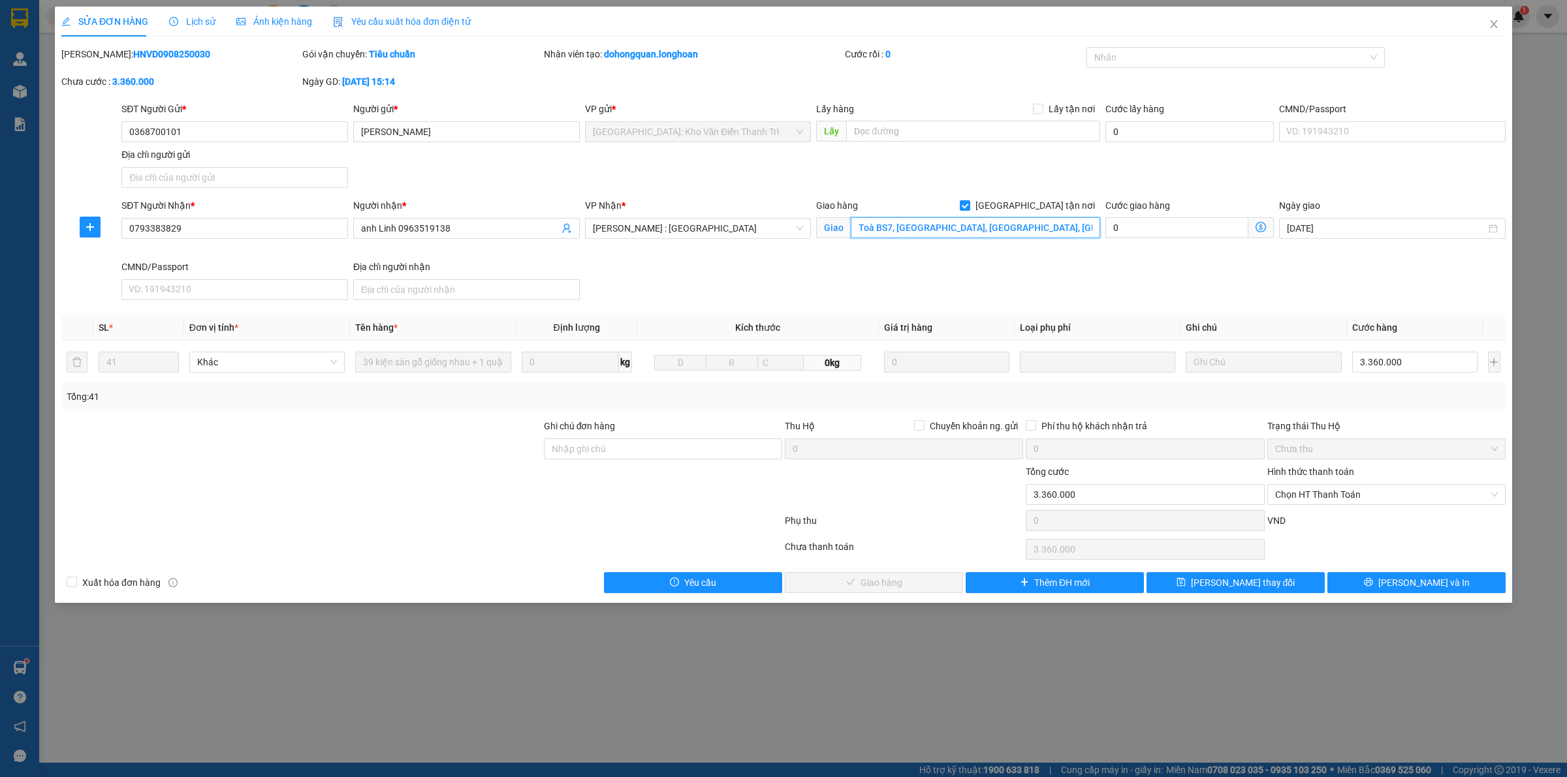
click at [973, 228] on input "Toà BS7, vinhome grand park, Phước Thuận, Long Thạch, Q9" at bounding box center [975, 227] width 249 height 21
click at [986, 229] on input "Toà BS7, vinhome grand park, Phước Thuận, Long Thạch, Q9" at bounding box center [975, 227] width 249 height 21
click at [963, 236] on input "Toà BS7, vinhome grand park, Phước Thuận, Long Thạch, Q9" at bounding box center [975, 227] width 249 height 21
click at [950, 256] on div "Giao hàng Giao tận nơi Giao Toà BS7, vinhome grand park, Phước Thuận, Long Thạc…" at bounding box center [957, 228] width 289 height 61
click at [144, 56] on b "HNVD0908250030" at bounding box center [171, 54] width 77 height 10
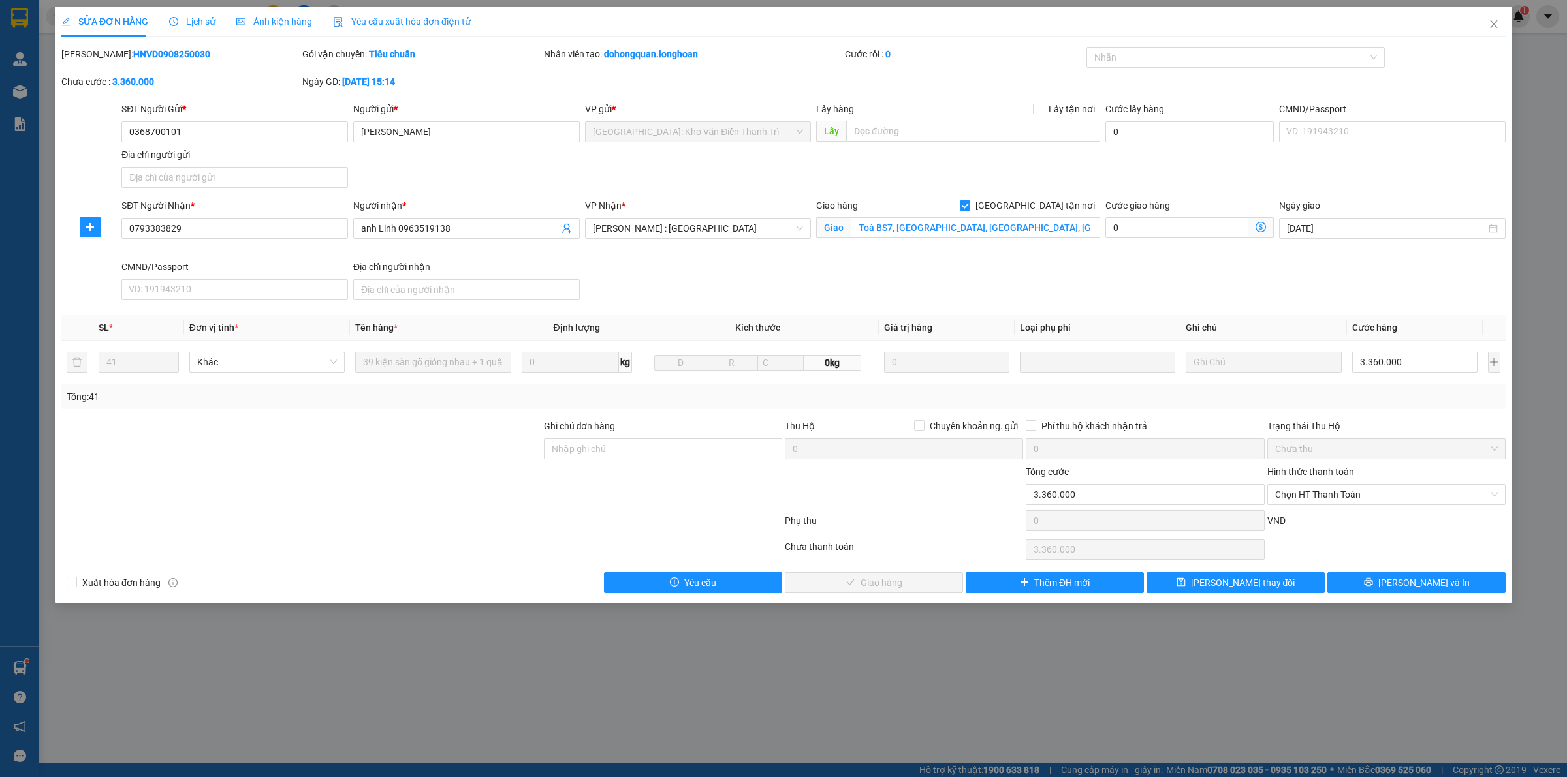
click at [144, 56] on b "HNVD0908250030" at bounding box center [171, 54] width 77 height 10
copy b "HNVD0908250030"
click at [1026, 234] on input "Toà BS7, vinhome grand park, Phước Thuận, Long Thạch, Q9" at bounding box center [975, 227] width 249 height 21
click at [1040, 229] on input "Toà BS7, vinhome grand park, Phước Thuận, Long Thạch, Q9" at bounding box center [975, 227] width 249 height 21
click at [158, 50] on b "HNVD0908250030" at bounding box center [171, 54] width 77 height 10
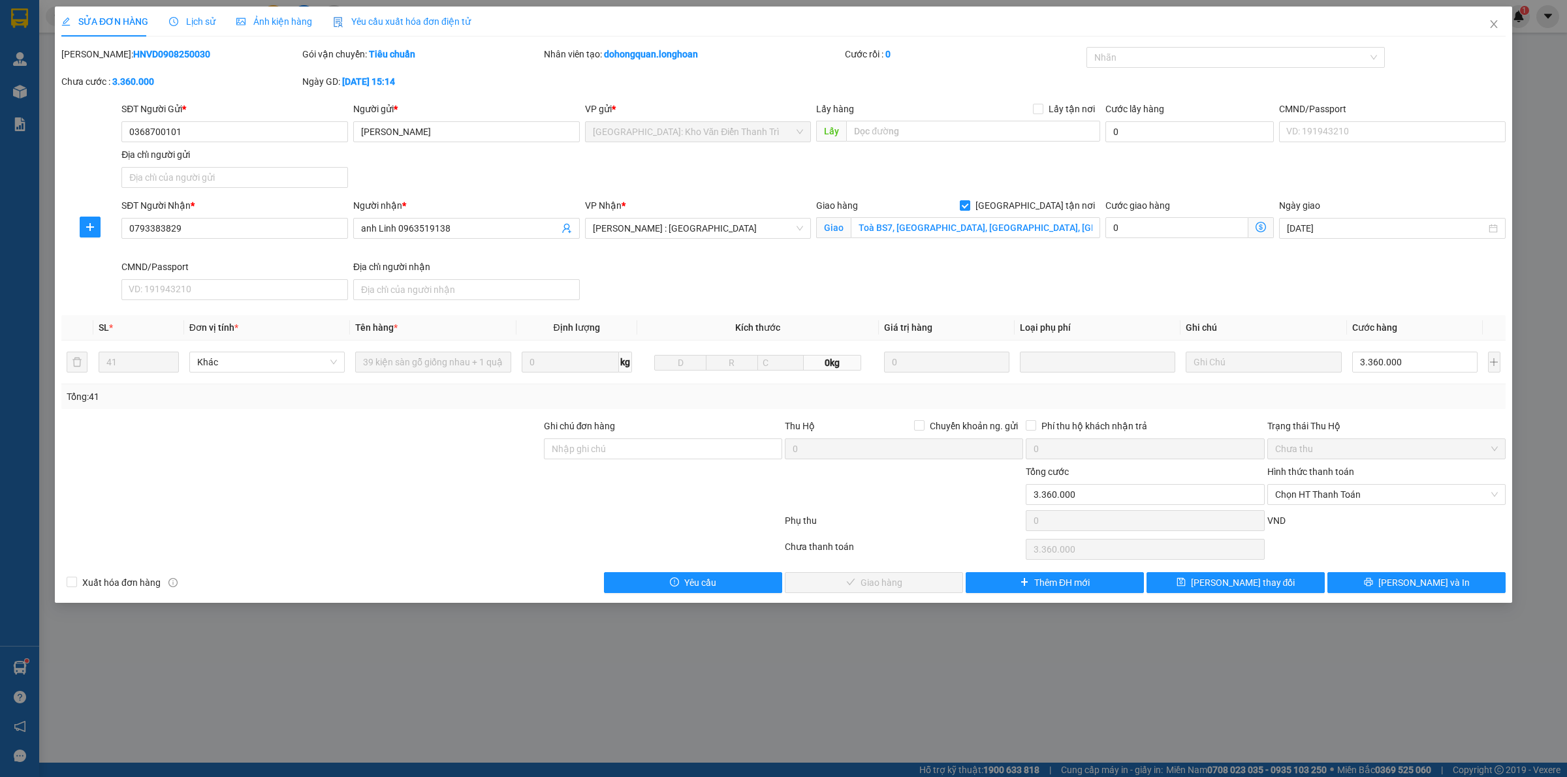
click at [158, 50] on b "HNVD0908250030" at bounding box center [171, 54] width 77 height 10
copy b "HNVD0908250030"
click at [1498, 23] on span "Close" at bounding box center [1493, 25] width 37 height 37
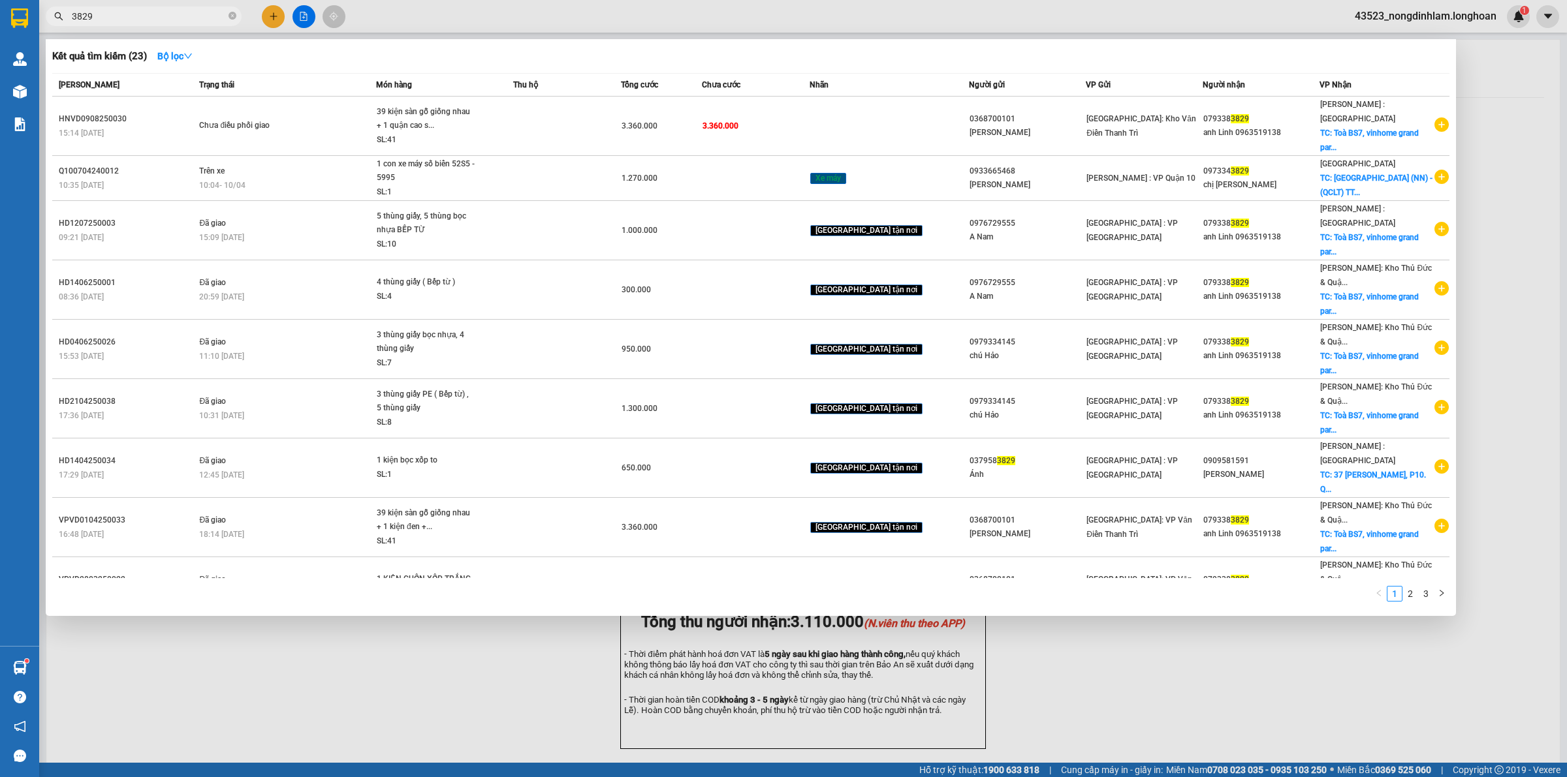
drag, startPoint x: 233, startPoint y: 18, endPoint x: 201, endPoint y: 18, distance: 32.0
click at [233, 18] on icon "close-circle" at bounding box center [232, 16] width 8 height 8
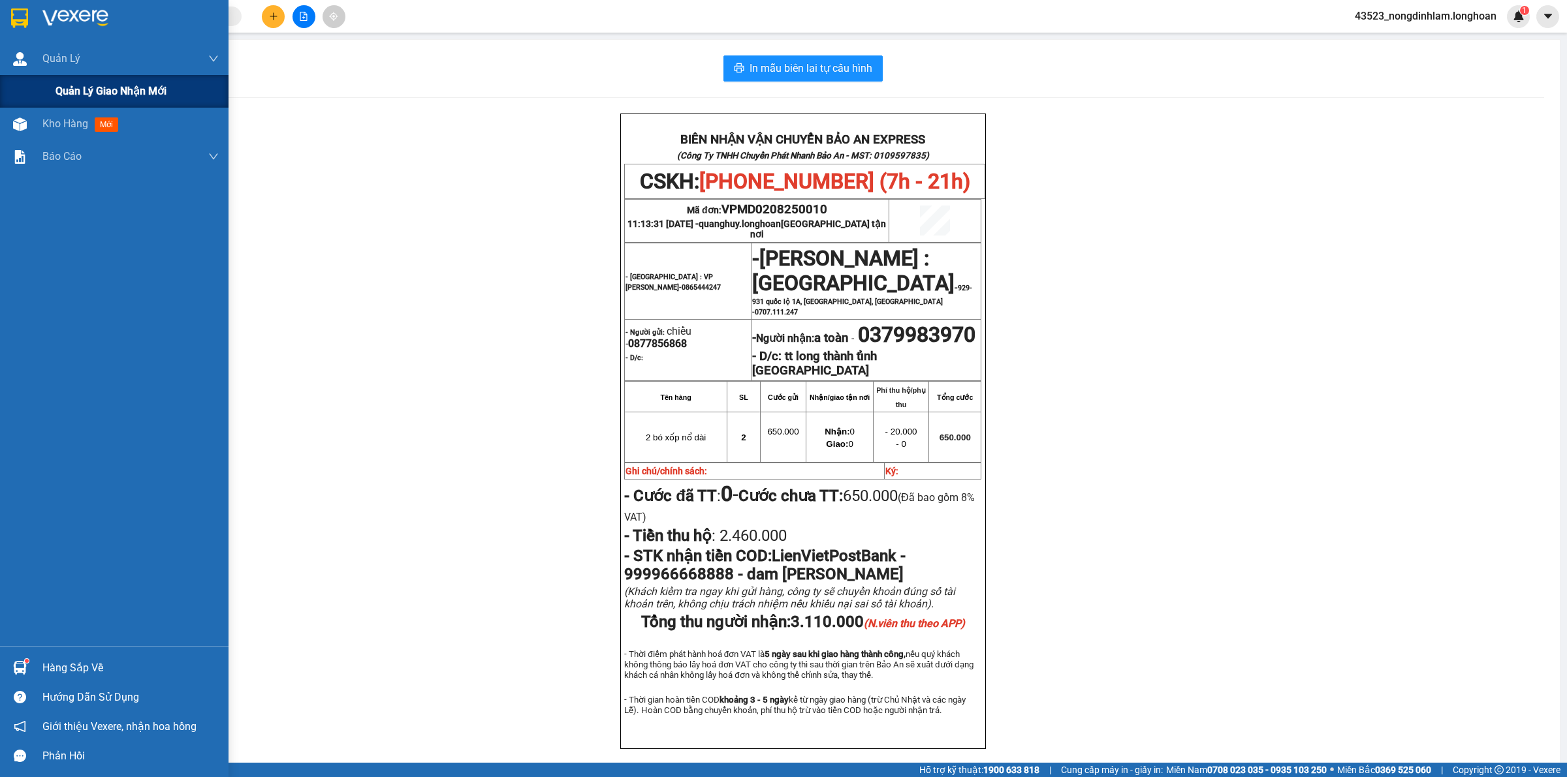
click at [89, 89] on span "Quản lý giao nhận mới" at bounding box center [110, 91] width 111 height 16
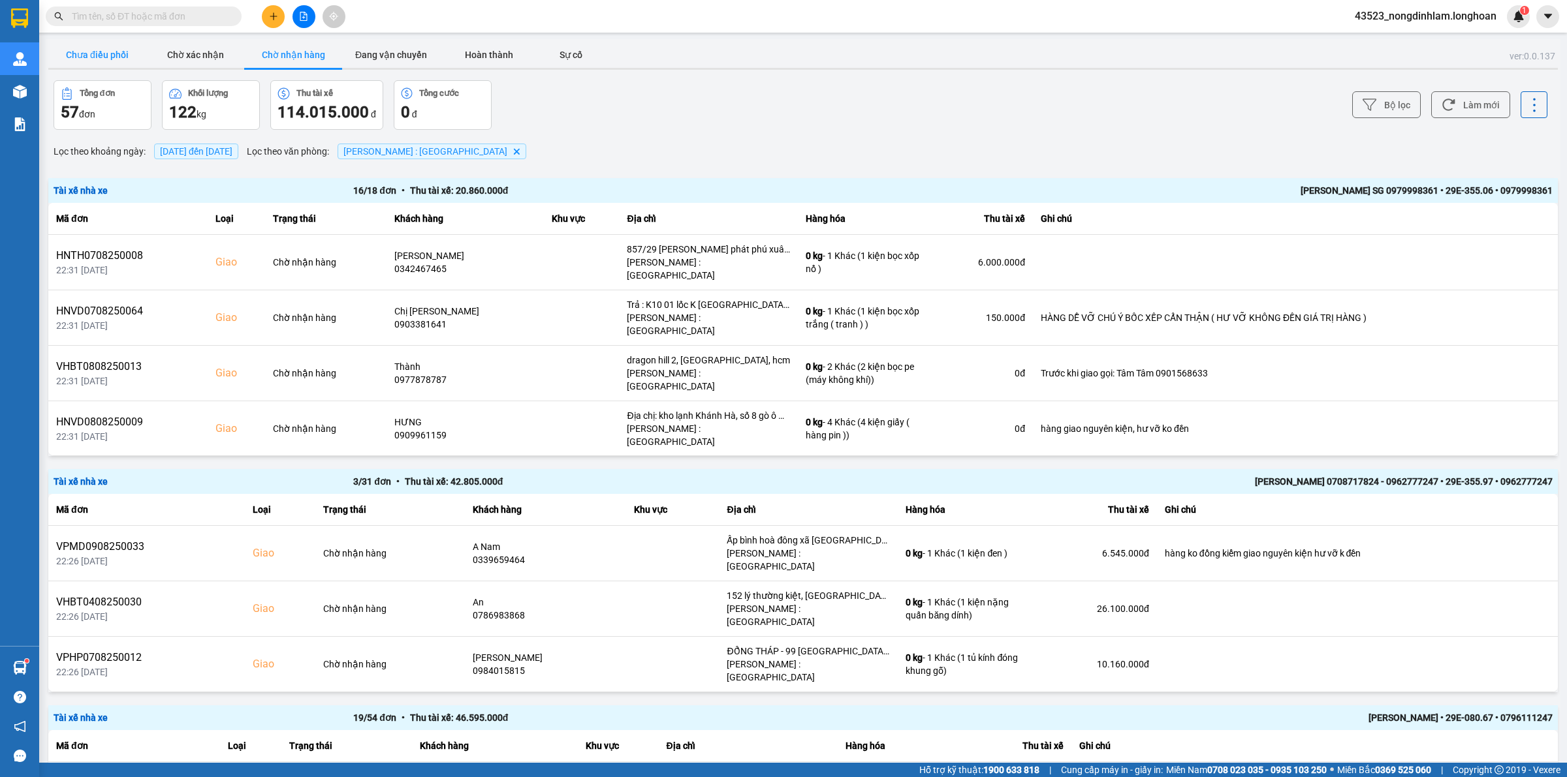
click at [100, 53] on button "Chưa điều phối" at bounding box center [97, 55] width 98 height 26
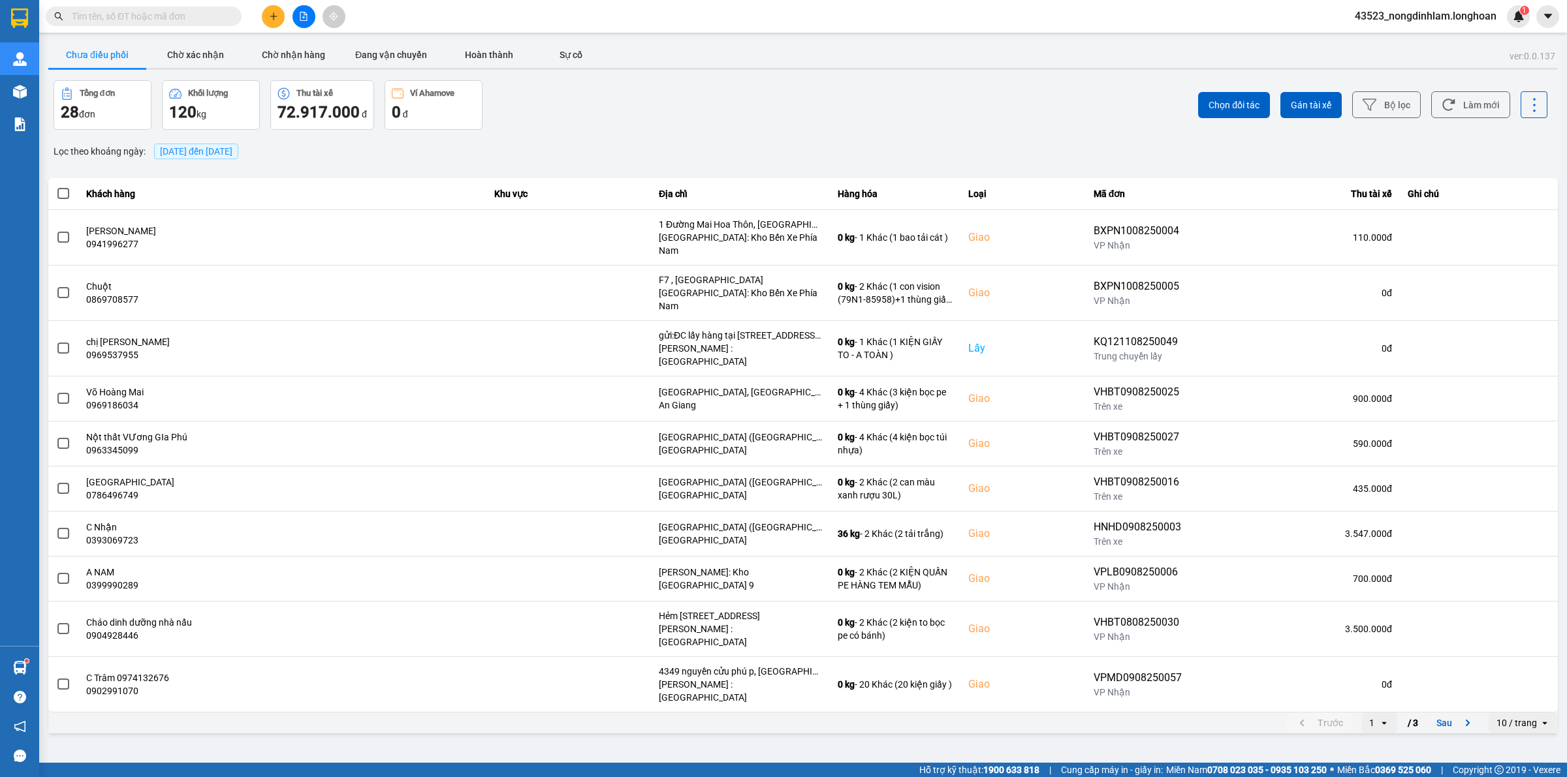
click at [1503, 717] on div "10 / trang" at bounding box center [1516, 723] width 40 height 13
click at [1511, 642] on div "100 / trang" at bounding box center [1523, 644] width 48 height 13
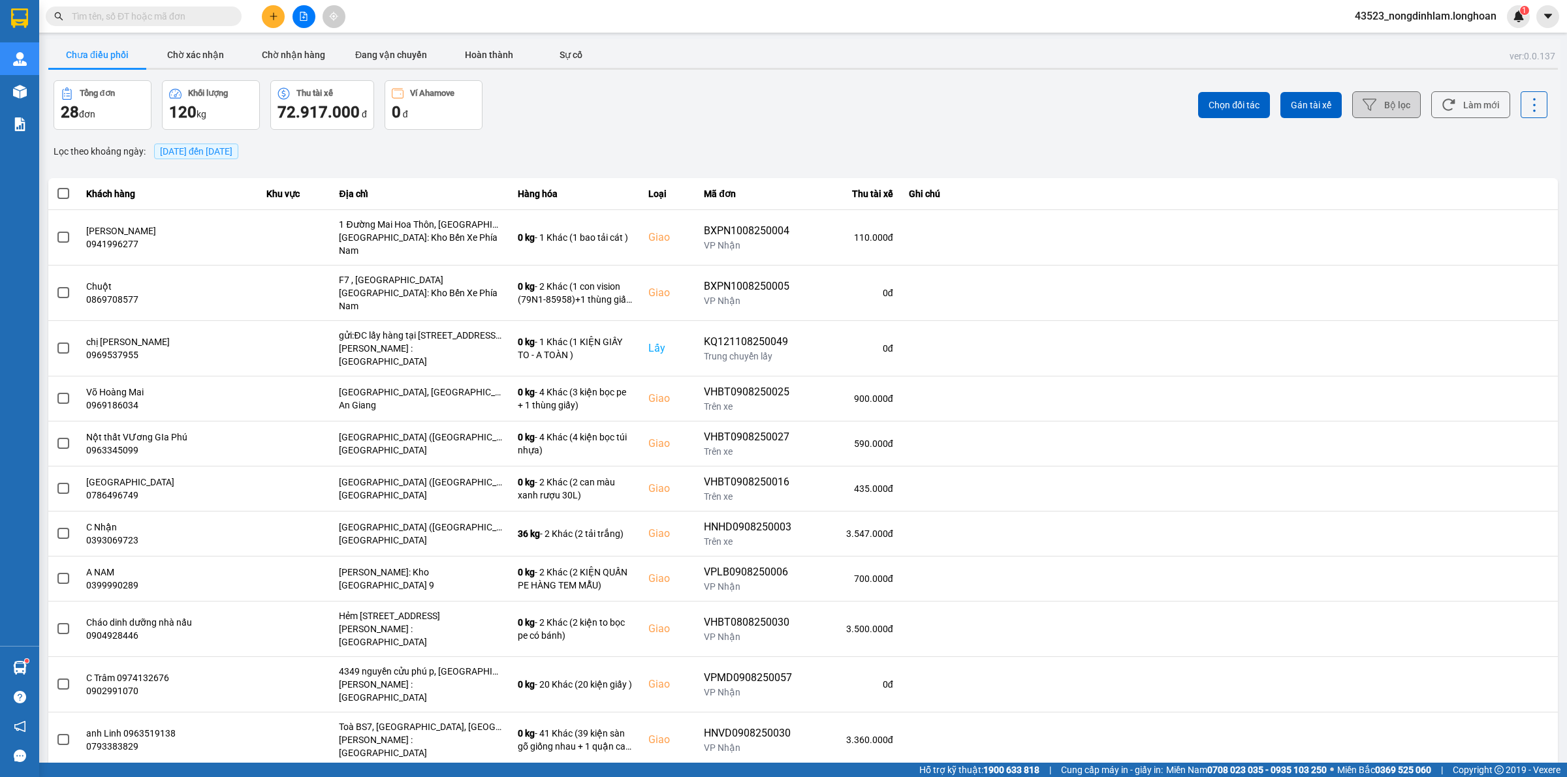
click at [1382, 106] on button "Bộ lọc" at bounding box center [1386, 104] width 69 height 27
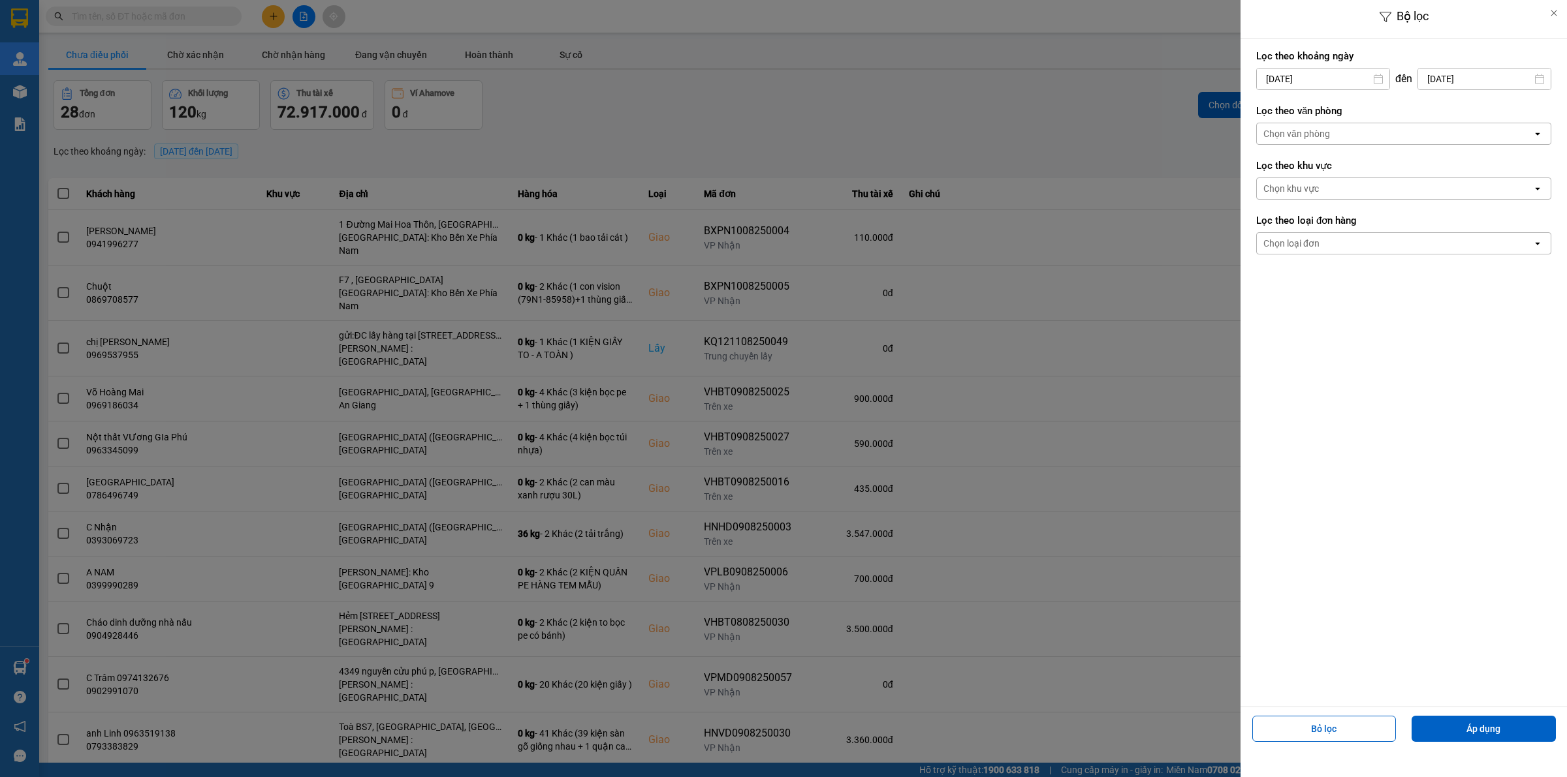
click at [1349, 135] on div "Chọn văn phòng" at bounding box center [1394, 133] width 275 height 21
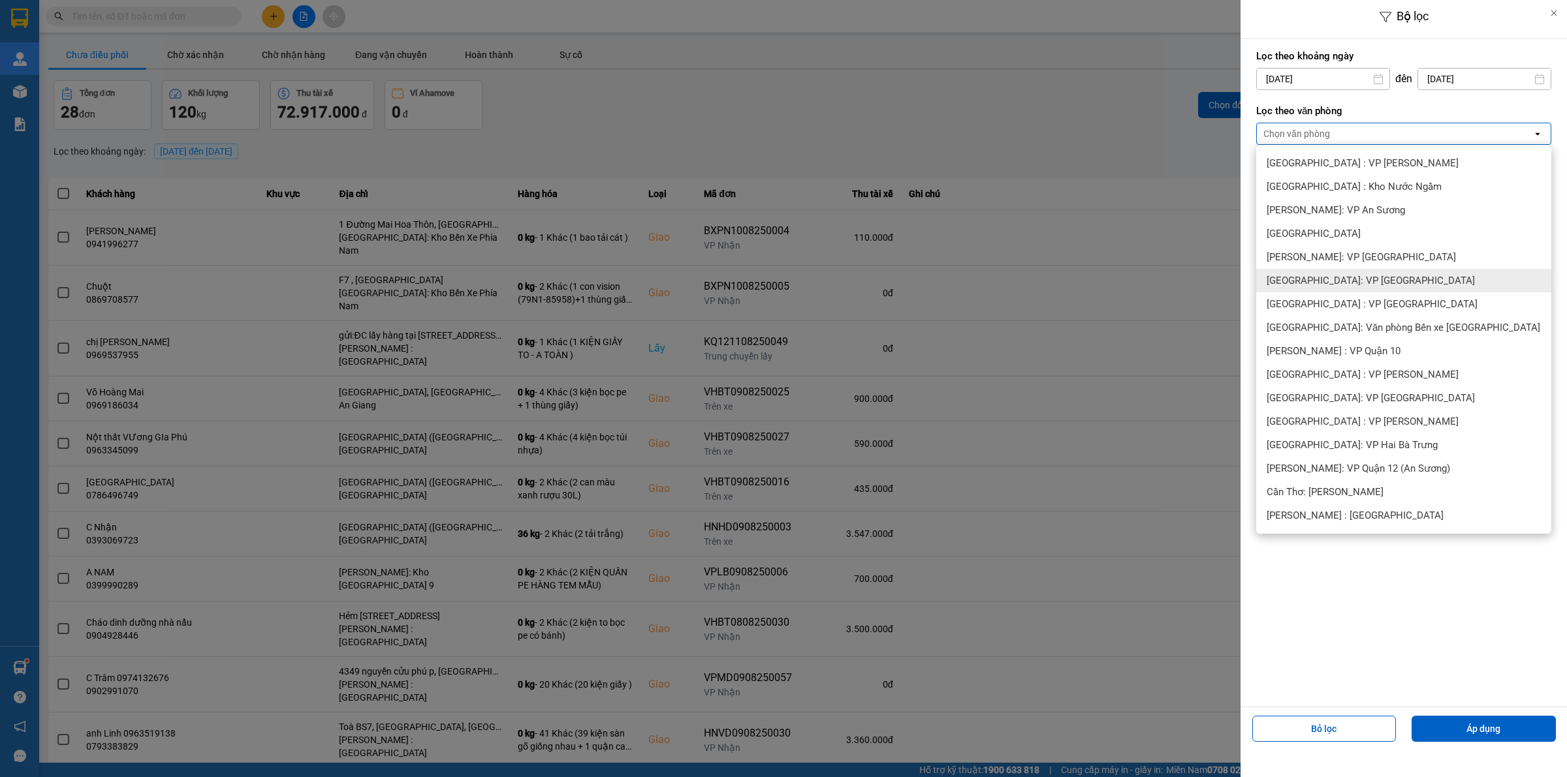
scroll to position [245, 0]
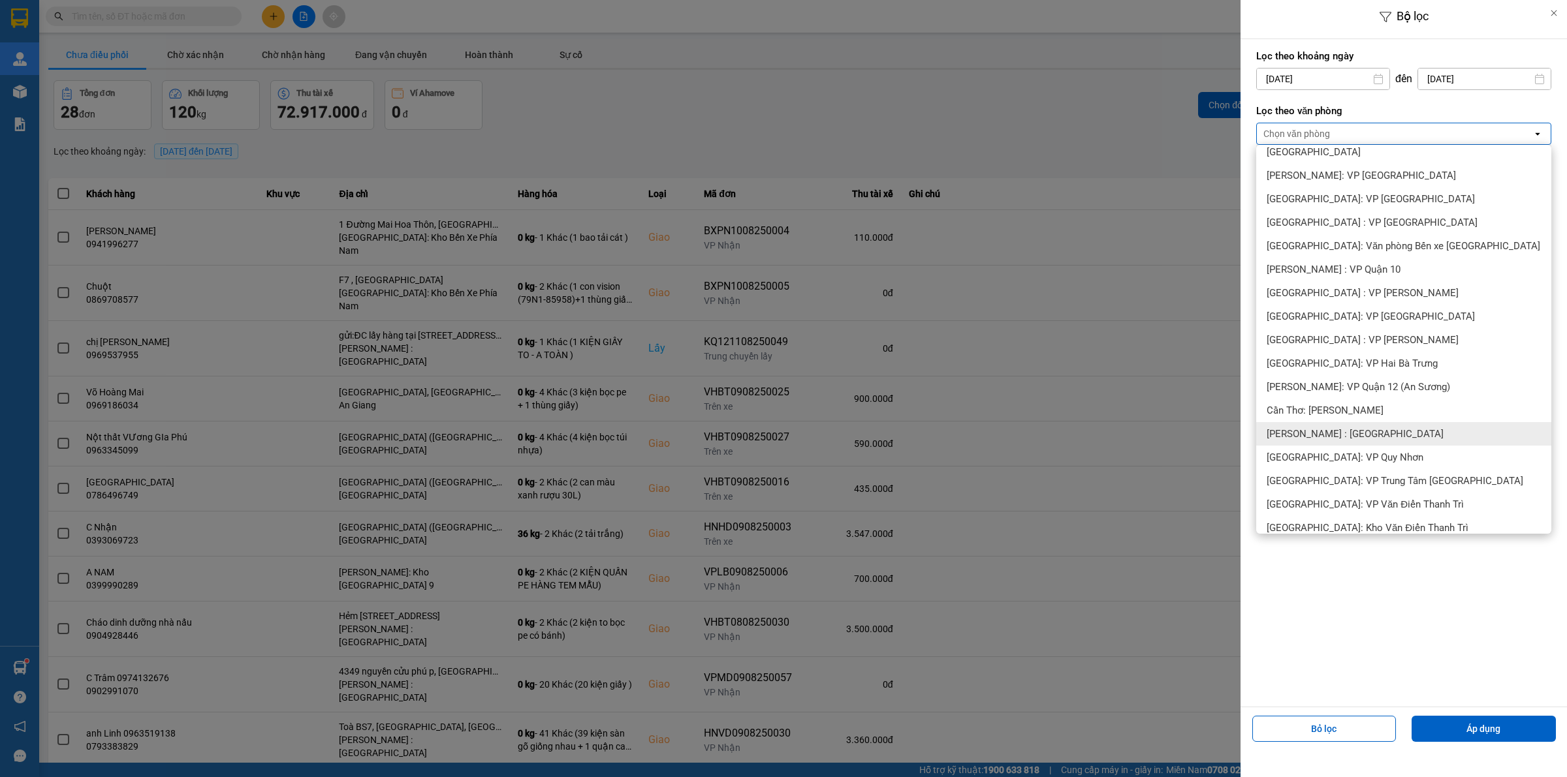
click at [1368, 436] on span "[PERSON_NAME] : [GEOGRAPHIC_DATA]" at bounding box center [1354, 434] width 177 height 13
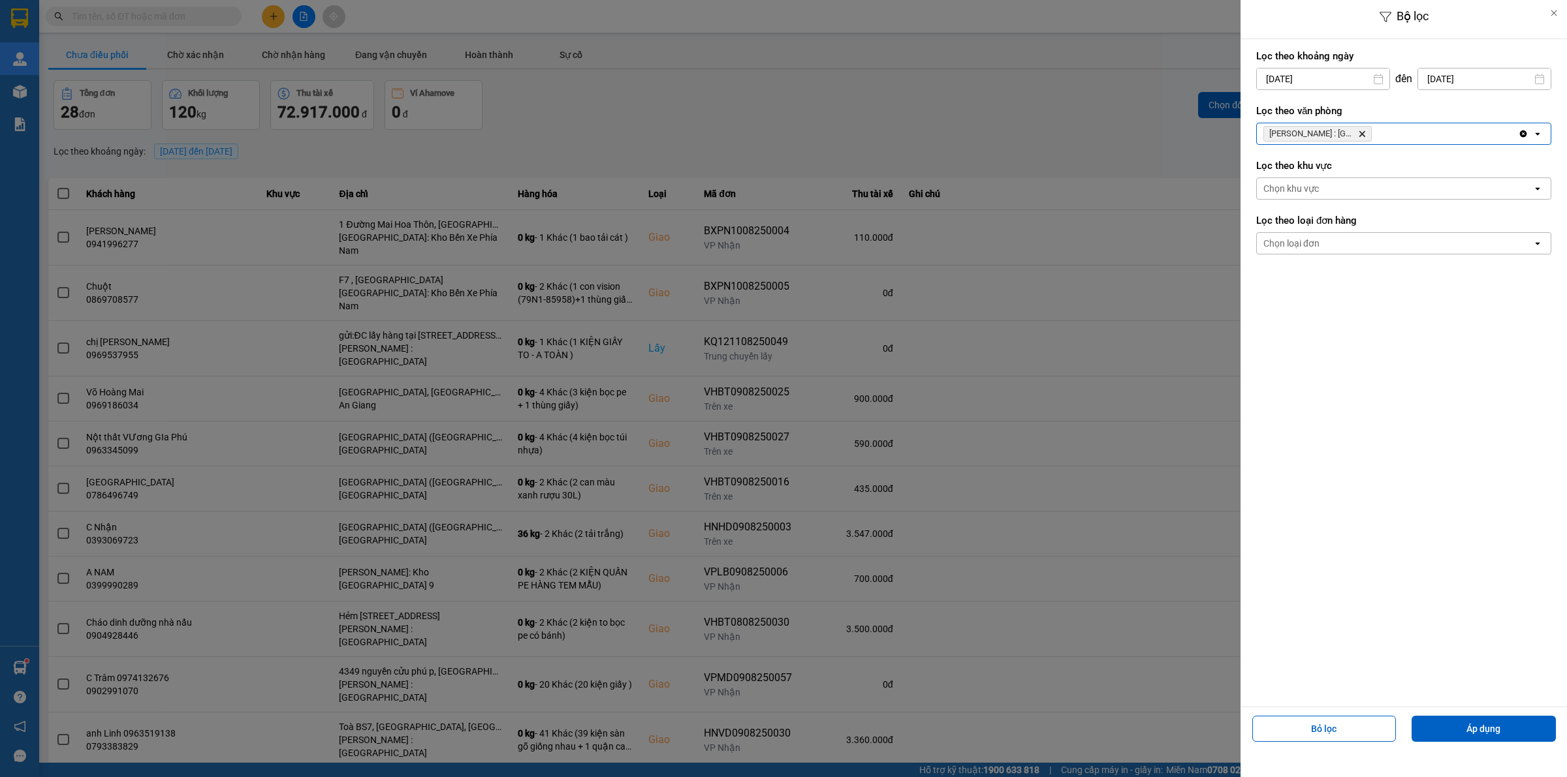
click at [1346, 79] on input "[DATE]" at bounding box center [1323, 79] width 133 height 21
click at [1264, 110] on icon "Arrow Left" at bounding box center [1263, 111] width 16 height 16
click at [1291, 170] on div "1" at bounding box center [1290, 174] width 18 height 16
type input "01/07/2025"
click at [1354, 251] on div "Chọn loại đơn" at bounding box center [1394, 243] width 275 height 21
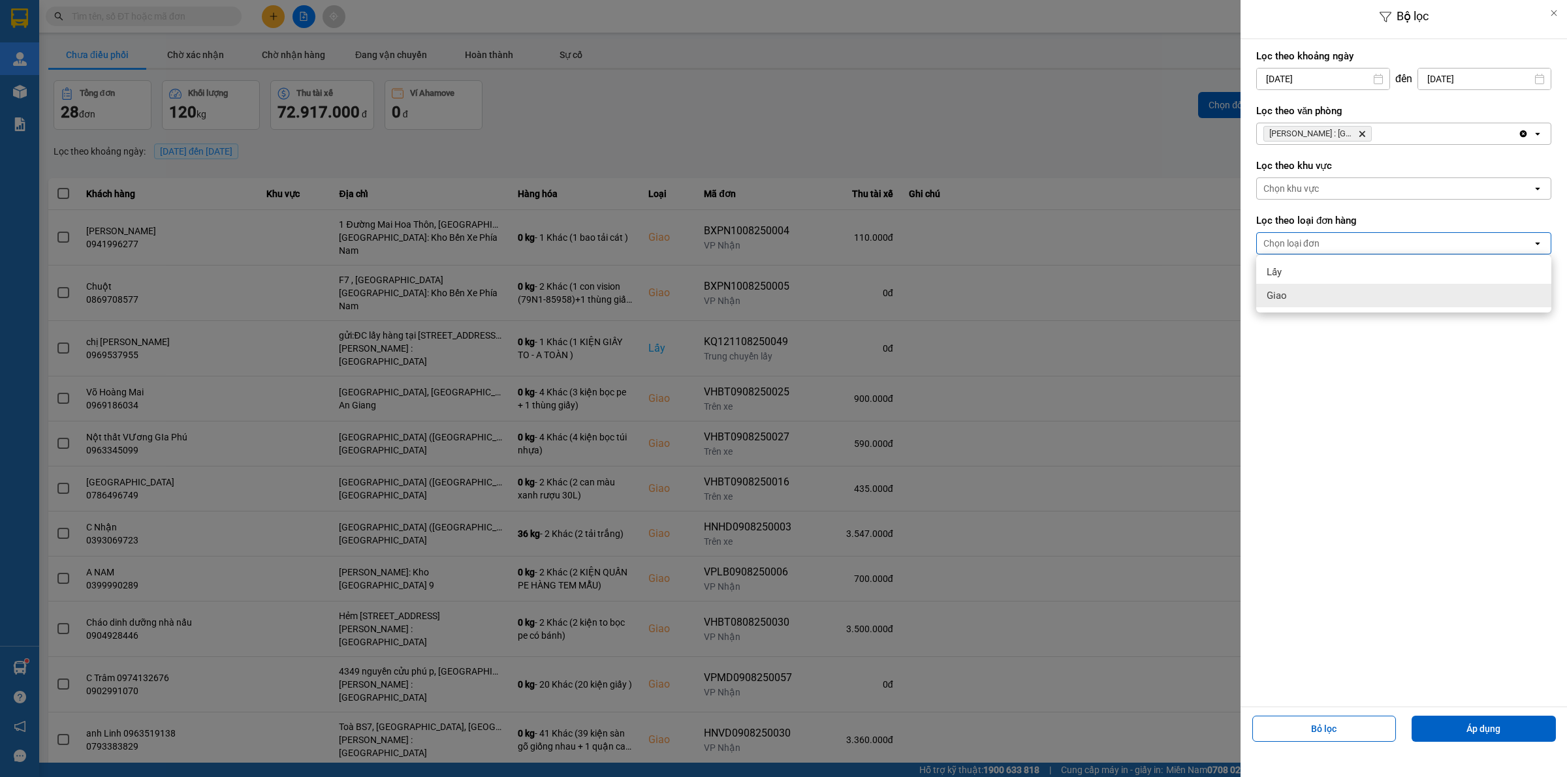
click at [1304, 298] on div "Giao" at bounding box center [1403, 295] width 295 height 23
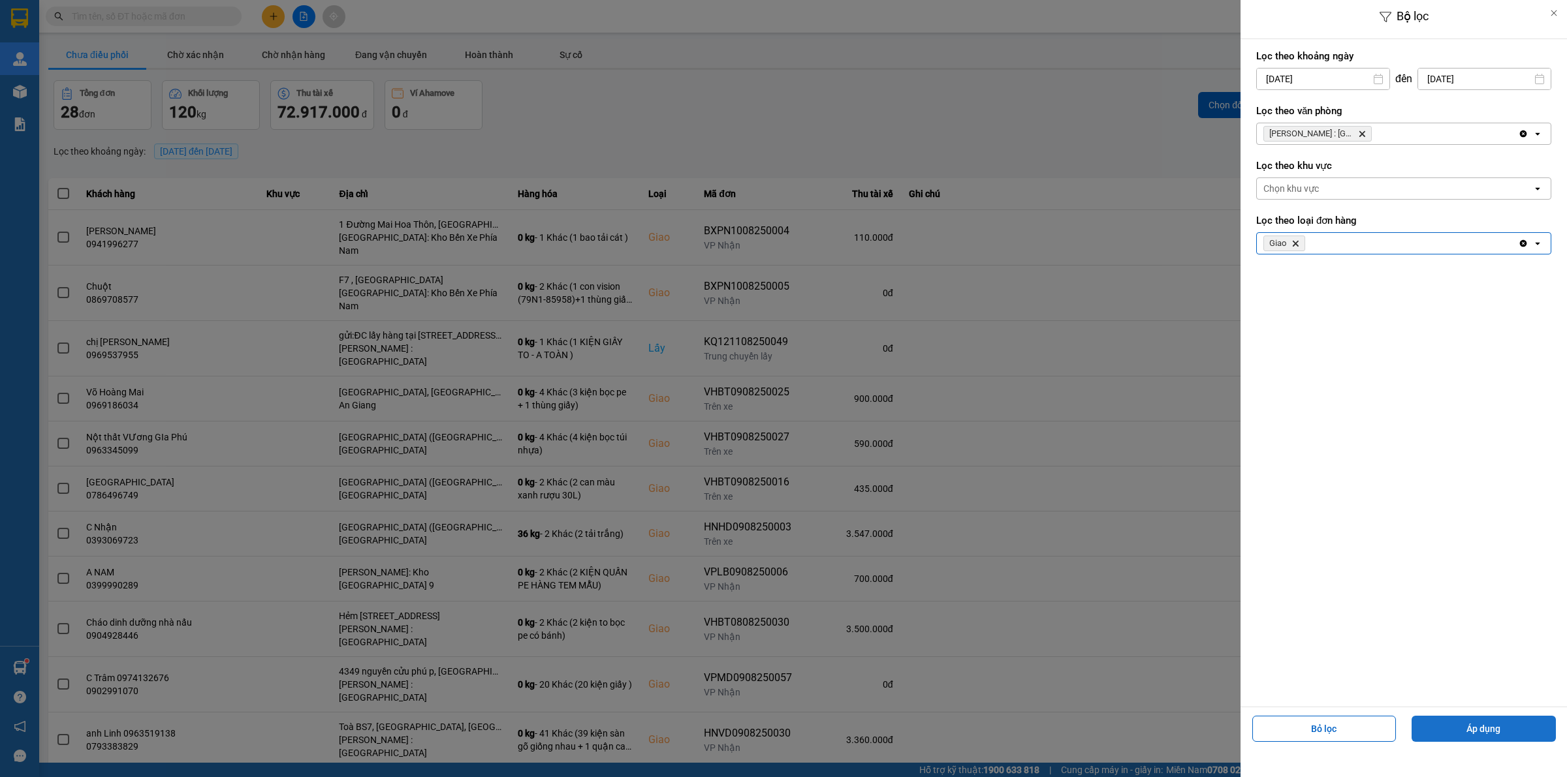
click at [1500, 726] on button "Áp dụng" at bounding box center [1483, 729] width 144 height 26
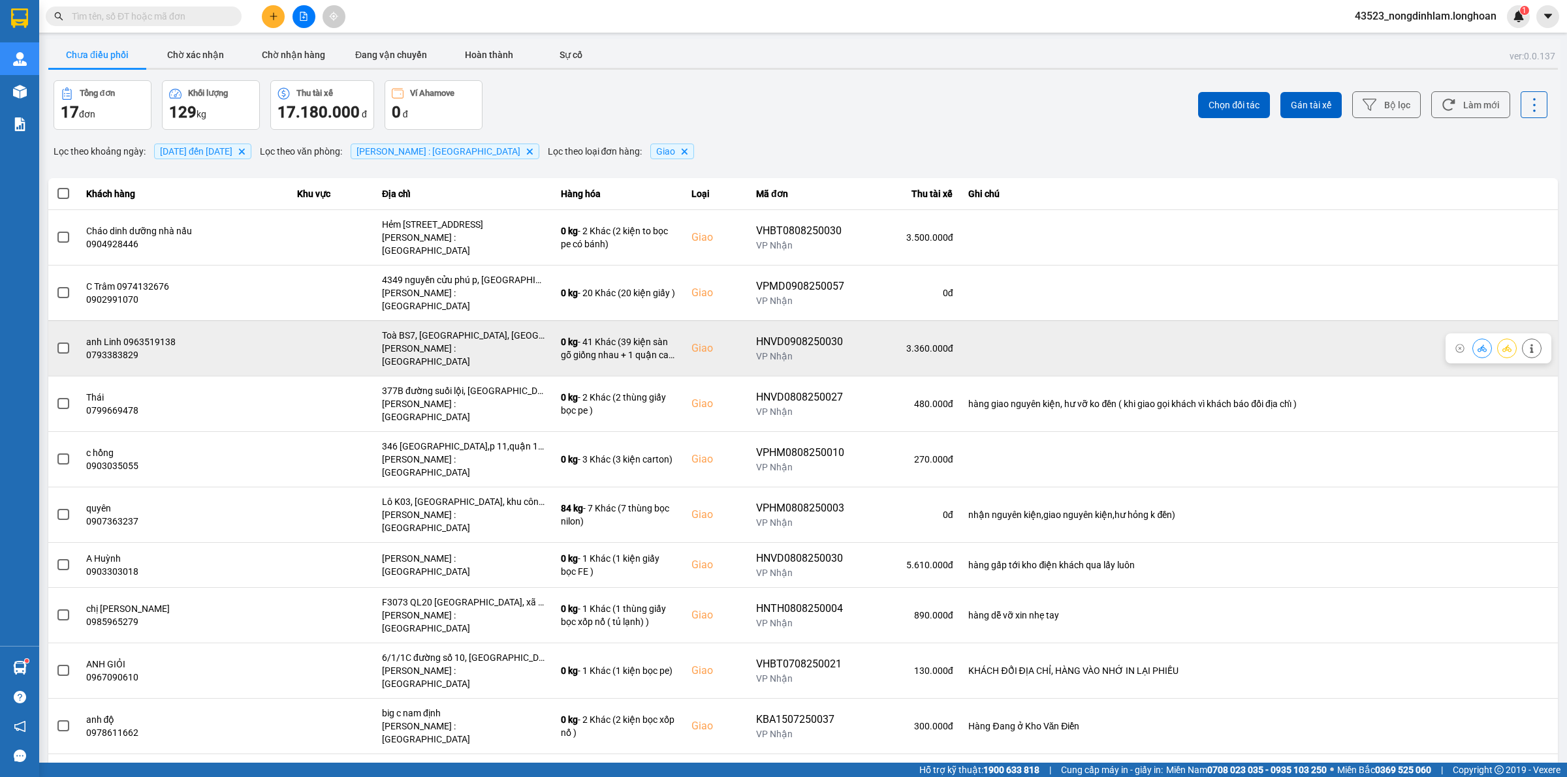
click at [67, 343] on span at bounding box center [63, 349] width 12 height 12
click at [56, 341] on input "checkbox" at bounding box center [56, 341] width 0 height 0
click at [1502, 345] on icon at bounding box center [1506, 348] width 9 height 7
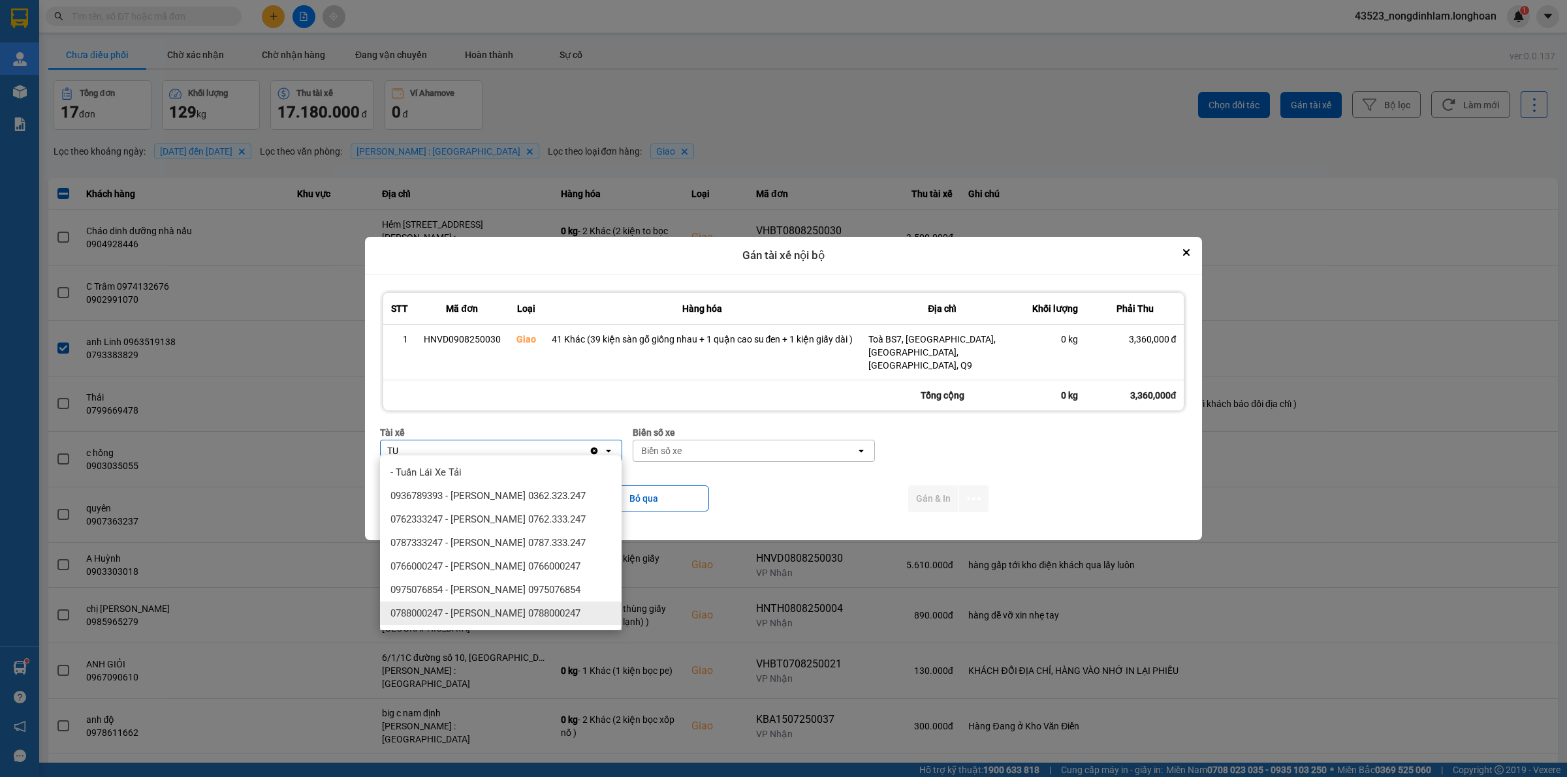
type input "TU"
click at [497, 617] on span "0788000247 - NGUYỄN THIỆN THANH TÙNG 0788000247" at bounding box center [485, 613] width 190 height 13
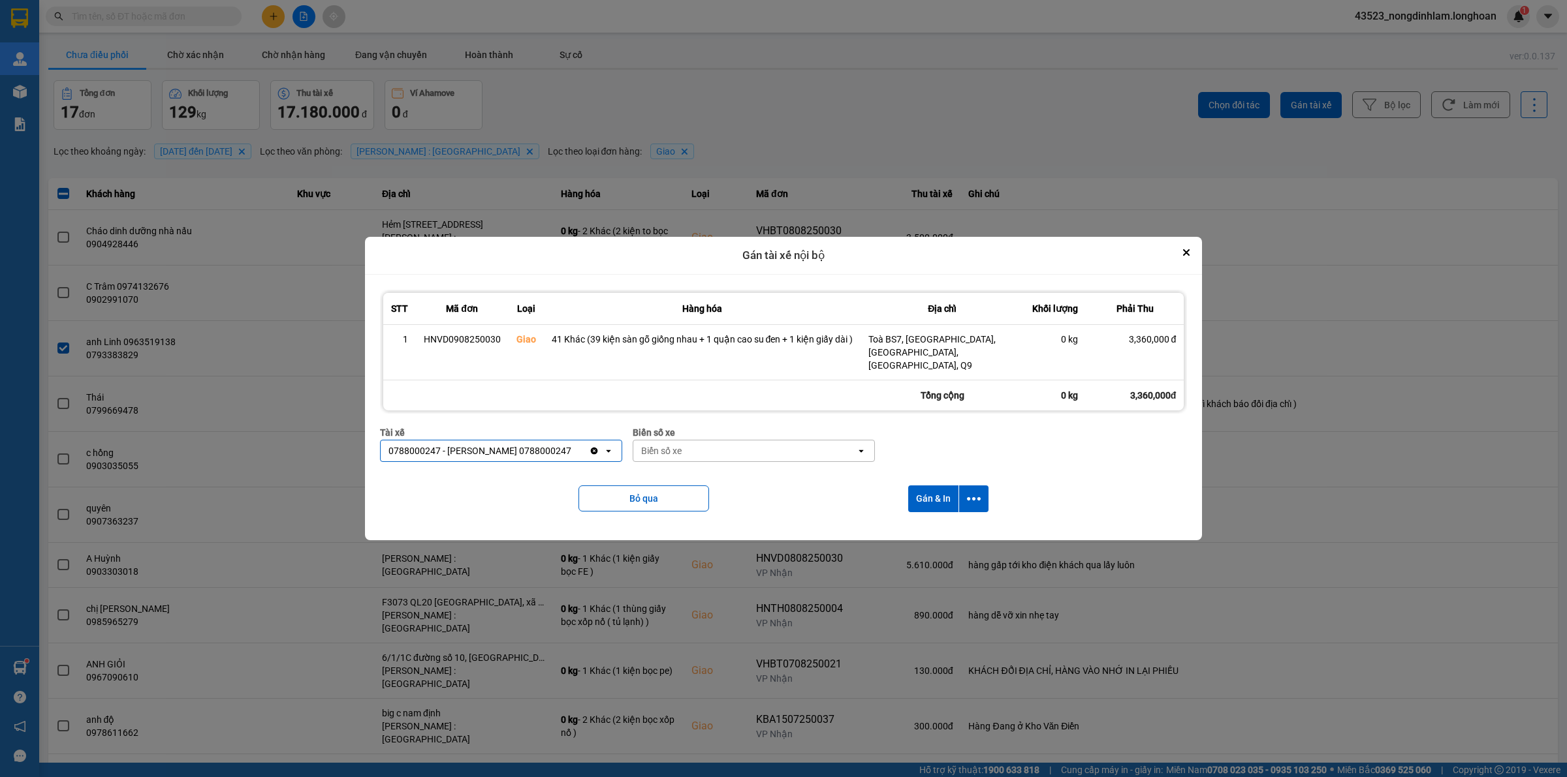
click at [790, 454] on div "Biển số xe" at bounding box center [744, 451] width 223 height 21
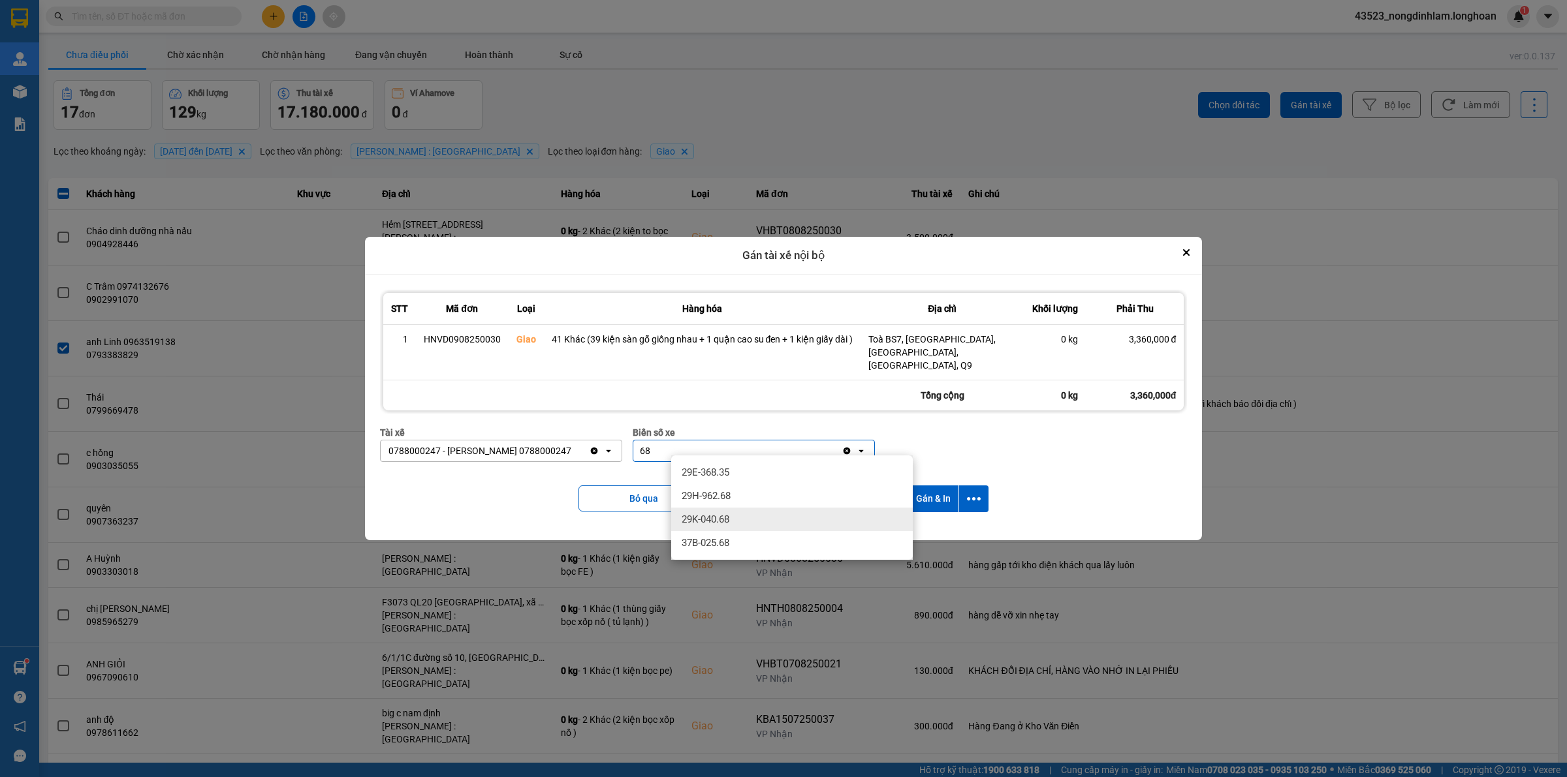
type input "68"
click at [742, 514] on div "29K-040.68" at bounding box center [792, 519] width 242 height 23
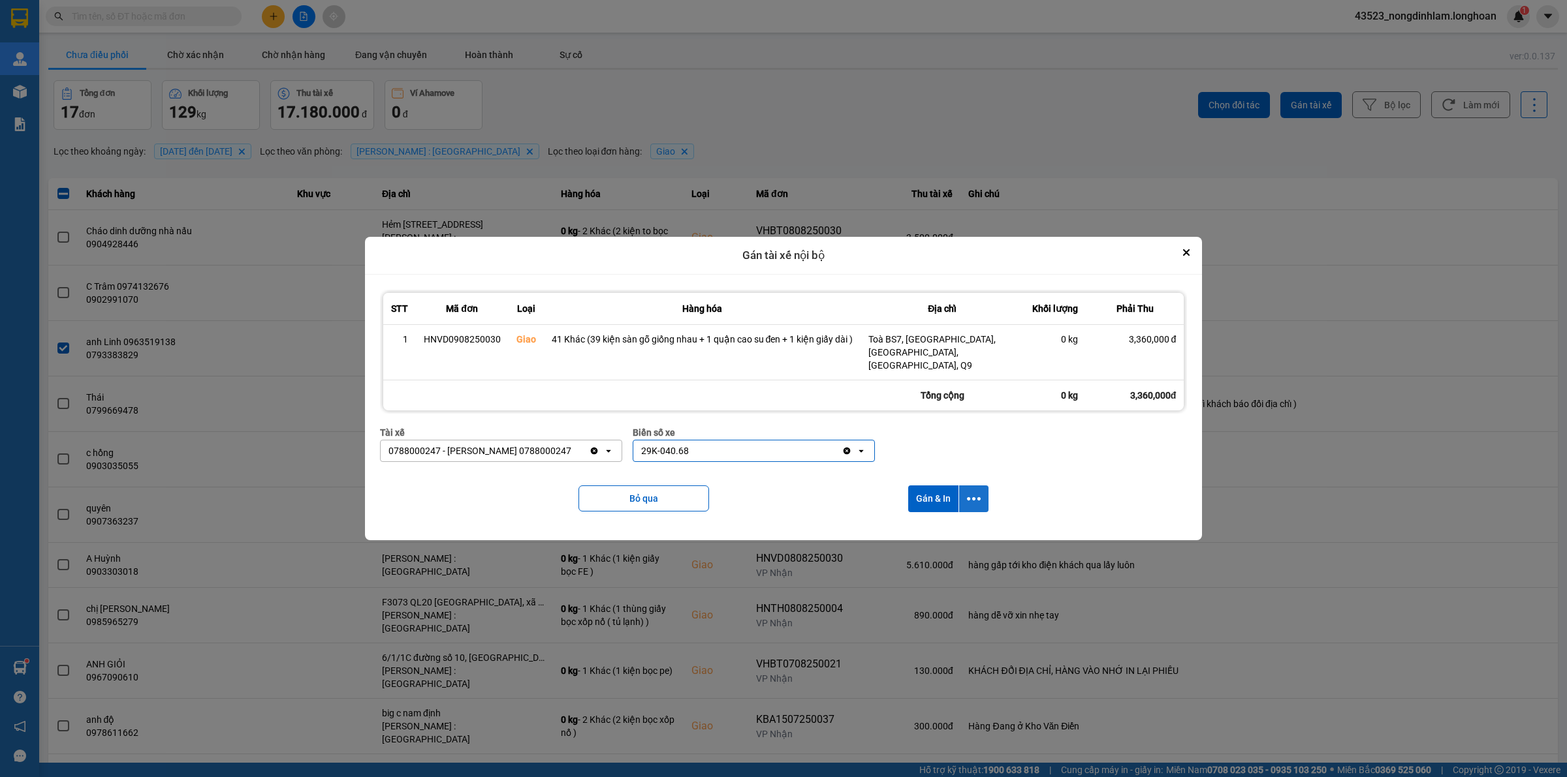
click at [976, 486] on button "dialog" at bounding box center [973, 499] width 29 height 27
click at [939, 527] on span "Chỉ gán tài" at bounding box center [921, 528] width 43 height 13
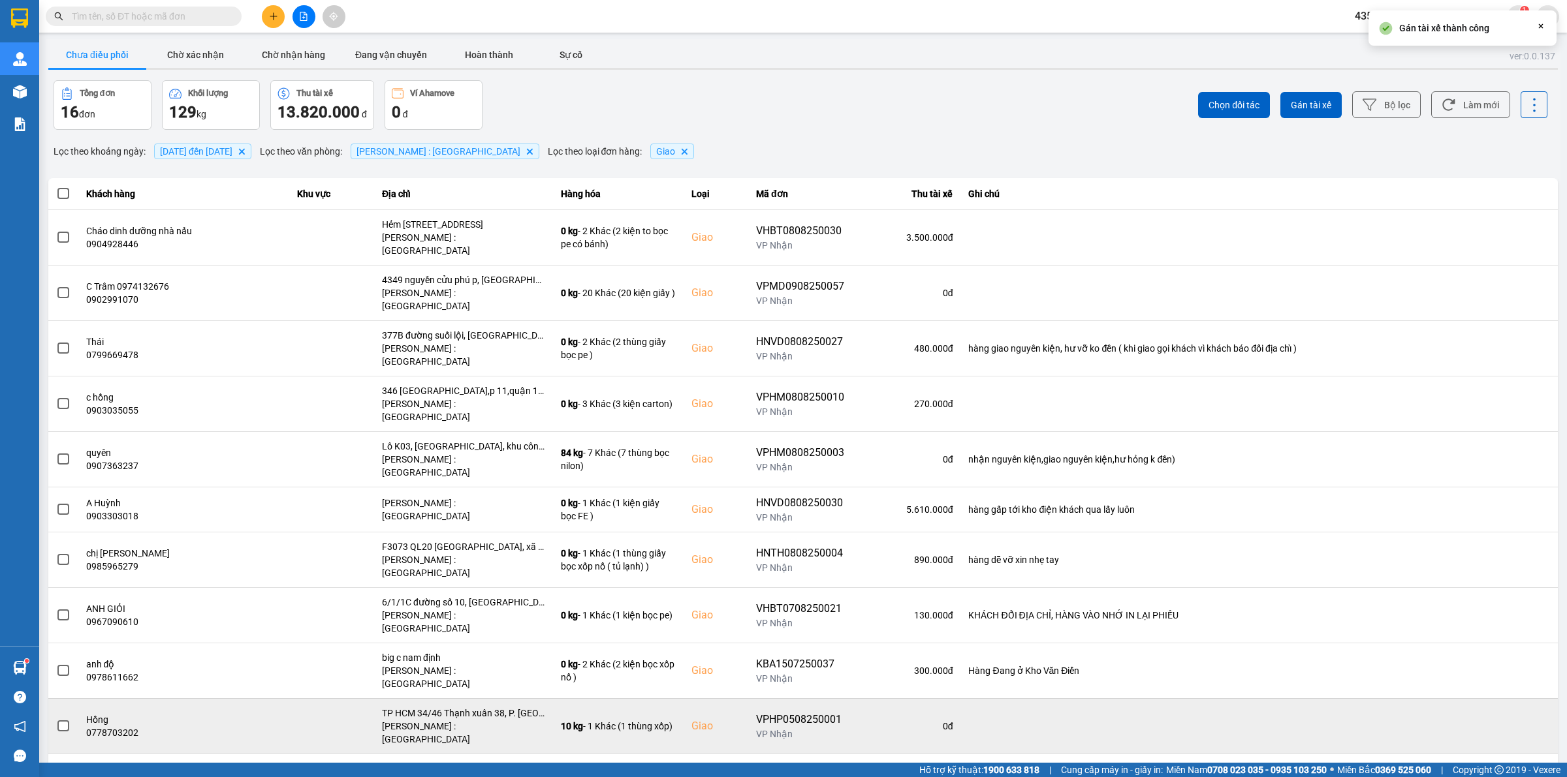
scroll to position [200, 0]
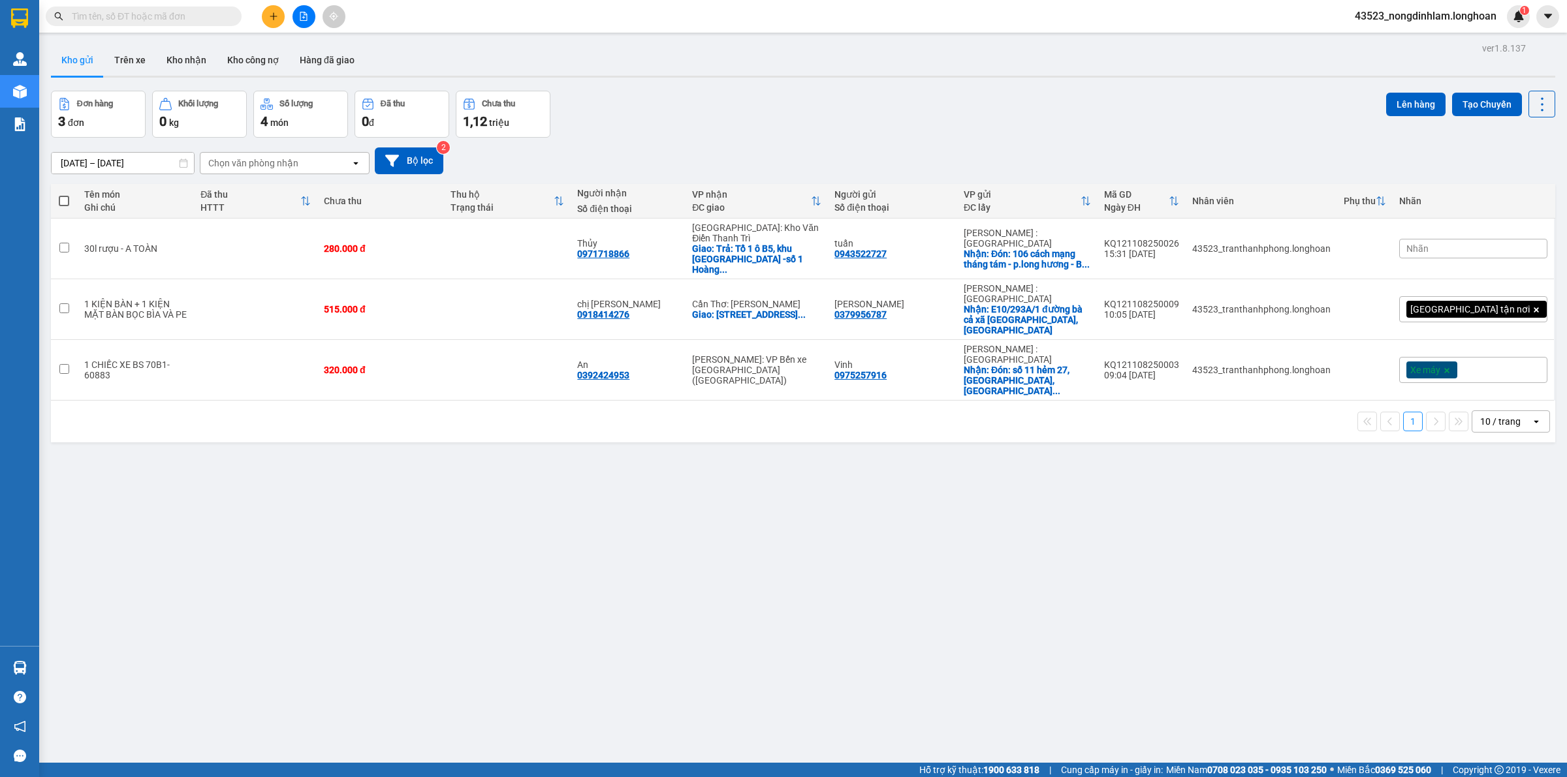
click at [173, 10] on input "text" at bounding box center [149, 16] width 154 height 14
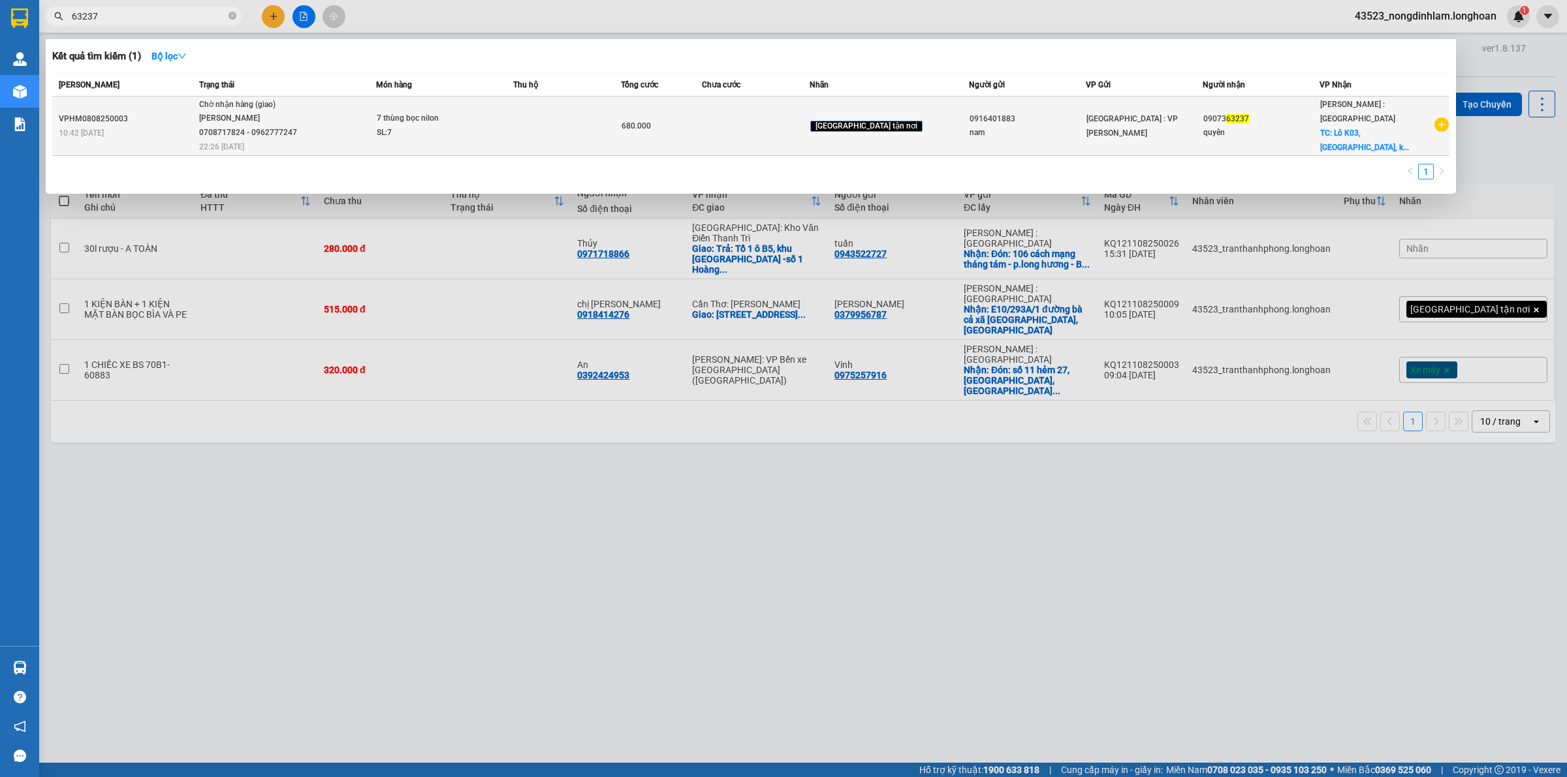
type input "63237"
click at [221, 116] on div "BÙI VĂN LĂNG 0708717824 - 0962777247" at bounding box center [248, 126] width 98 height 28
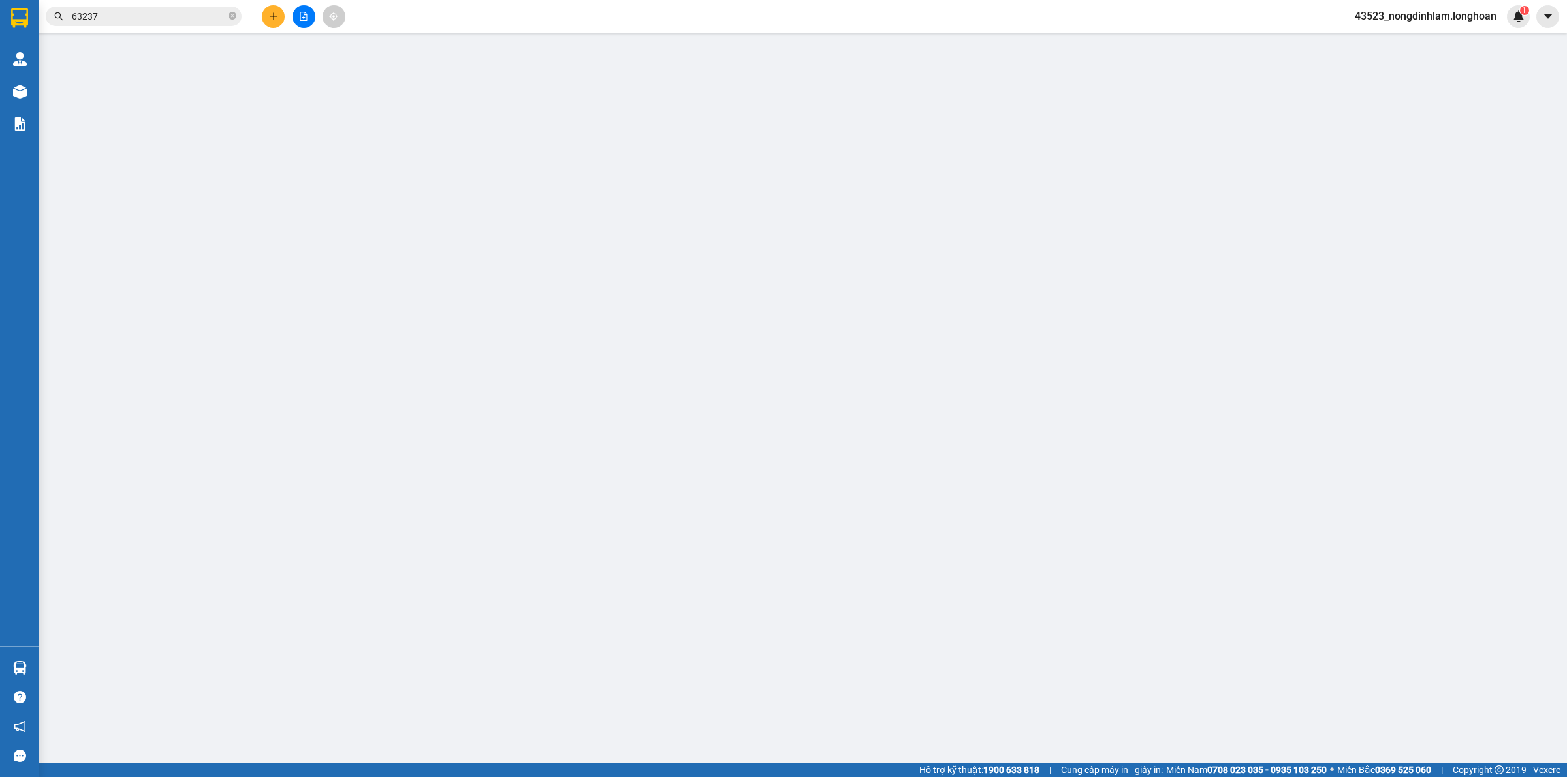
type input "0916401883"
type input "nam"
type input "0907363237"
type input "quyên"
checkbox input "true"
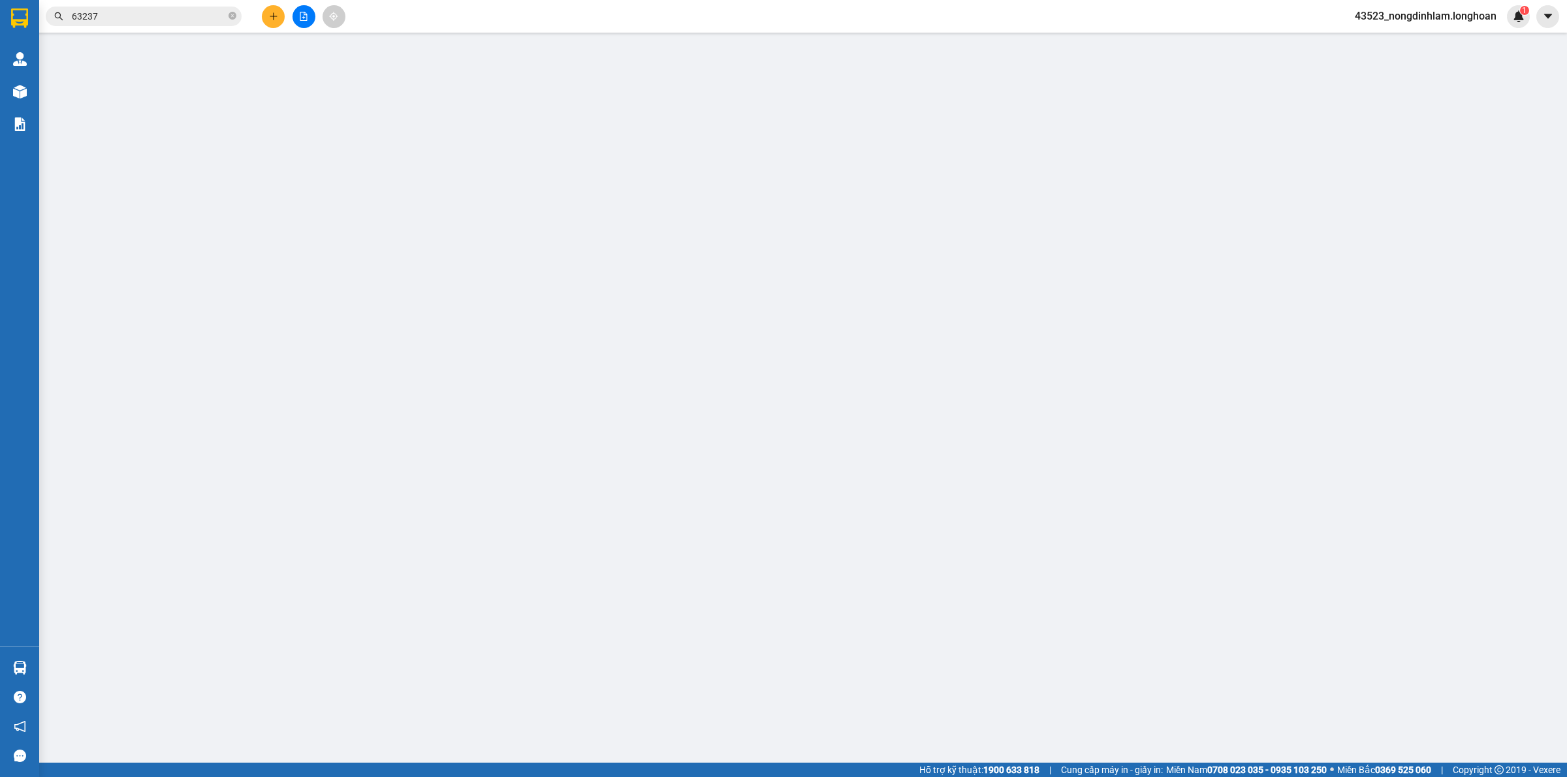
type input "Lô K03, đường Long Hậu, khu công nghiệp Long Hậu,xã Long Hậu, huyện Cần Giuộc, …"
type input "nhận nguyên kiện,giao nguyên kiện,hư hỏng k đền)"
type input "680.000"
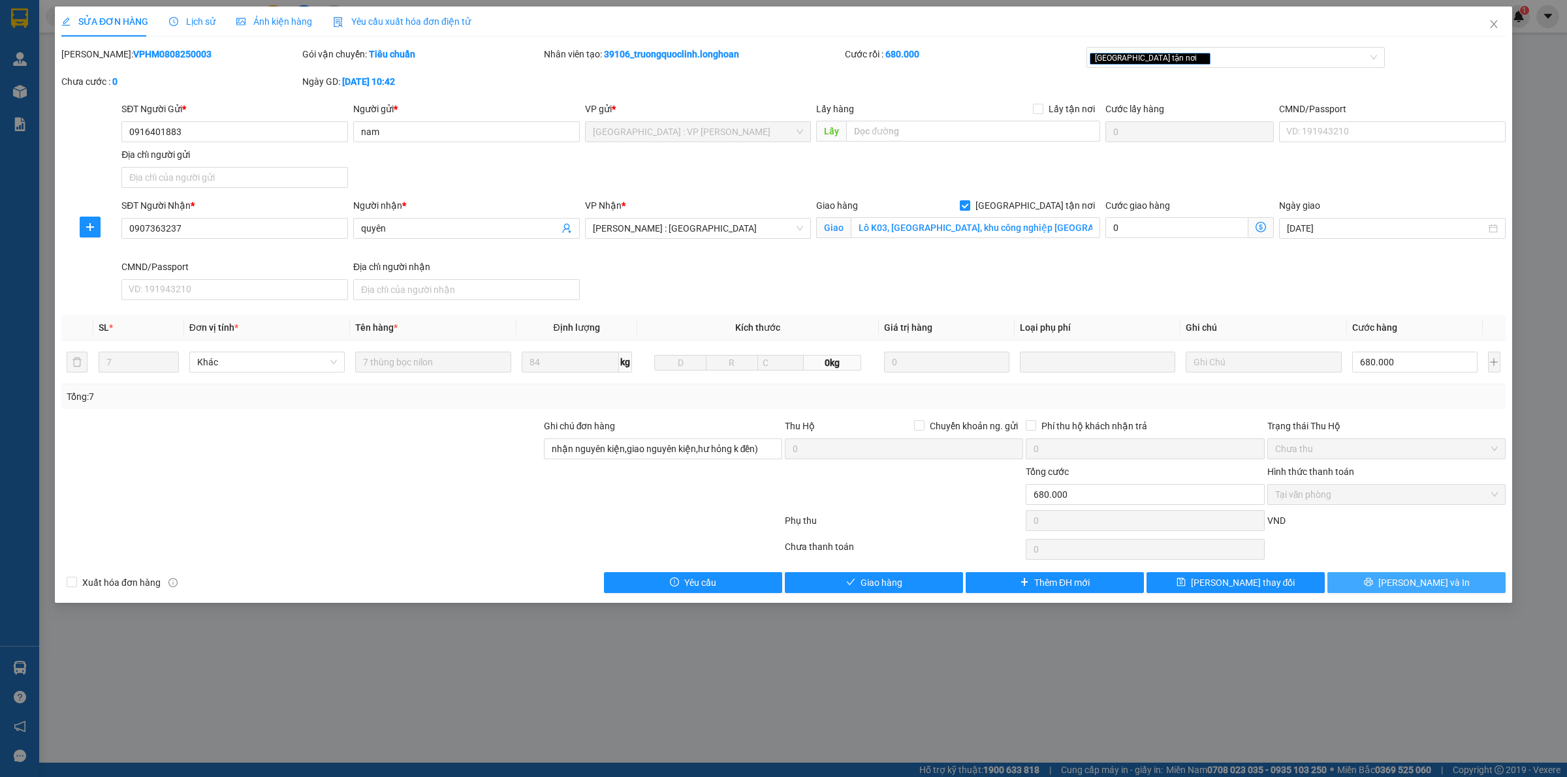
click at [1420, 587] on span "Lưu và In" at bounding box center [1423, 583] width 91 height 14
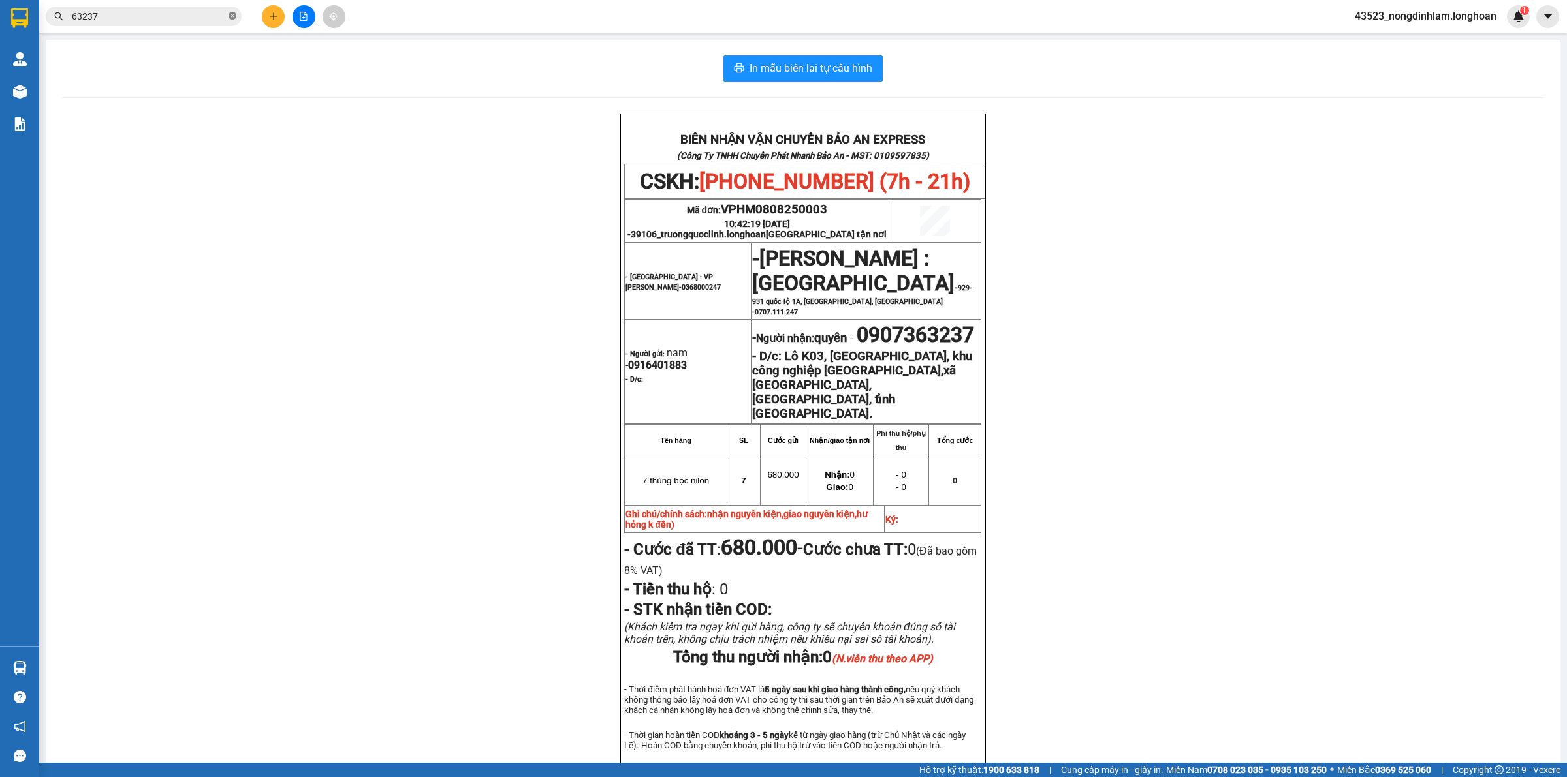
click at [228, 17] on icon "close-circle" at bounding box center [232, 16] width 8 height 8
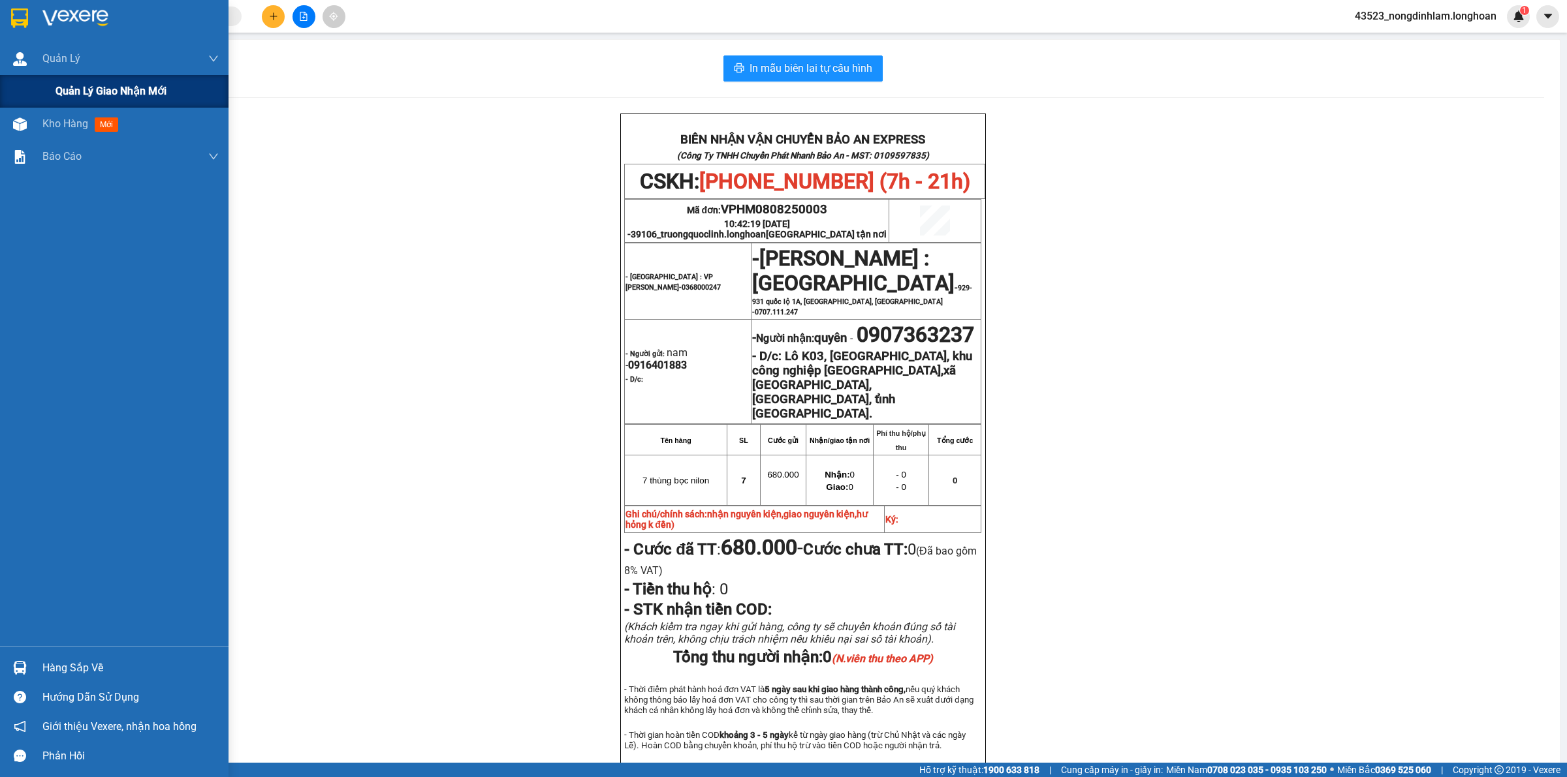
click at [129, 88] on span "Quản lý giao nhận mới" at bounding box center [110, 91] width 111 height 16
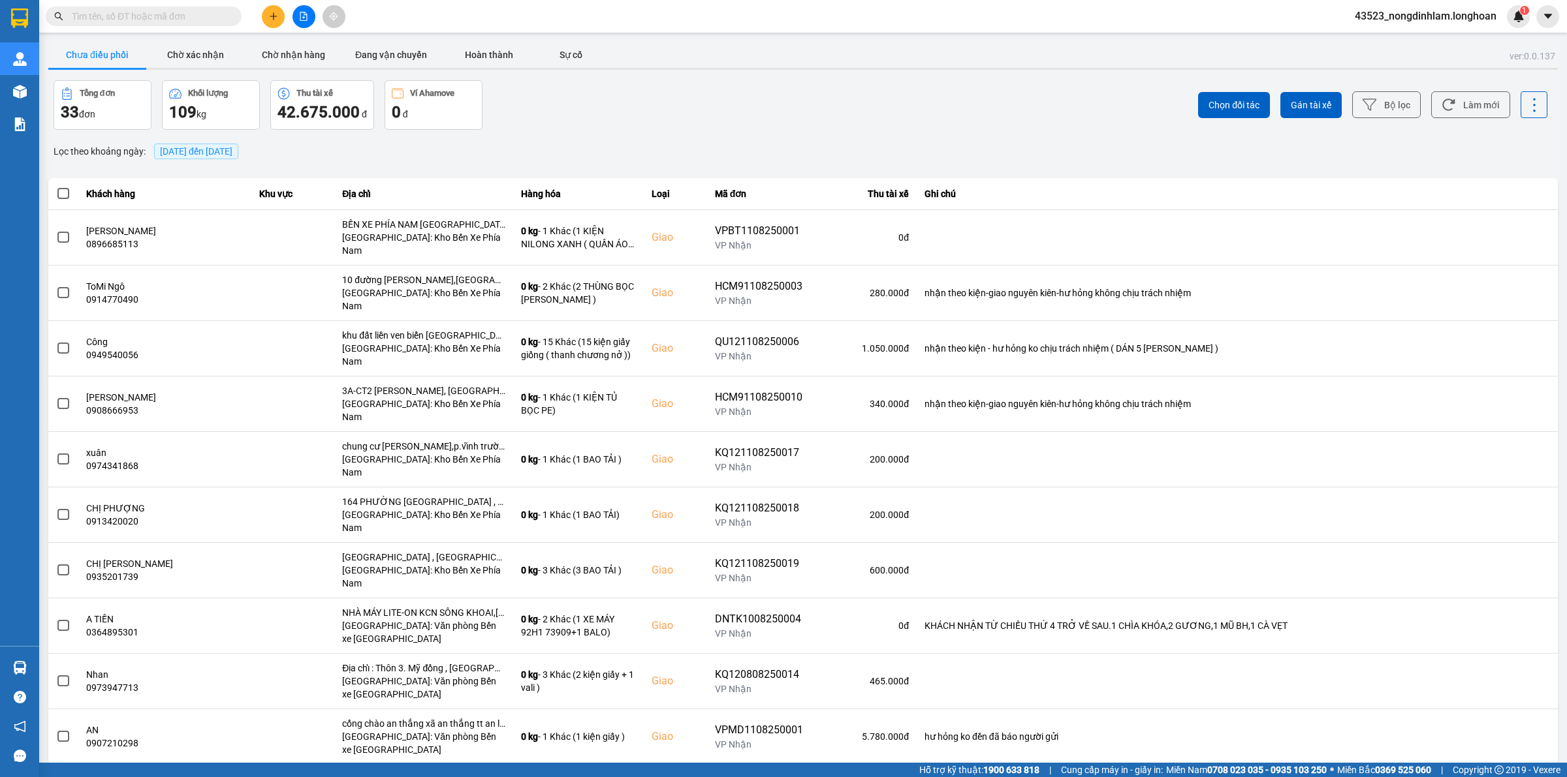
click at [227, 153] on span "12/08/2025 đến 12/08/2025" at bounding box center [196, 151] width 72 height 10
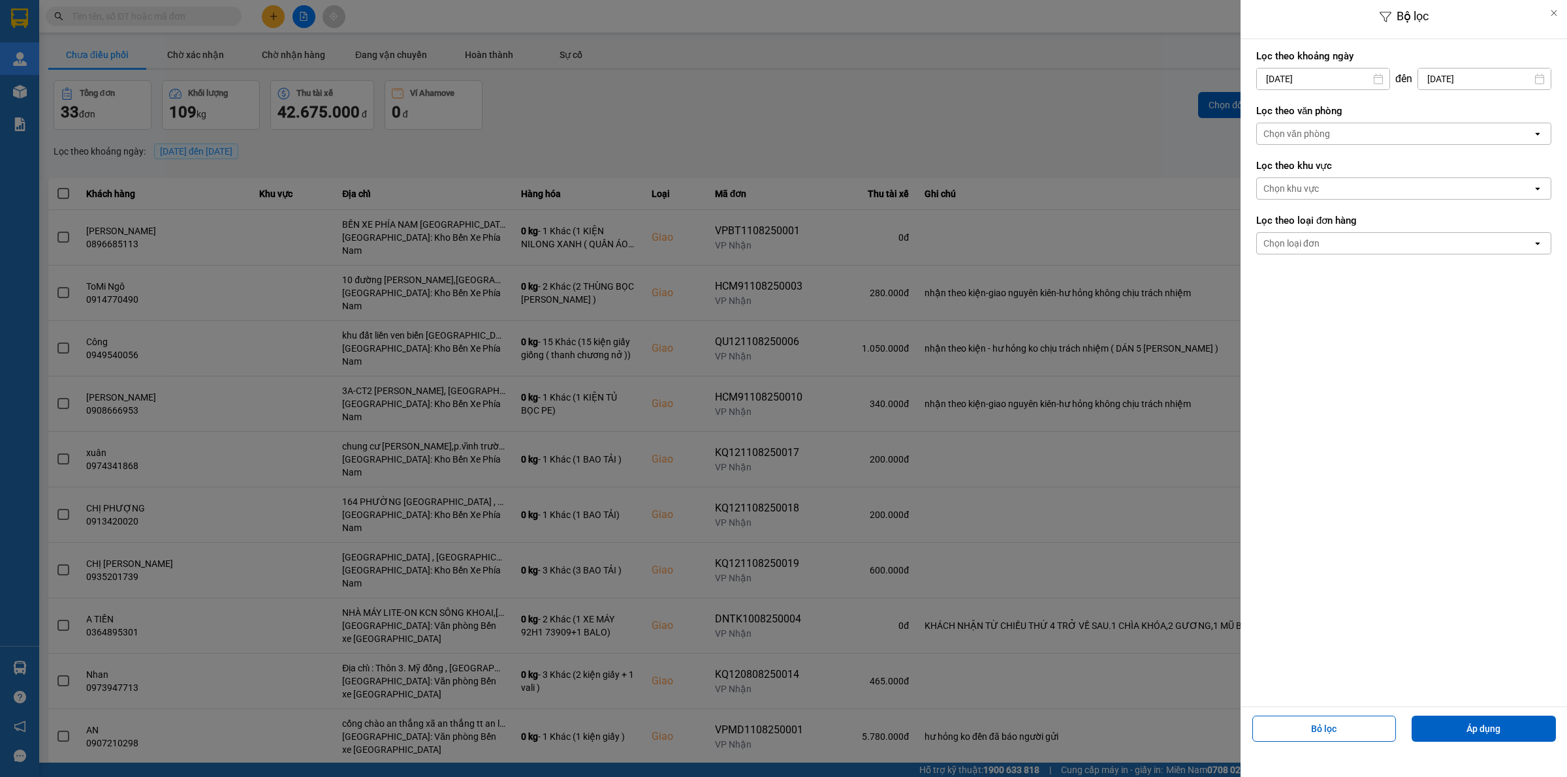
click at [1352, 76] on input "12/08/2025" at bounding box center [1323, 79] width 133 height 21
click at [1273, 106] on div "Arrow Left Tháng Tám 2025 Arrow Right" at bounding box center [1342, 111] width 204 height 33
click at [1265, 106] on icon "Arrow Left" at bounding box center [1263, 111] width 16 height 16
click at [1286, 174] on div "1" at bounding box center [1290, 174] width 18 height 16
type input "01/07/2025"
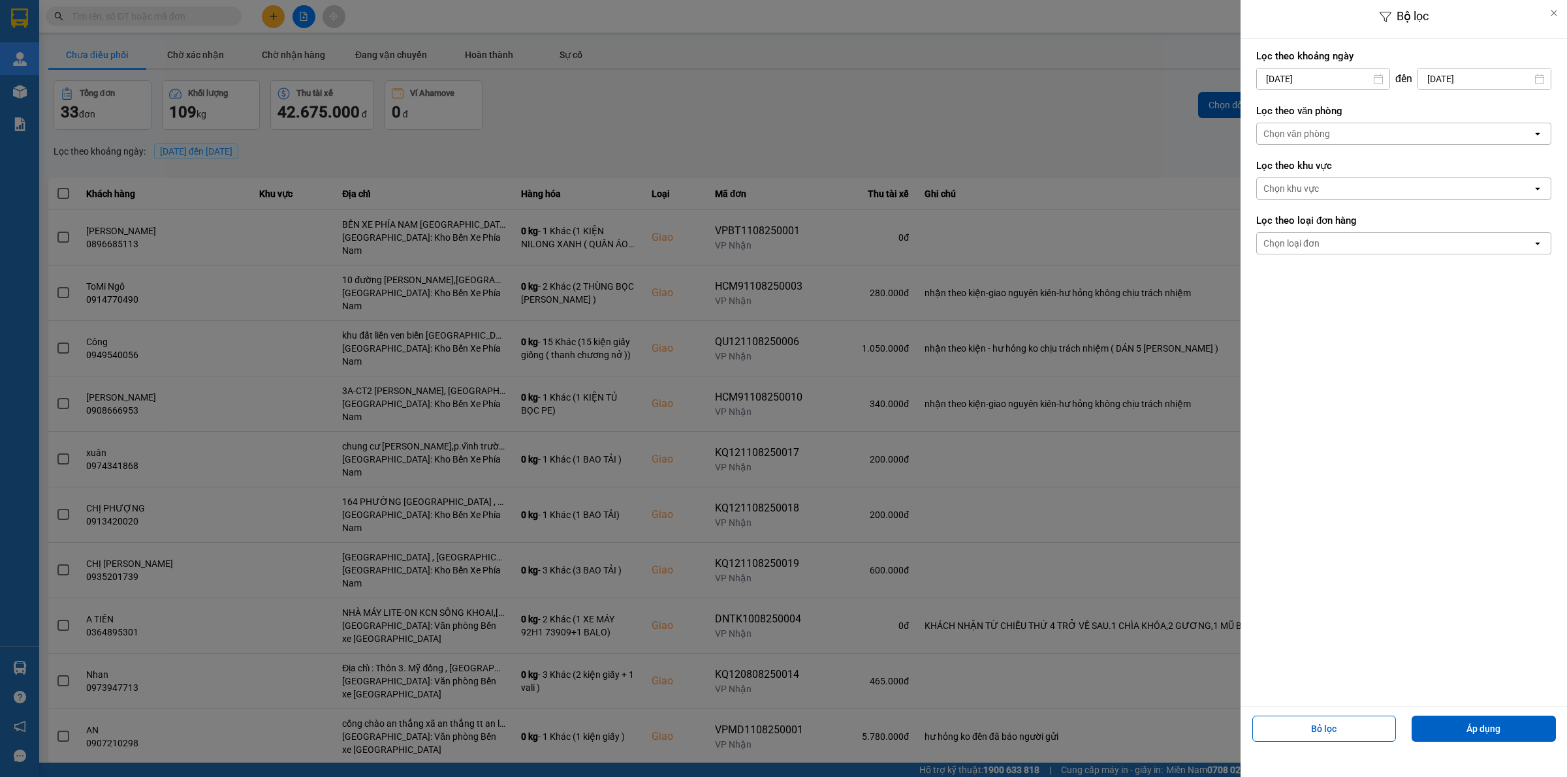
click at [1345, 134] on div "Chọn văn phòng" at bounding box center [1394, 133] width 275 height 21
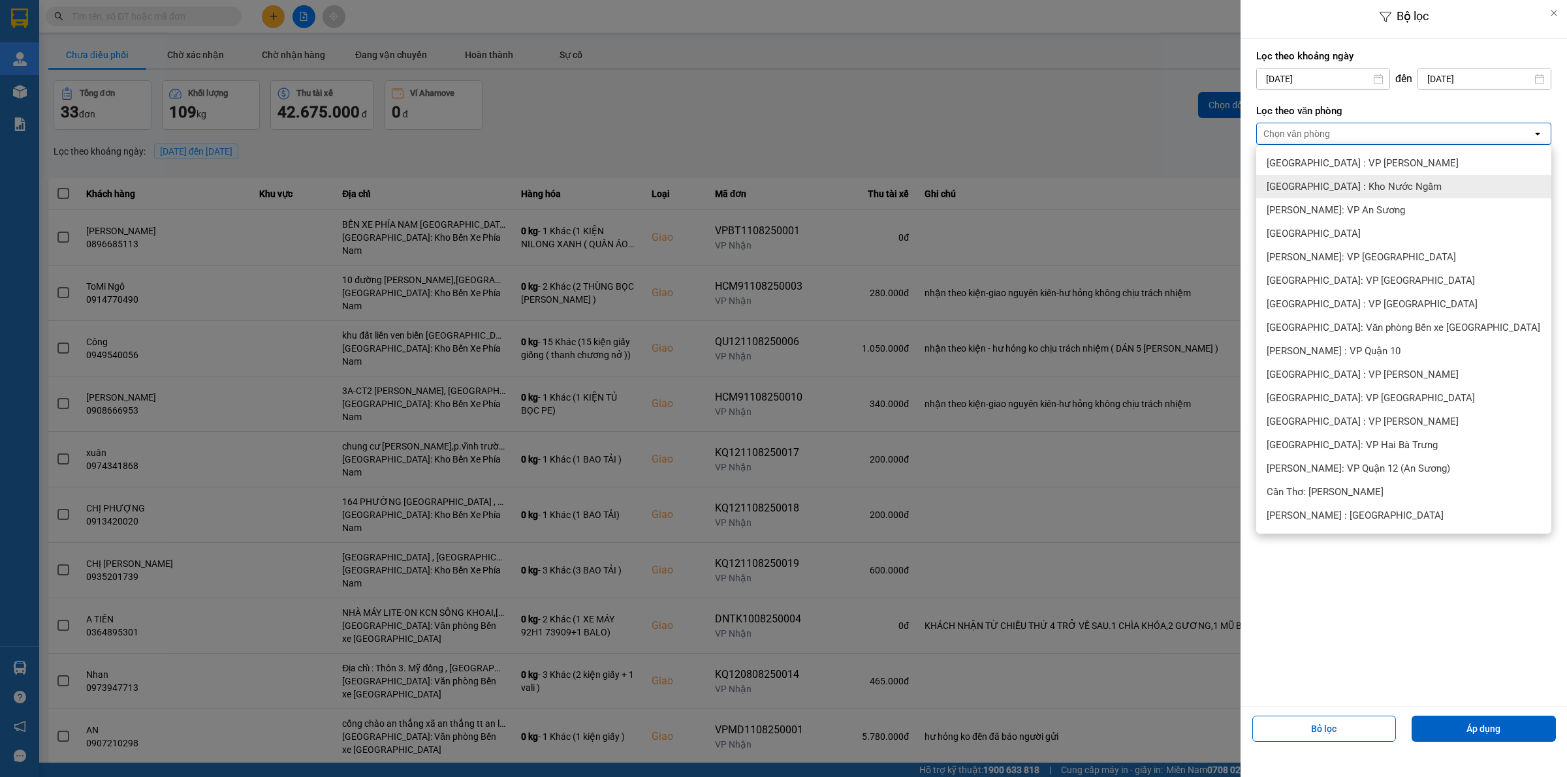
scroll to position [245, 0]
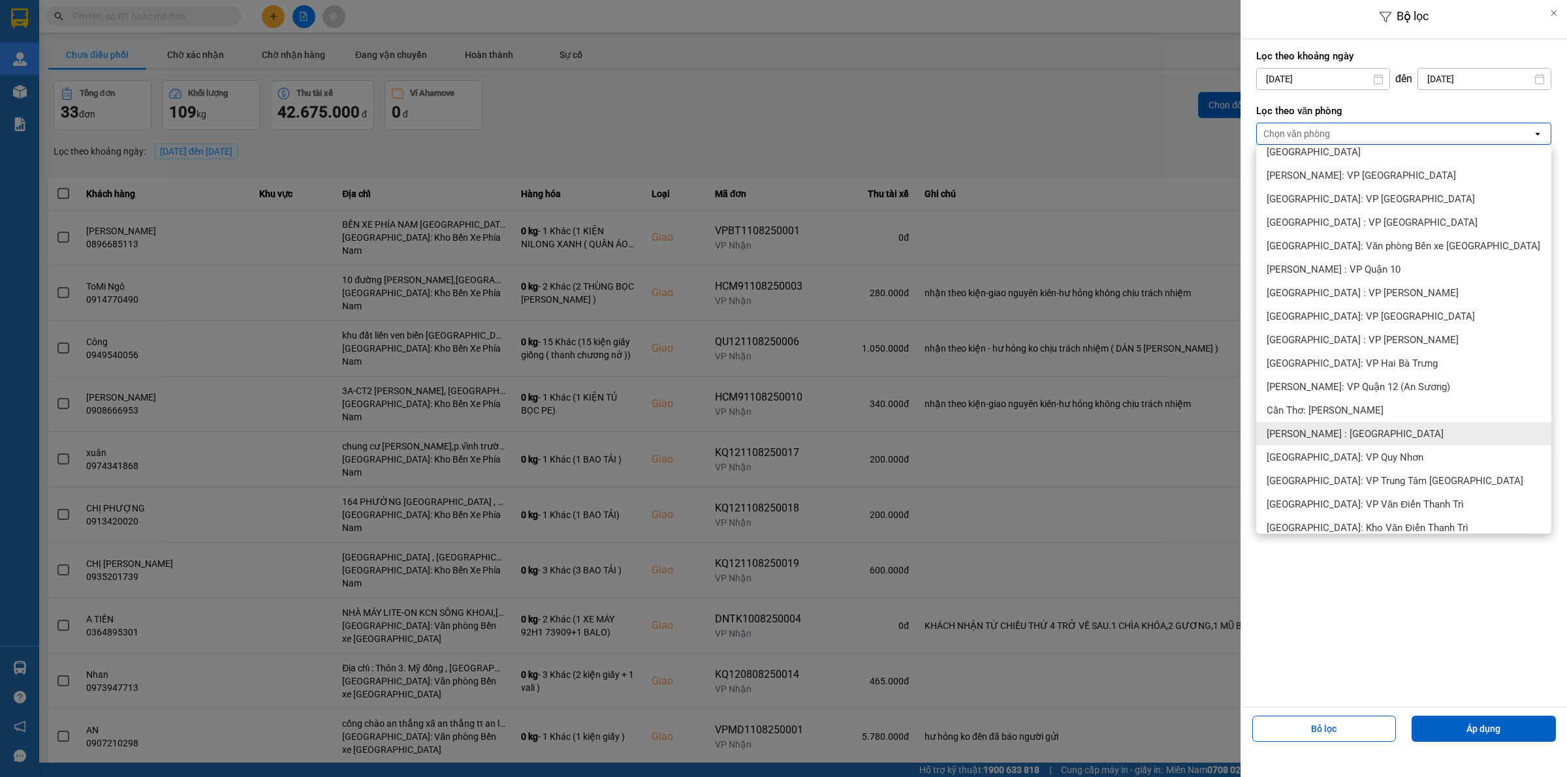
click at [1345, 434] on span "[PERSON_NAME] : [GEOGRAPHIC_DATA]" at bounding box center [1354, 434] width 177 height 13
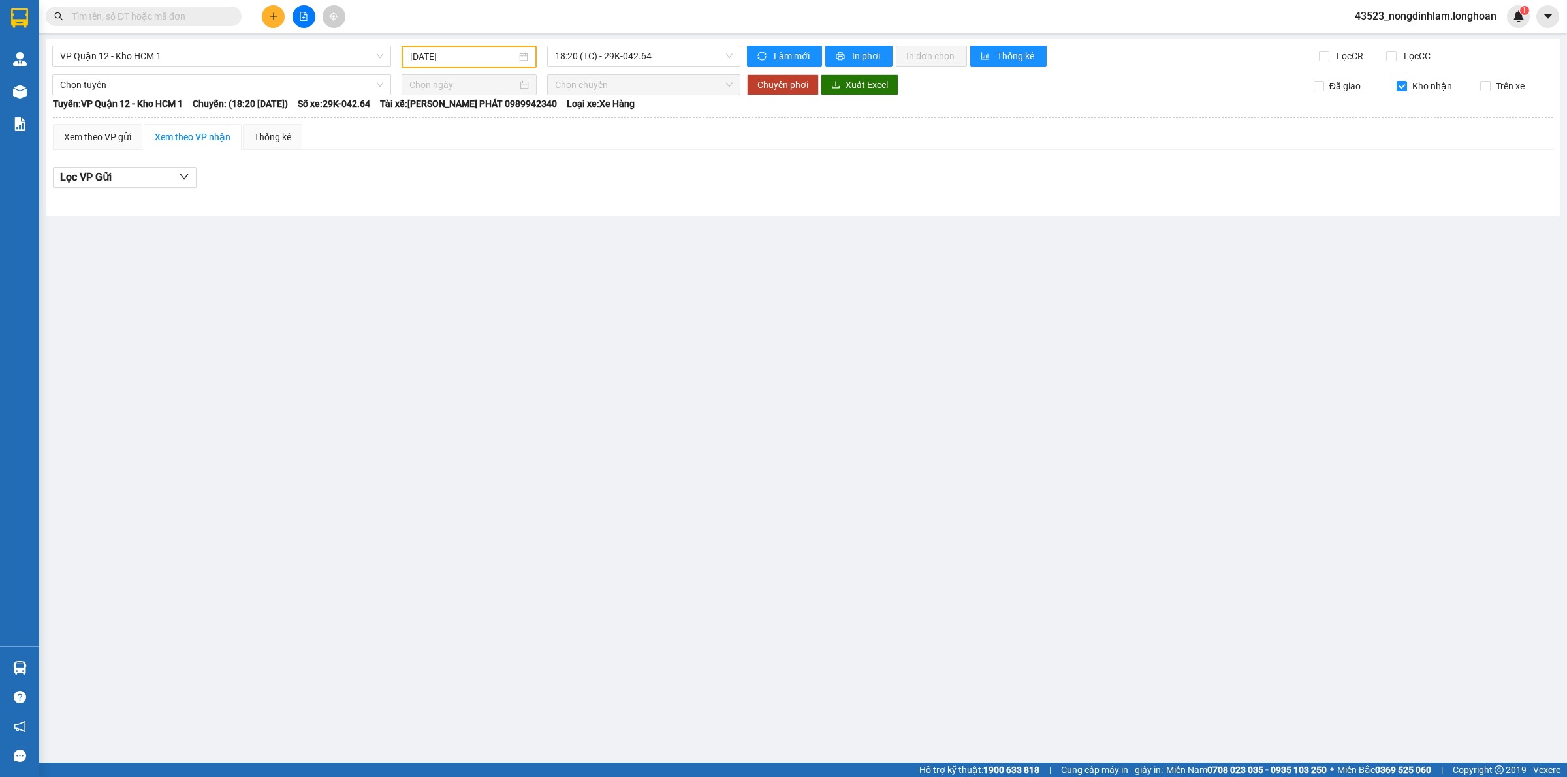
click at [166, 18] on input "text" at bounding box center [149, 16] width 154 height 14
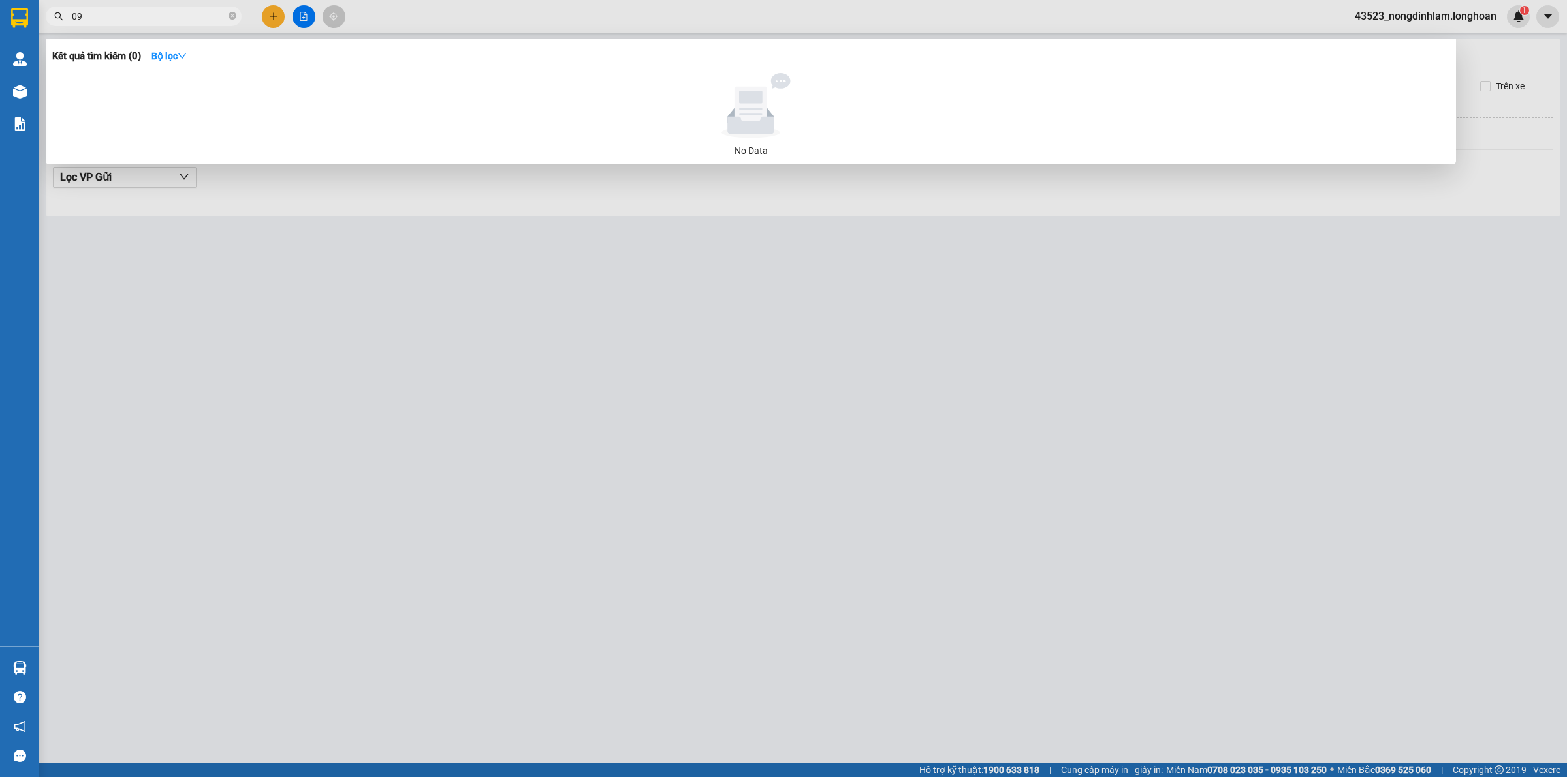
type input "0"
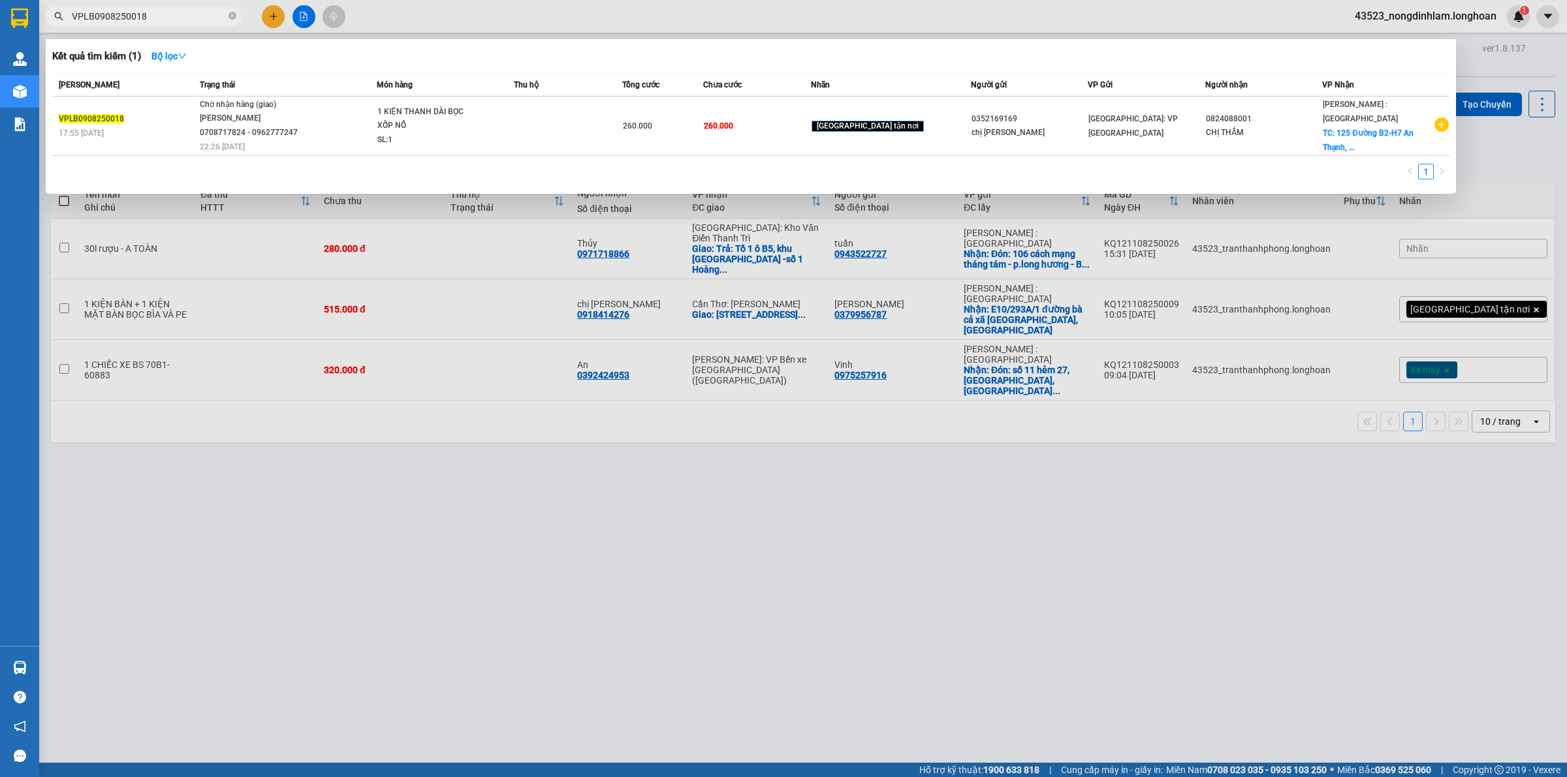
click at [164, 12] on input "VPLB0908250018" at bounding box center [149, 16] width 154 height 14
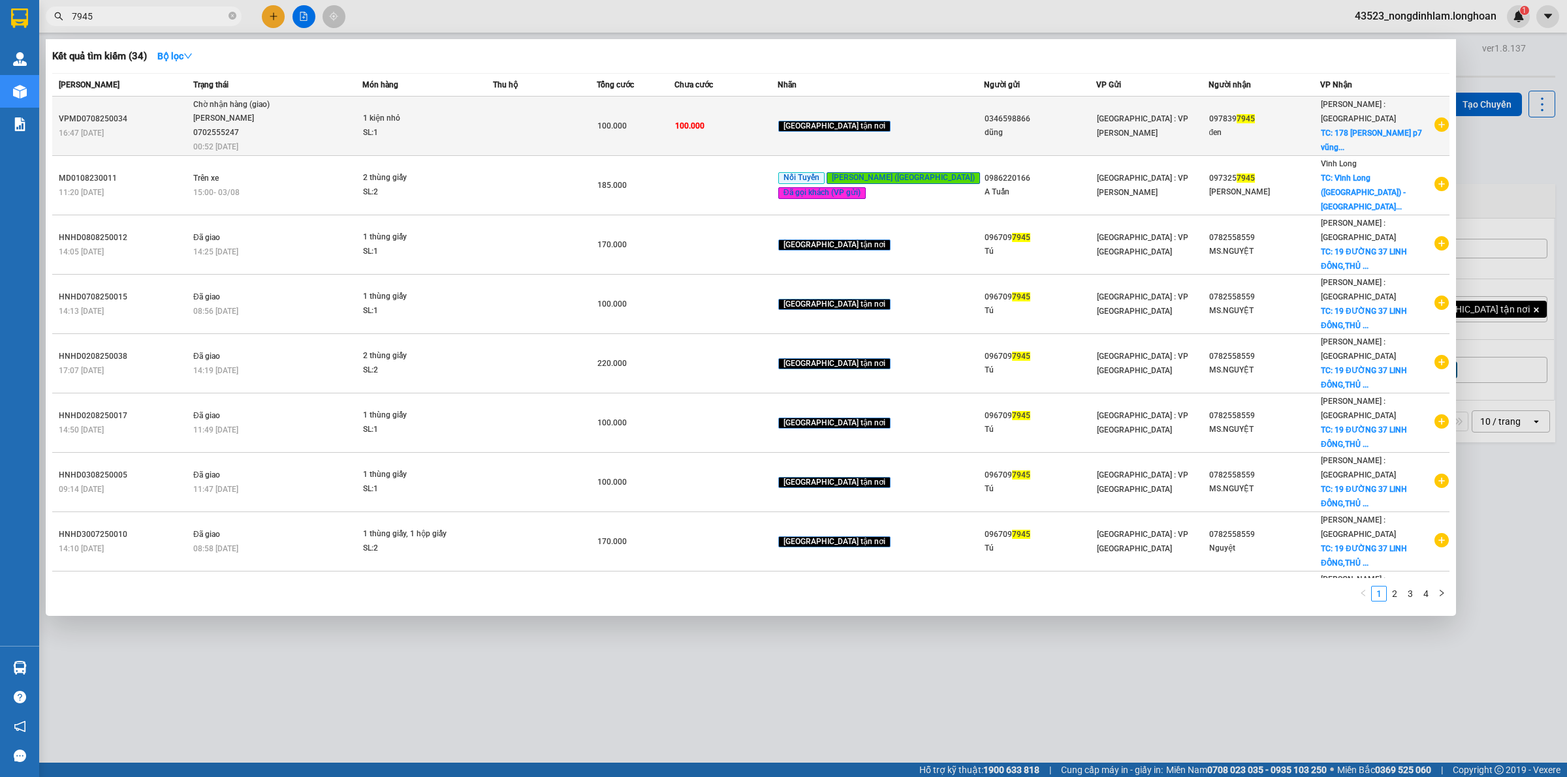
type input "7945"
click at [217, 116] on div "[PERSON_NAME] 0702555247" at bounding box center [242, 126] width 98 height 28
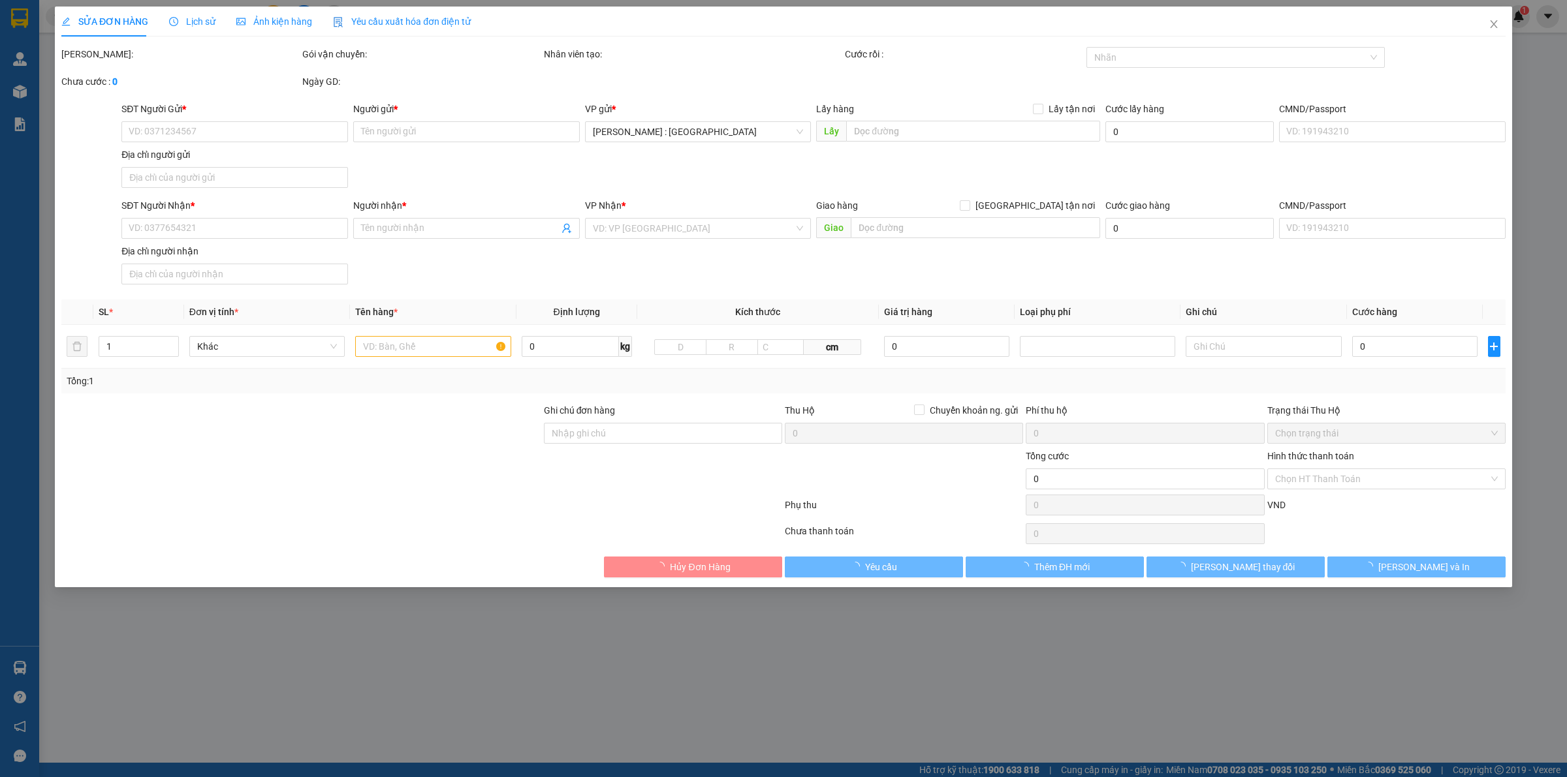
type input "0346598866"
type input "dũng"
type input "0978397945"
type input "đen"
checkbox input "true"
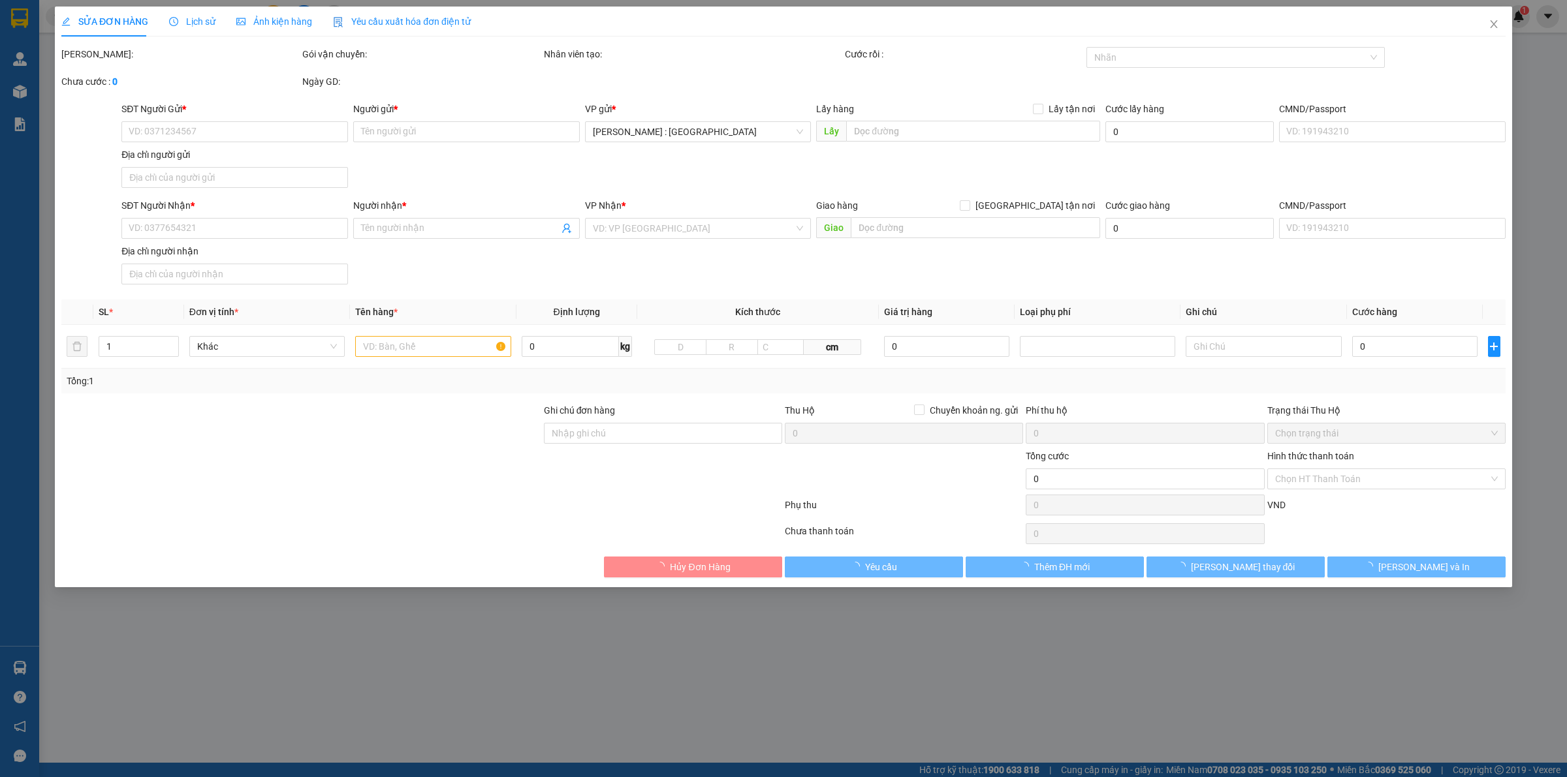
type input "178 [PERSON_NAME] p7 vũng tàu"
type input "100.000"
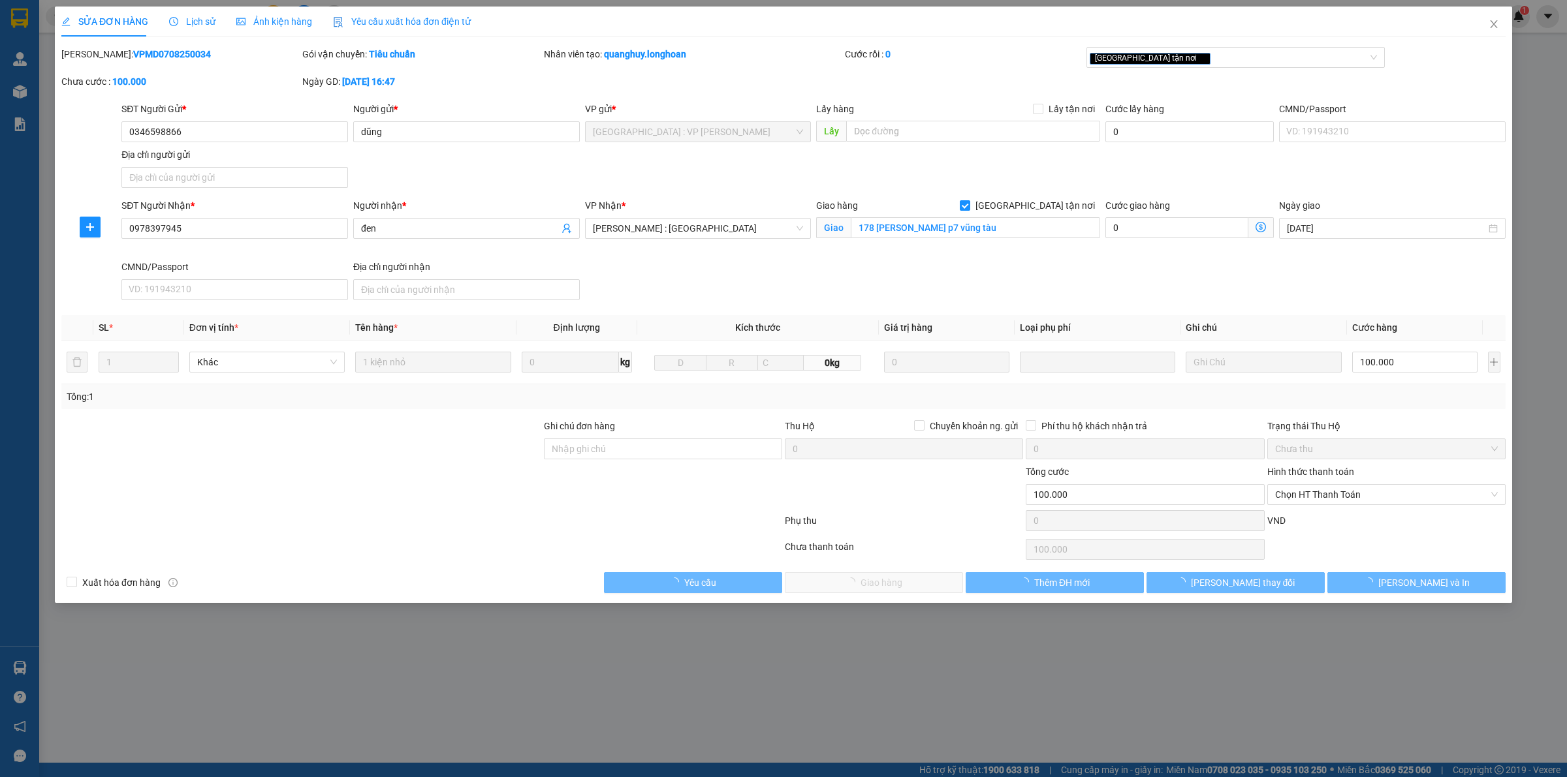
click at [191, 18] on span "Lịch sử" at bounding box center [192, 21] width 46 height 10
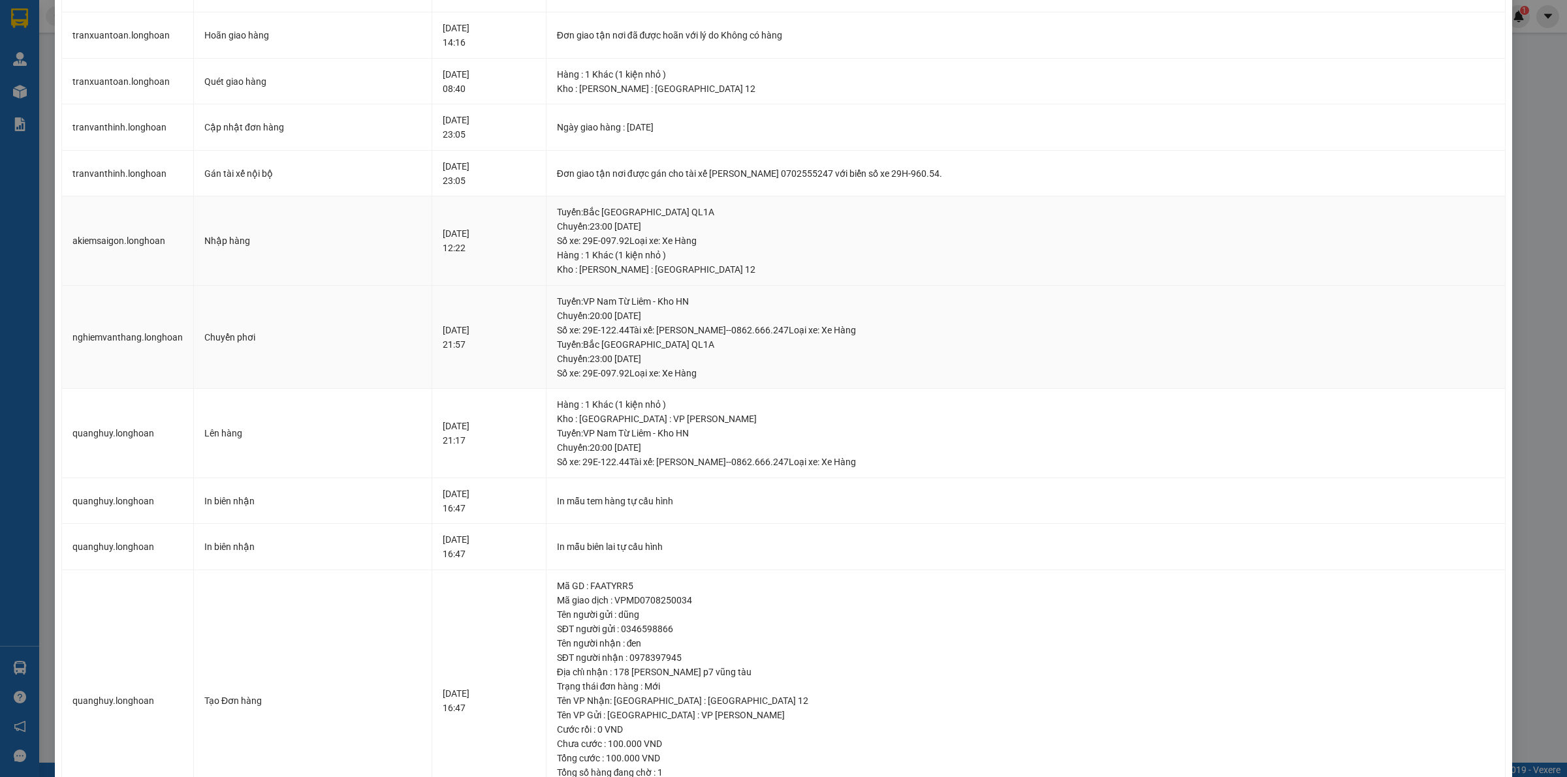
scroll to position [82, 0]
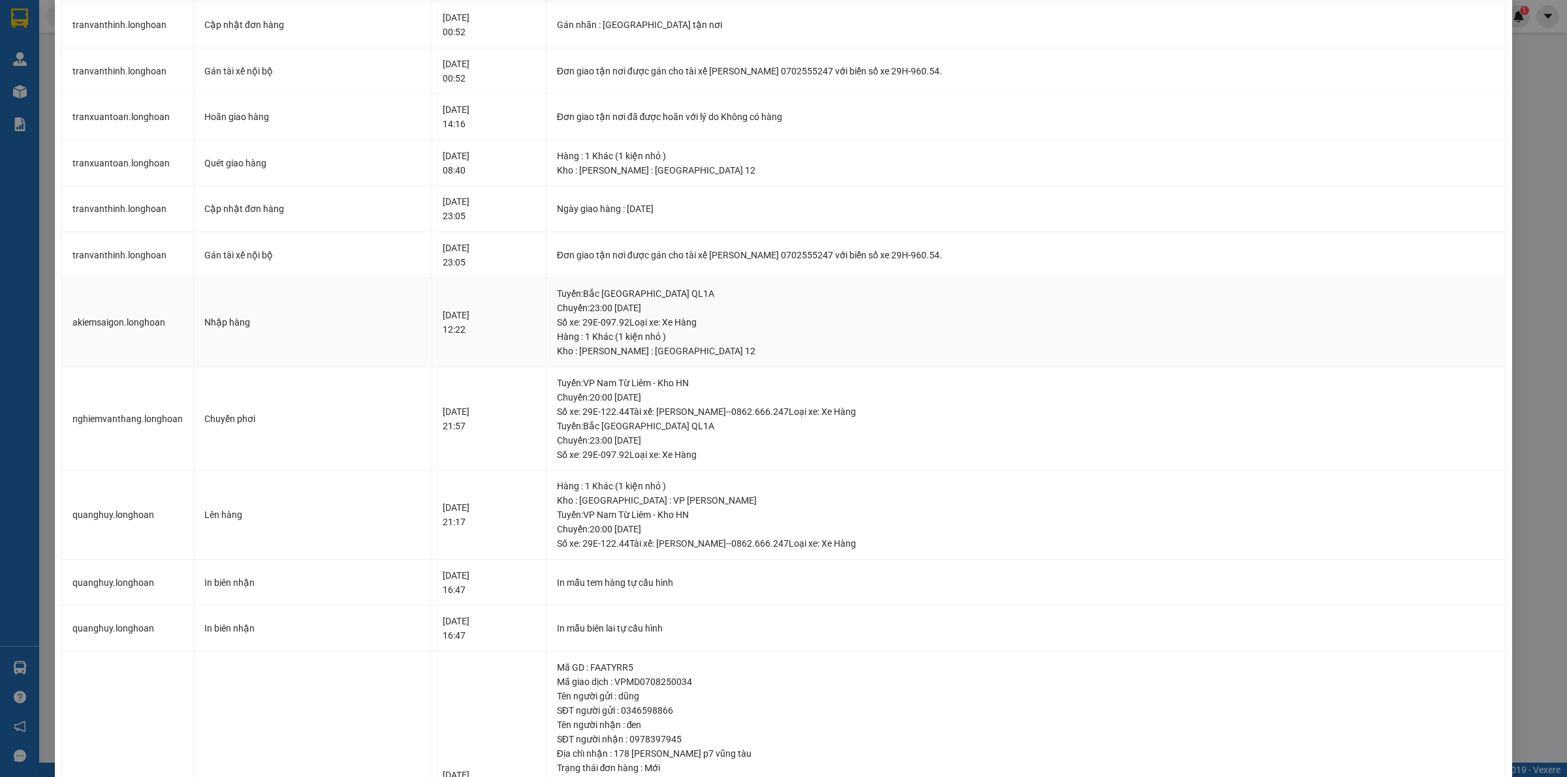
click at [640, 297] on div "Tuyến : Bắc Trung Nam QL1A Chuyến: 23:00 ngày 07-08-2025 Số xe: 29E-097.92 Loại…" at bounding box center [1025, 308] width 937 height 43
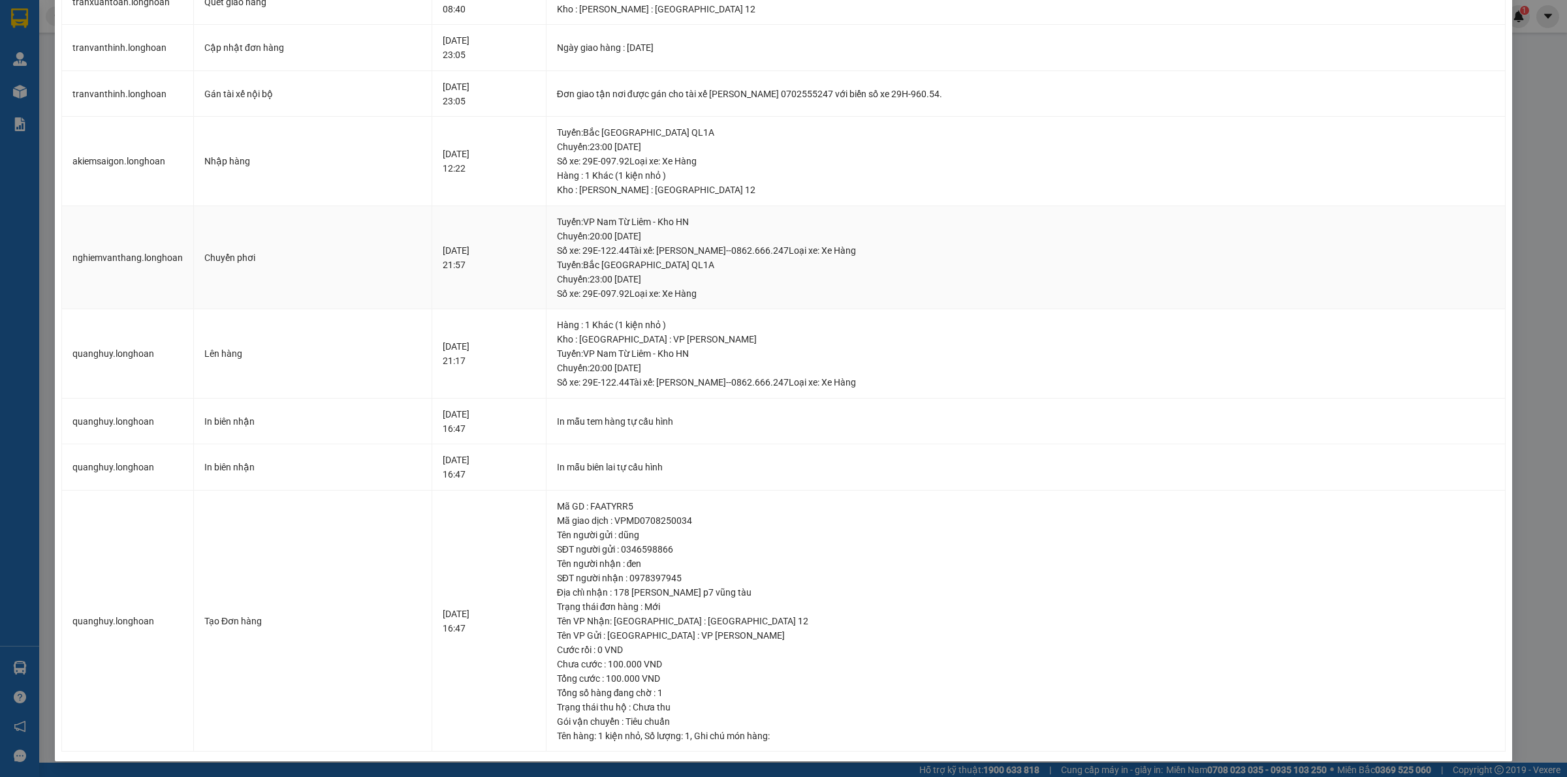
click at [693, 296] on div "Tuyến : Bắc Trung Nam QL1A Chuyến: 23:00 ngày 07-08-2025 Số xe: 29E-097.92 Loại…" at bounding box center [1025, 279] width 937 height 43
click at [686, 269] on div "Tuyến : Bắc Trung Nam QL1A Chuyến: 23:00 ngày 07-08-2025 Số xe: 29E-097.92 Loại…" at bounding box center [1025, 279] width 937 height 43
click at [689, 276] on div "Tuyến : Bắc Trung Nam QL1A Chuyến: 23:00 ngày 07-08-2025 Số xe: 29E-097.92 Loại…" at bounding box center [1025, 279] width 937 height 43
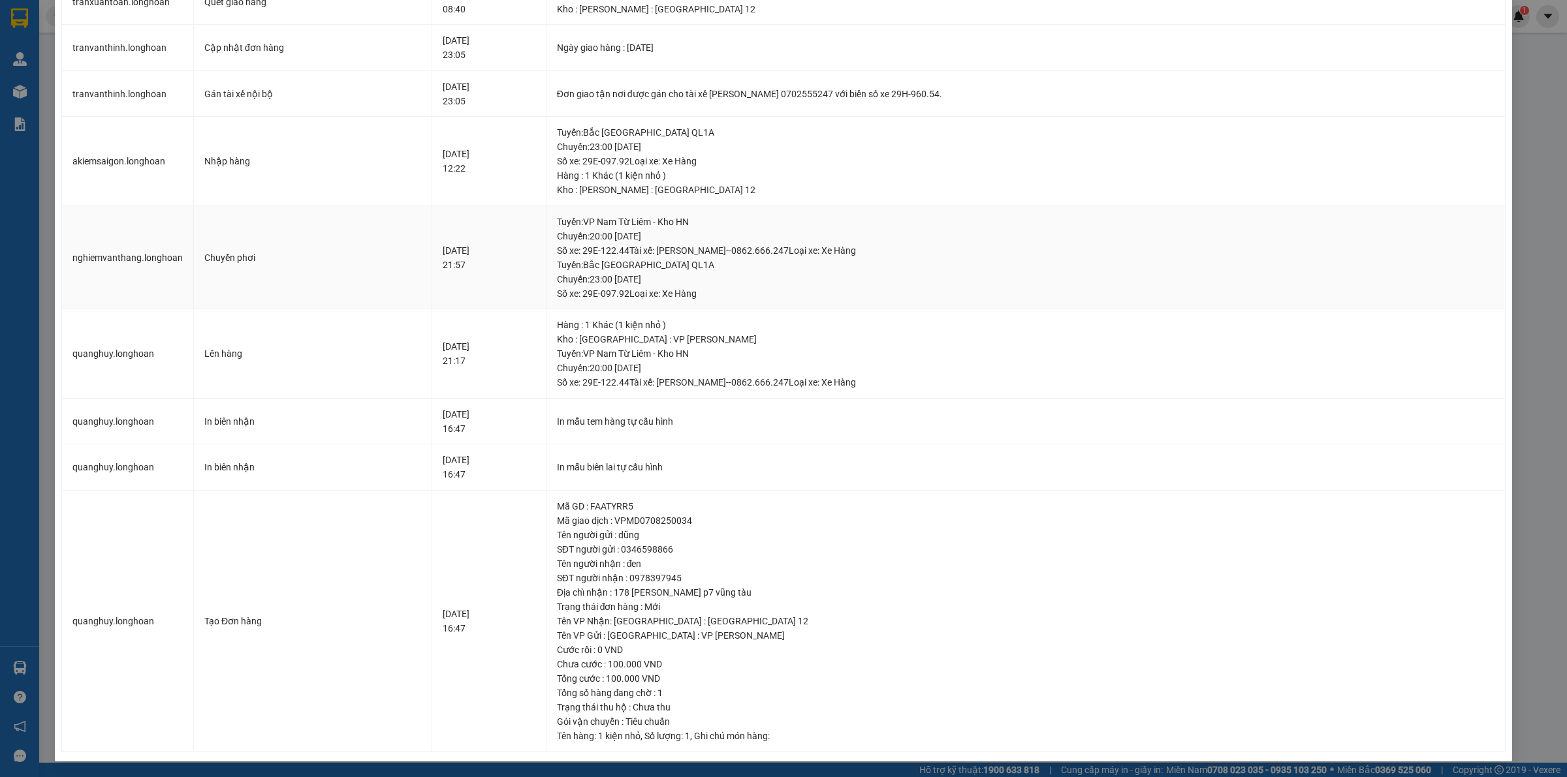
click at [689, 276] on div "Tuyến : Bắc Trung Nam QL1A Chuyến: 23:00 ngày 07-08-2025 Số xe: 29E-097.92 Loại…" at bounding box center [1025, 279] width 937 height 43
click at [685, 264] on div "Tuyến : Bắc Trung Nam QL1A Chuyến: 23:00 ngày 07-08-2025 Số xe: 29E-097.92 Loại…" at bounding box center [1025, 279] width 937 height 43
click at [661, 210] on td "Tuyến : VP Nam Từ Liêm - Kho HN Chuyến: 20:00 ngày 07-08-2025 Số xe: 29E-122.44…" at bounding box center [1025, 258] width 959 height 104
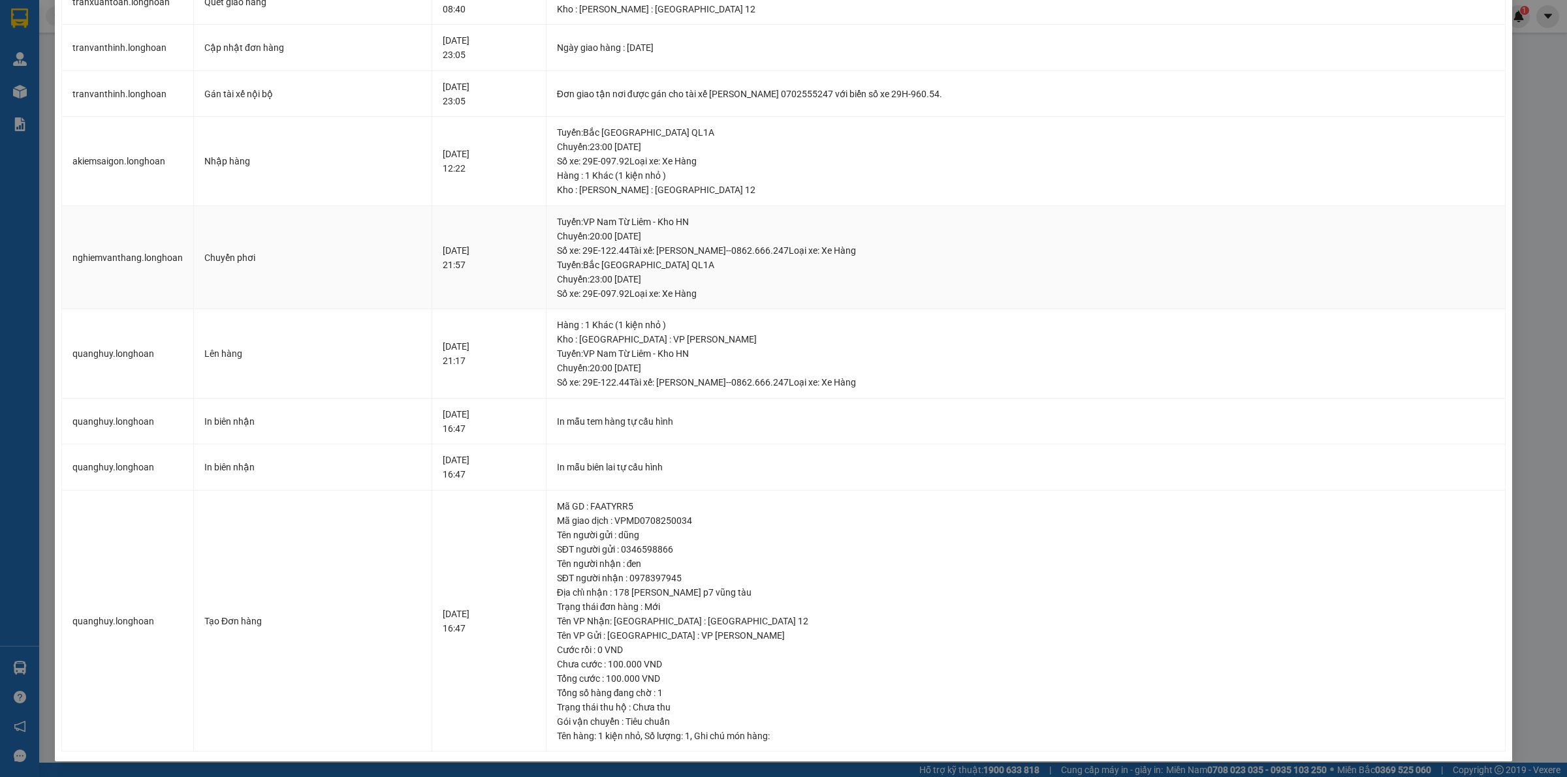
click at [660, 221] on div "Tuyến : VP Nam Từ Liêm - Kho HN Chuyến: 20:00 ngày 07-08-2025 Số xe: 29E-122.44…" at bounding box center [1025, 236] width 937 height 43
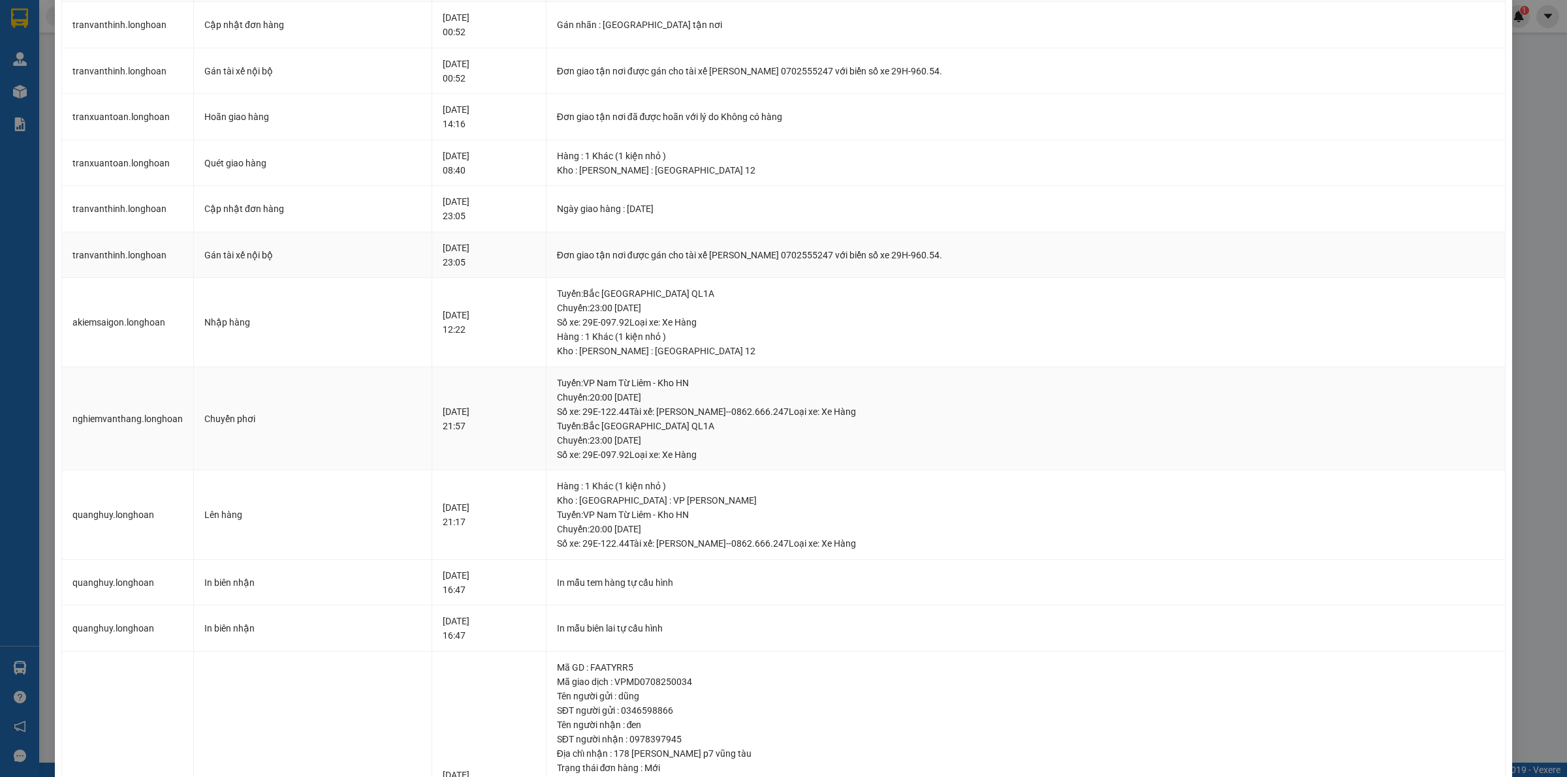
scroll to position [0, 0]
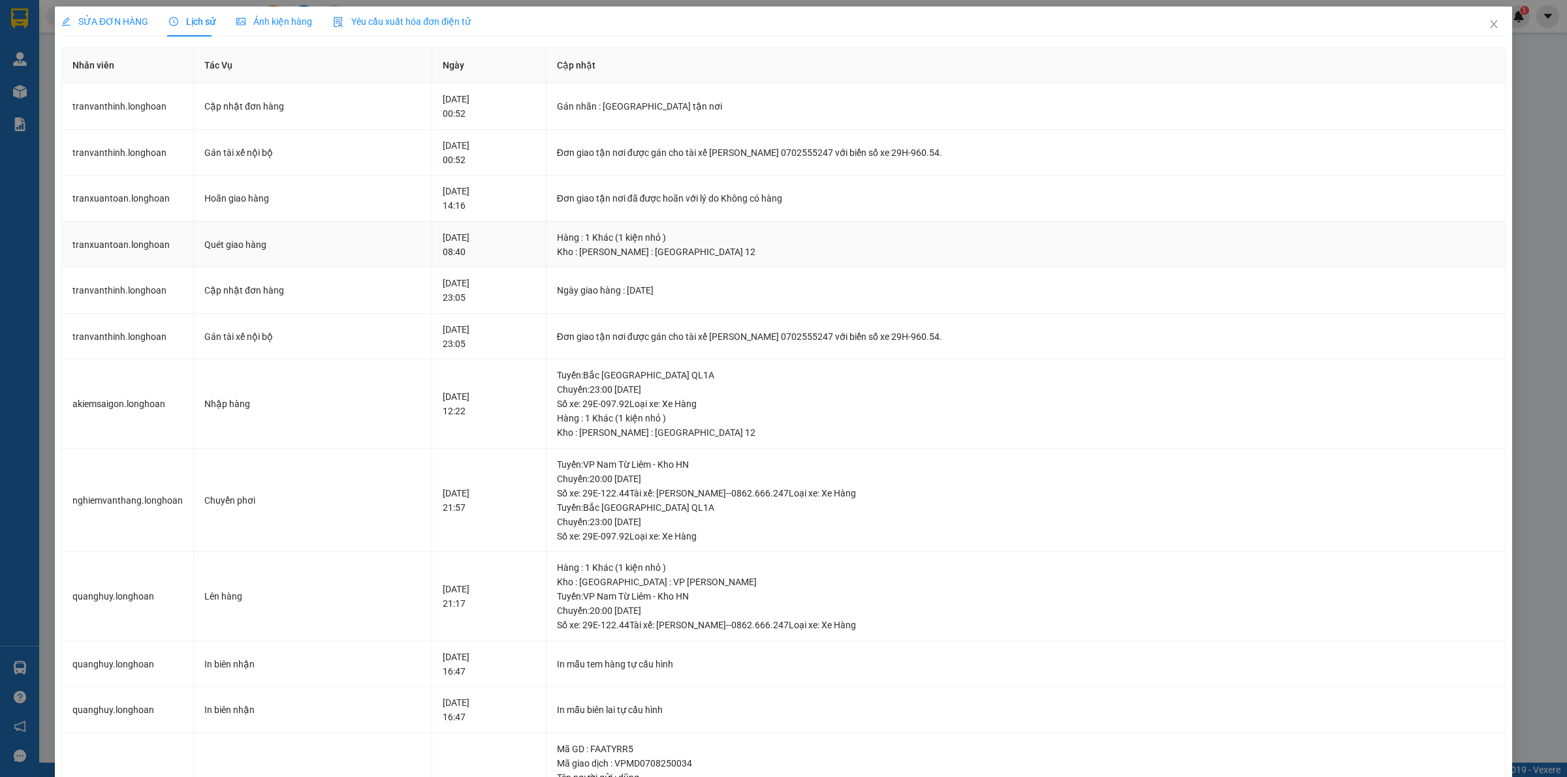
click at [661, 253] on div "Kho : Hồ Chí Minh : Kho Quận 12" at bounding box center [1025, 252] width 937 height 14
click at [761, 153] on div "Đơn giao tận nơi được gán cho tài xế TRẦN XUÂN TOÀN 0702555247 với biển số xe 2…" at bounding box center [1025, 153] width 937 height 14
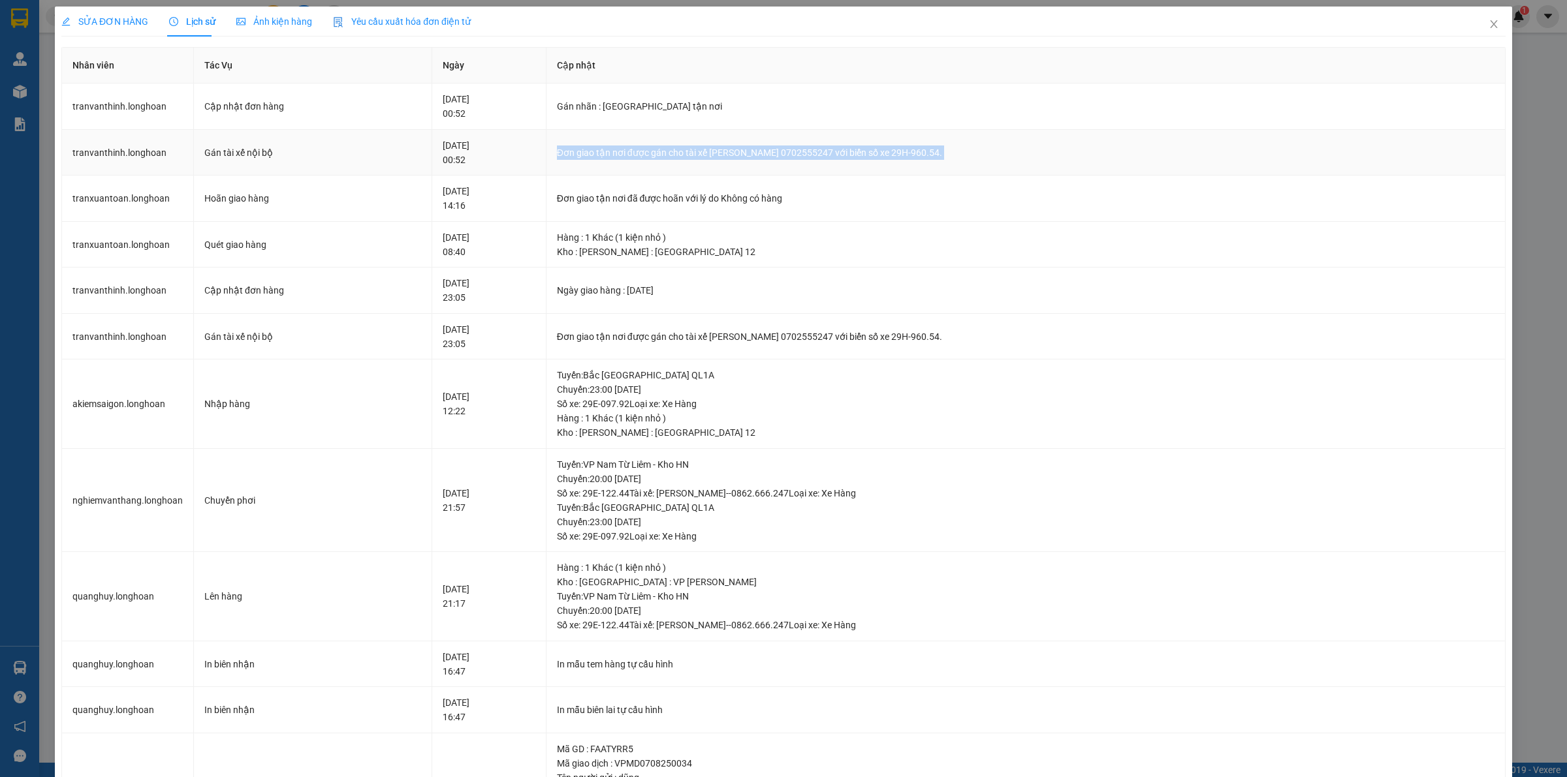
click at [761, 153] on div "Đơn giao tận nơi được gán cho tài xế TRẦN XUÂN TOÀN 0702555247 với biển số xe 2…" at bounding box center [1025, 153] width 937 height 14
click at [816, 152] on div "Đơn giao tận nơi được gán cho tài xế TRẦN XUÂN TOÀN 0702555247 với biển số xe 2…" at bounding box center [1025, 153] width 937 height 14
drag, startPoint x: 860, startPoint y: 155, endPoint x: 811, endPoint y: 158, distance: 49.1
click at [811, 158] on div "Đơn giao tận nơi được gán cho tài xế TRẦN XUÂN TOÀN 0702555247 với biển số xe 2…" at bounding box center [1025, 153] width 937 height 14
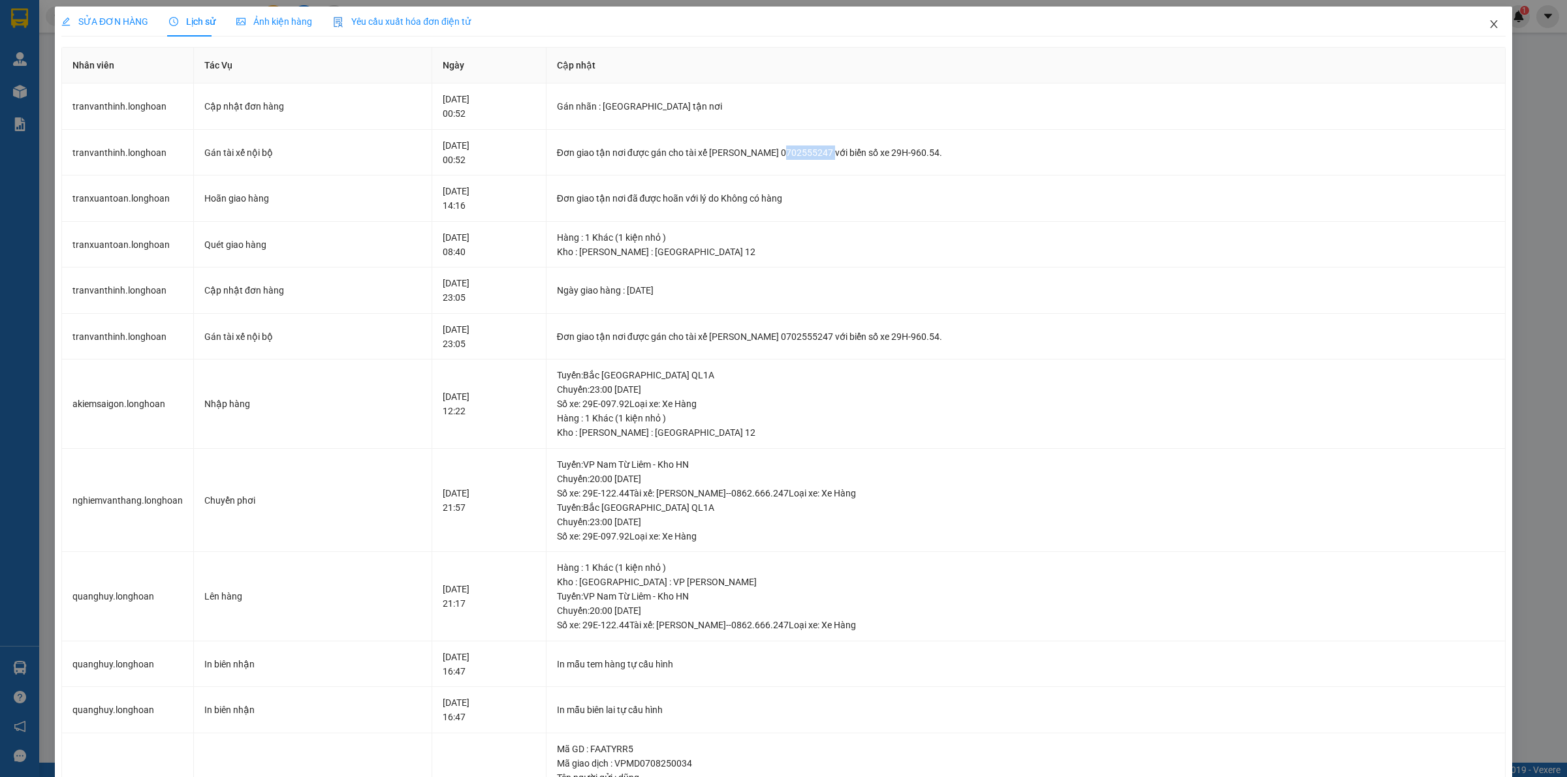
click at [1475, 23] on span "Close" at bounding box center [1493, 25] width 37 height 37
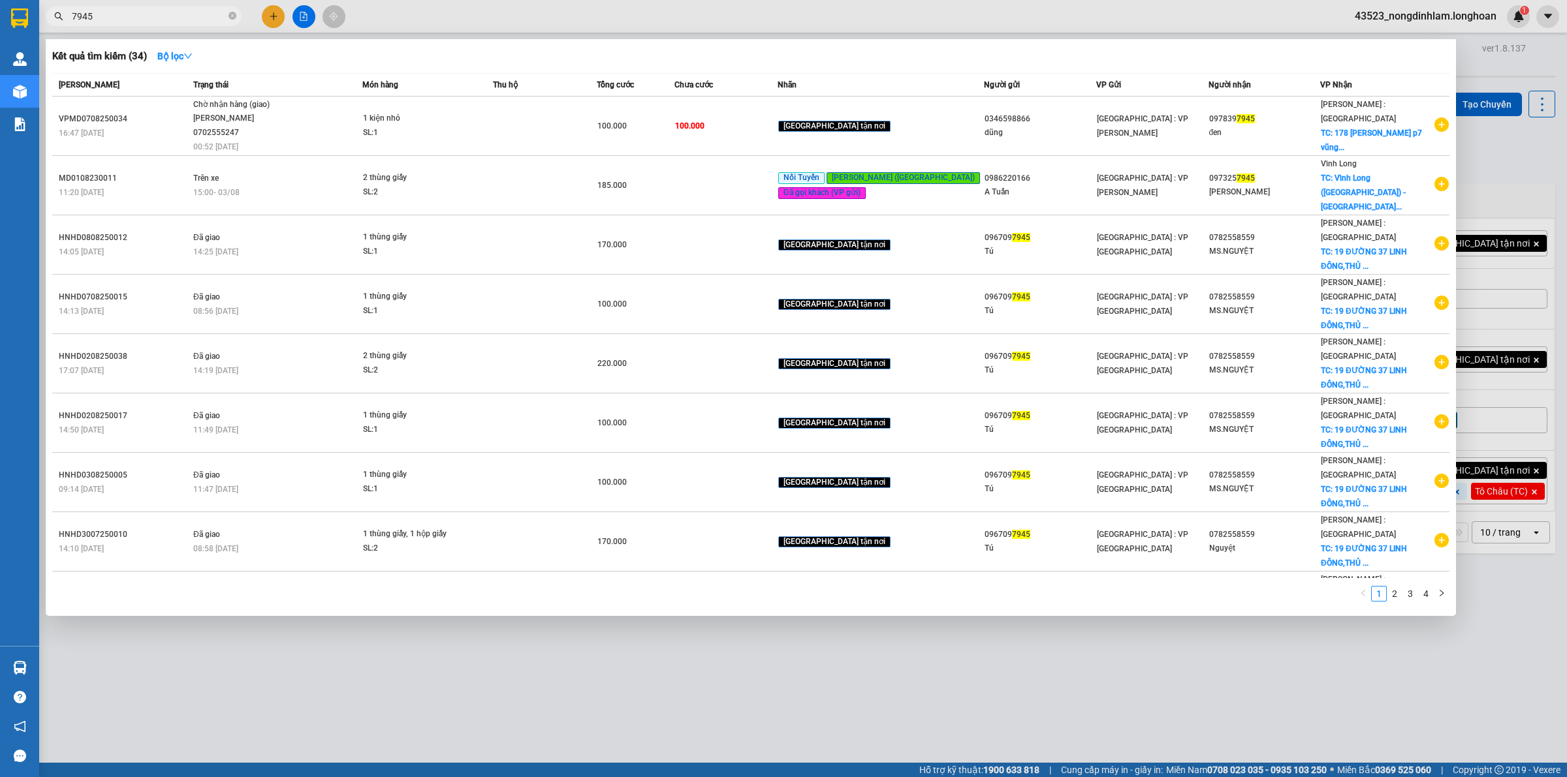
click at [168, 16] on input "7945" at bounding box center [149, 16] width 154 height 14
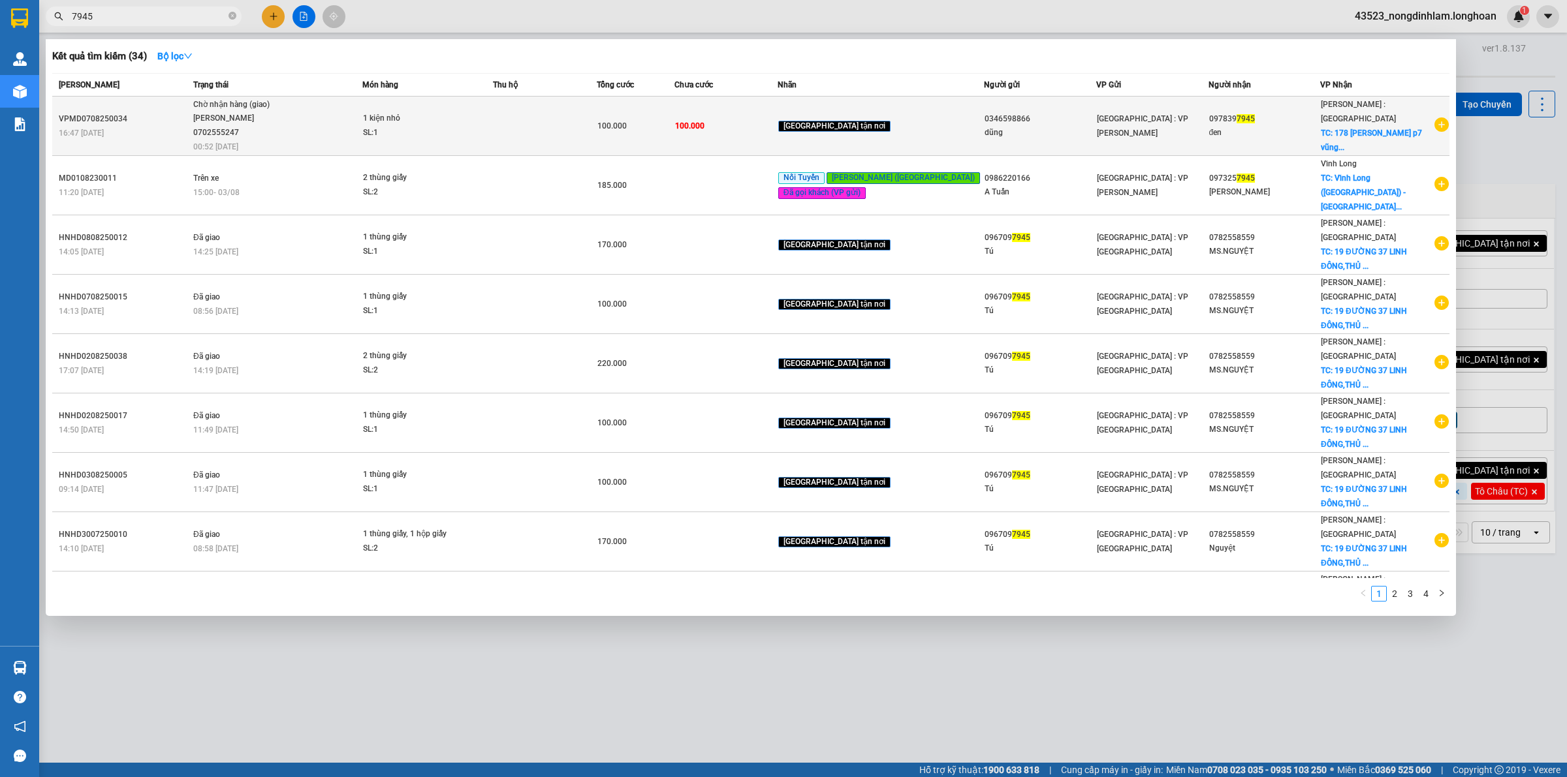
click at [211, 113] on div "TRẦN XUÂN TOÀN 0702555247" at bounding box center [242, 126] width 98 height 28
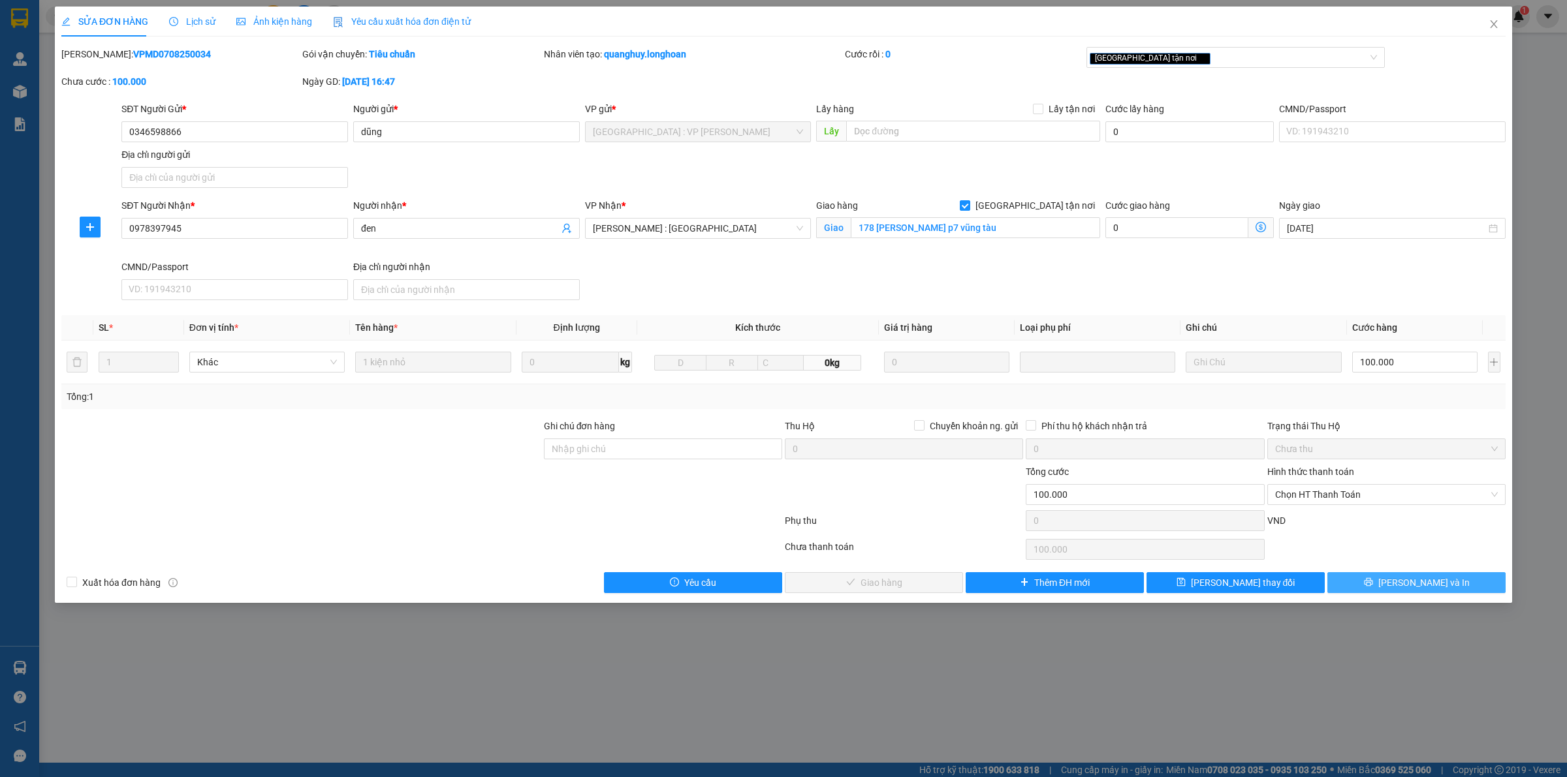
click at [1422, 582] on span "[PERSON_NAME] và In" at bounding box center [1423, 583] width 91 height 14
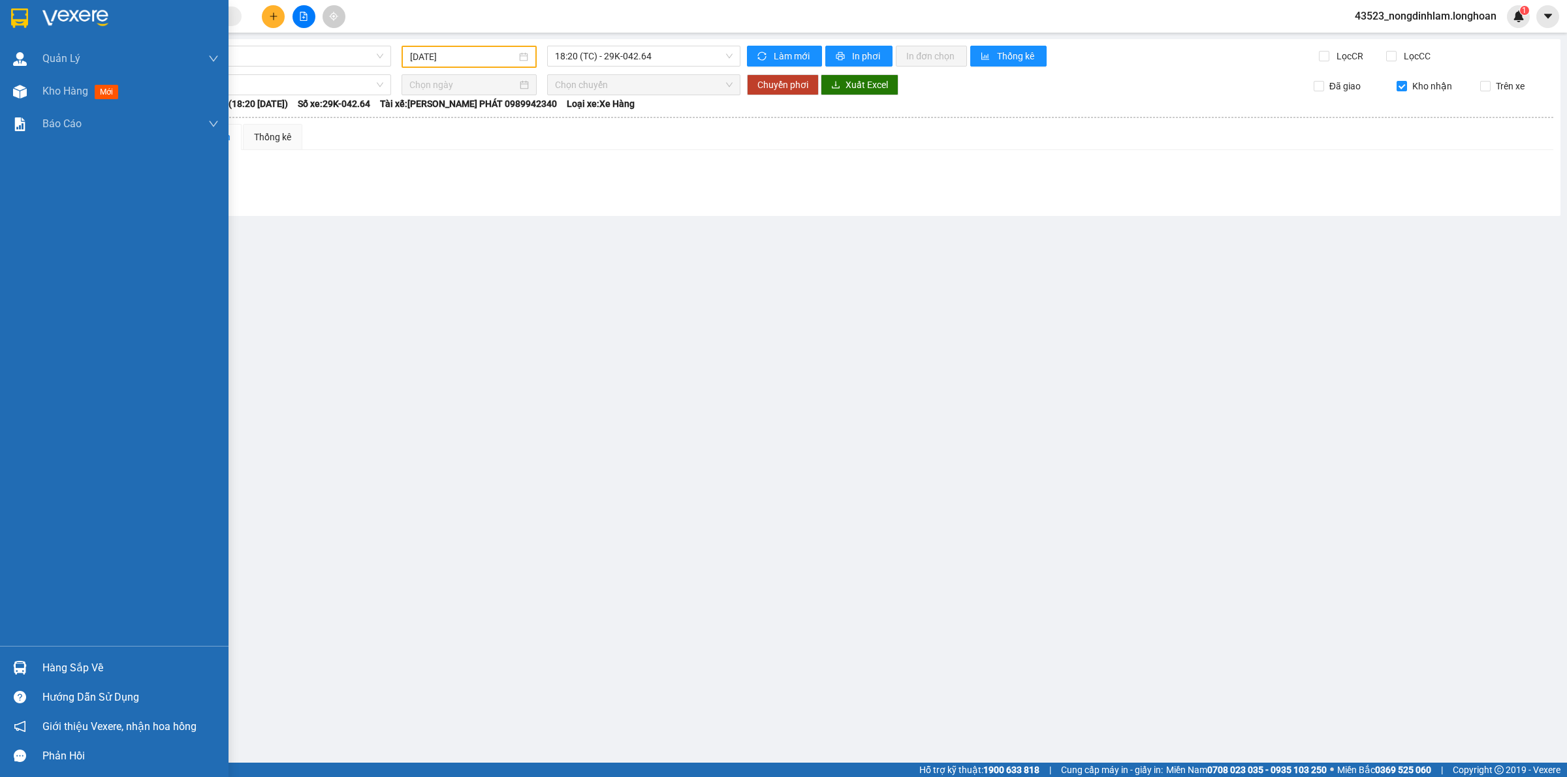
click at [16, 14] on img at bounding box center [19, 18] width 17 height 20
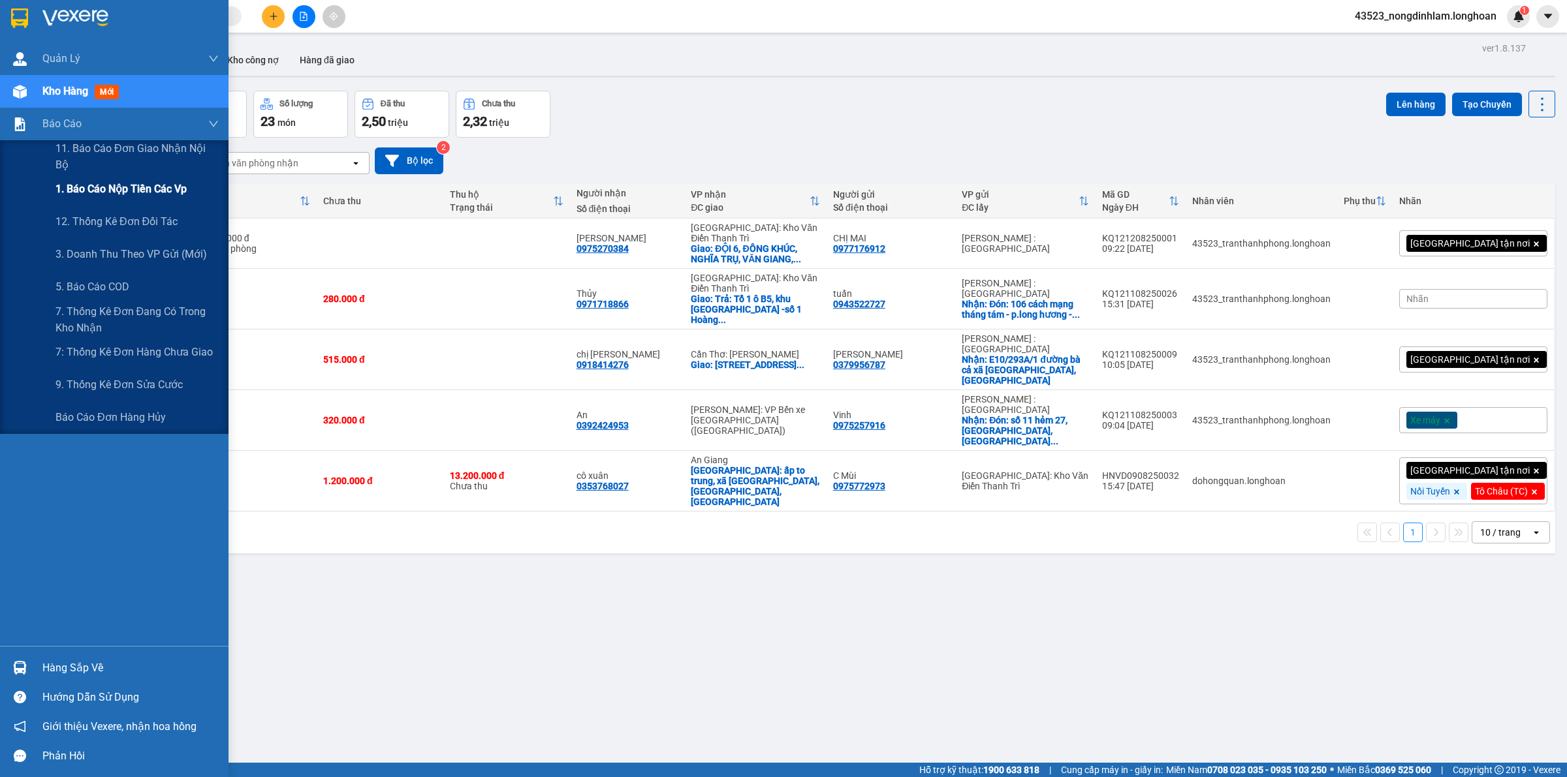
click at [165, 193] on span "1. Báo cáo nộp tiền các vp" at bounding box center [120, 189] width 131 height 16
